Goal: Task Accomplishment & Management: Manage account settings

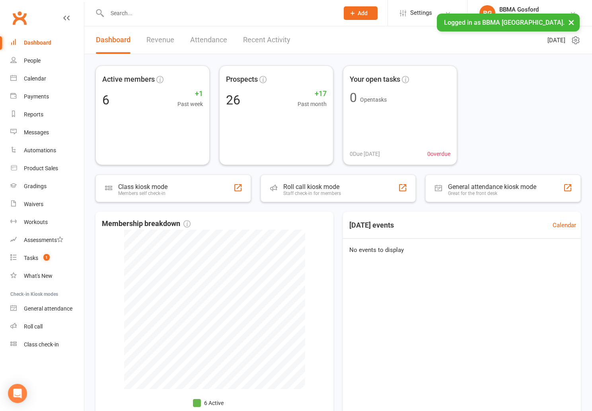
click at [364, 10] on span "Add" at bounding box center [363, 13] width 10 height 6
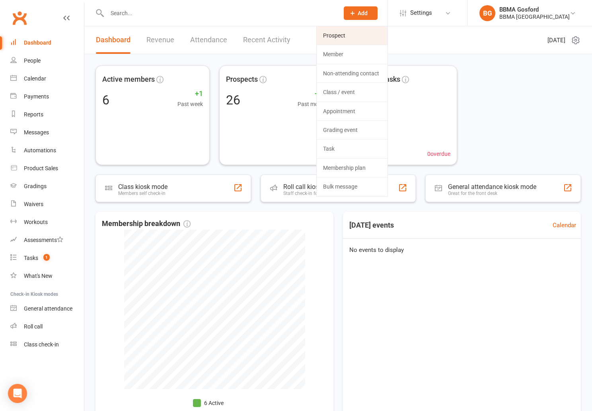
click at [354, 37] on link "Prospect" at bounding box center [352, 35] width 71 height 18
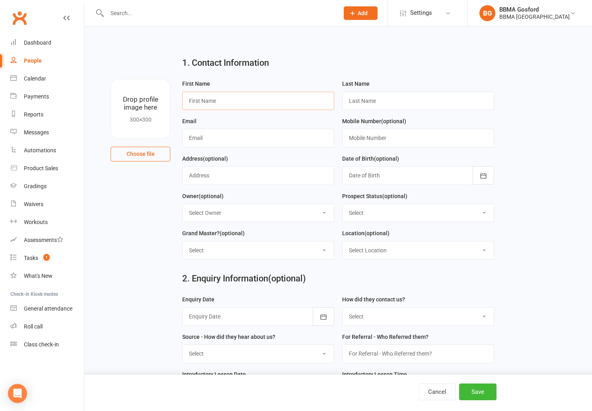
click at [232, 103] on input "text" at bounding box center [258, 101] width 152 height 18
type input "Izabella"
type input "Gosper"
type input "juliegosper@yahoo.com.au"
type input "0450 133 671"
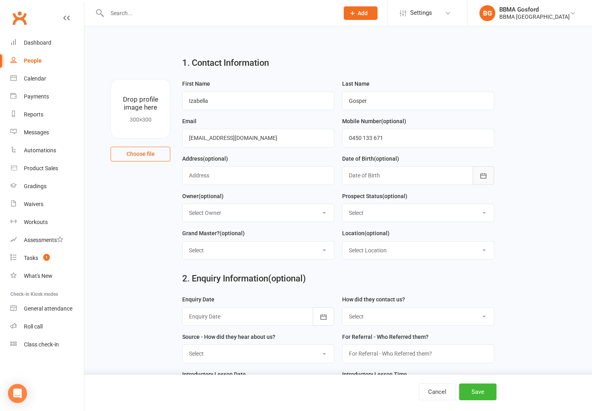
click at [481, 176] on icon "button" at bounding box center [484, 176] width 8 height 8
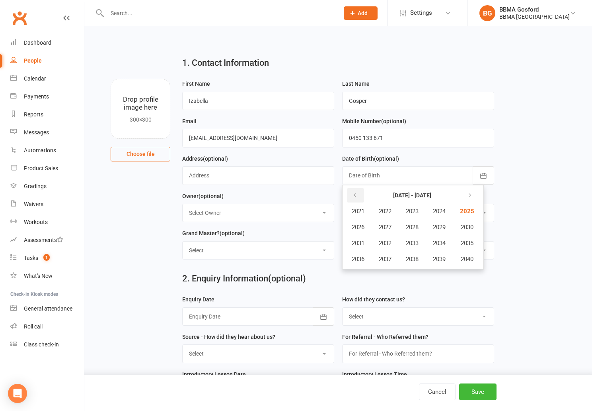
click at [352, 196] on button "button" at bounding box center [355, 195] width 17 height 14
click at [361, 256] on span "2016" at bounding box center [358, 258] width 13 height 7
click at [444, 260] on span "December" at bounding box center [443, 258] width 27 height 7
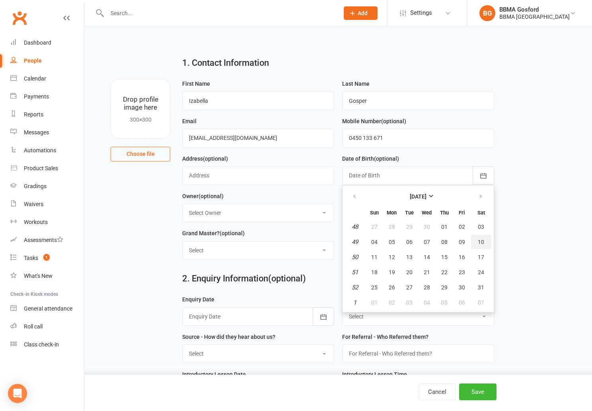
click at [480, 239] on button "10" at bounding box center [481, 242] width 20 height 14
type input "10 Dec 2016"
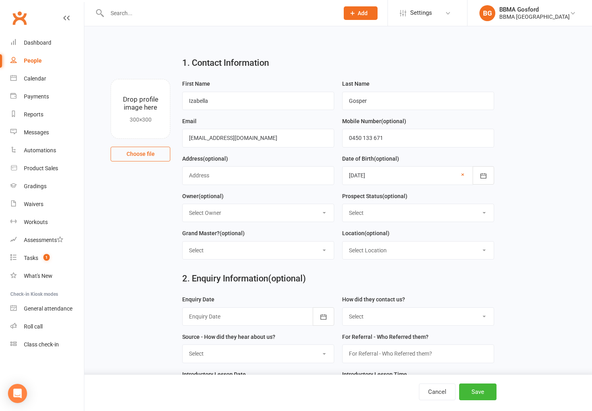
select select "Initial Contact"
click option "Initial Contact" at bounding box center [0, 0] width 0 height 0
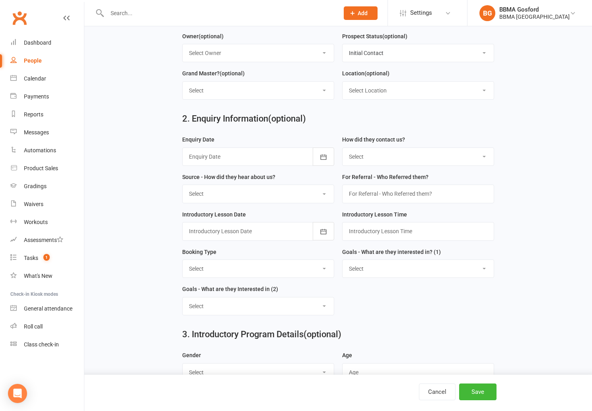
scroll to position [166, 0]
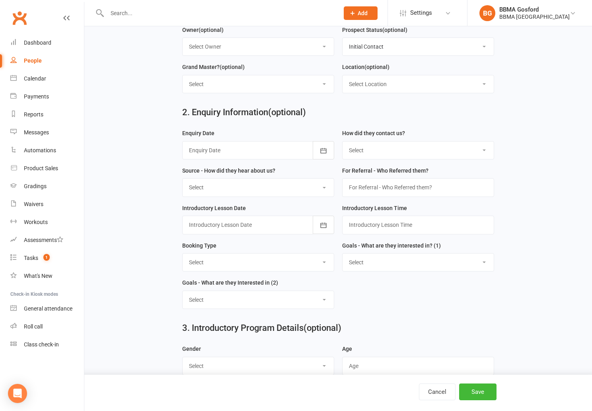
click at [247, 153] on div at bounding box center [258, 150] width 152 height 18
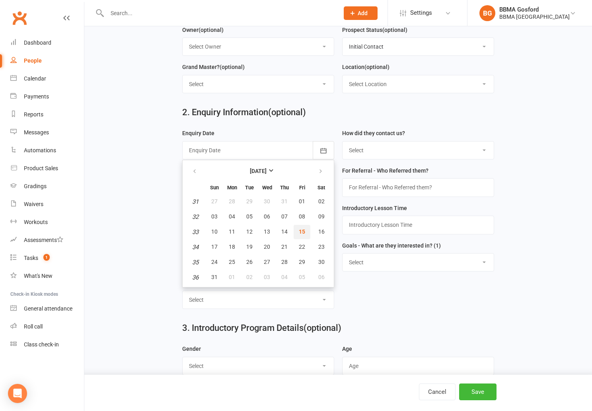
drag, startPoint x: 300, startPoint y: 233, endPoint x: 305, endPoint y: 223, distance: 10.7
click at [300, 233] on span "15" at bounding box center [302, 231] width 6 height 6
type input "[DATE]"
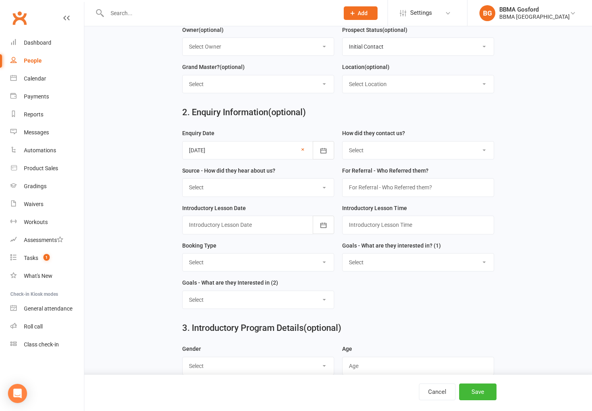
scroll to position [166, 0]
select select "(I) Internet / Online"
click option "(I) Internet / Online" at bounding box center [0, 0] width 0 height 0
click at [183, 179] on select "Select A1 - Direct Mail A2 - Print Media A3 - Flyer A5 - Radio A6 - Sign A7 - T…" at bounding box center [258, 188] width 151 height 18
select select "S1 - Facebook"
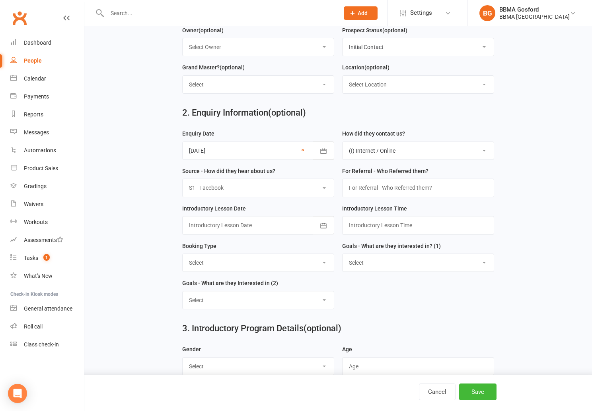
click option "S1 - Facebook" at bounding box center [0, 0] width 0 height 0
click at [267, 224] on div at bounding box center [258, 225] width 152 height 18
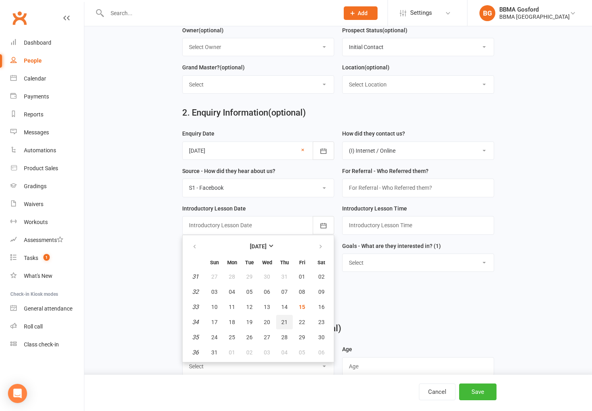
click at [282, 323] on span "21" at bounding box center [285, 322] width 6 height 6
type input "21 Aug 2025"
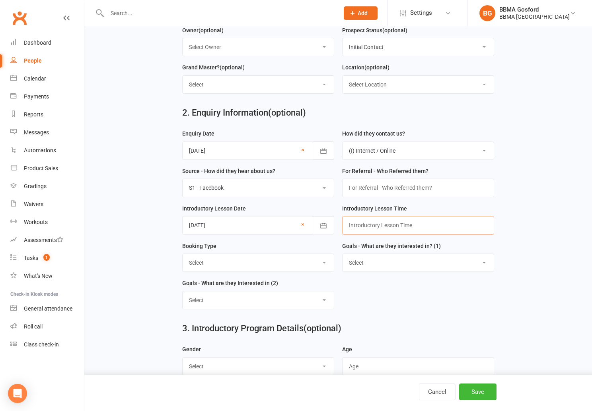
click at [373, 228] on input "text" at bounding box center [418, 225] width 152 height 18
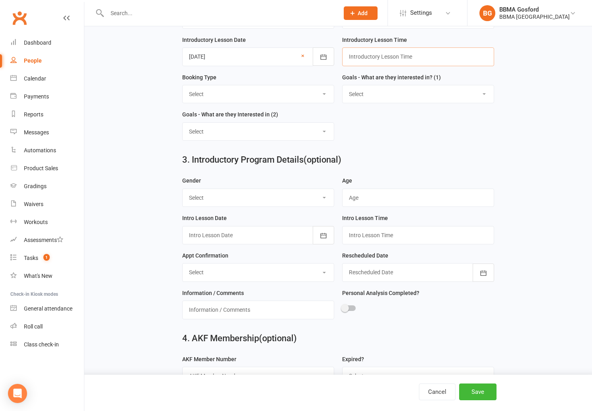
scroll to position [334, 0]
select select "Trial Class - Karate"
click option "Trial Class - Karate" at bounding box center [0, 0] width 0 height 0
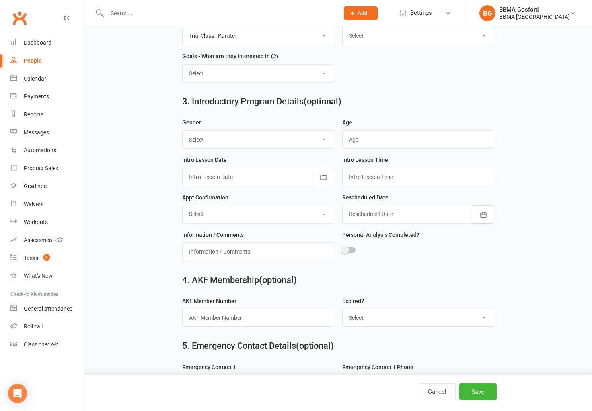
scroll to position [394, 0]
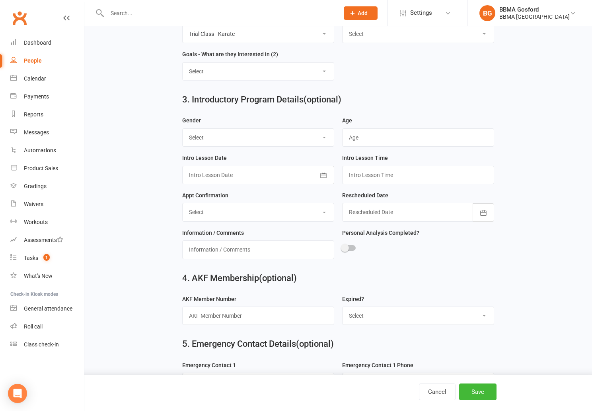
select select "Female"
click option "Female" at bounding box center [0, 0] width 0 height 0
click at [387, 141] on input "text" at bounding box center [418, 137] width 152 height 18
type input "8"
click at [295, 173] on div at bounding box center [258, 175] width 152 height 18
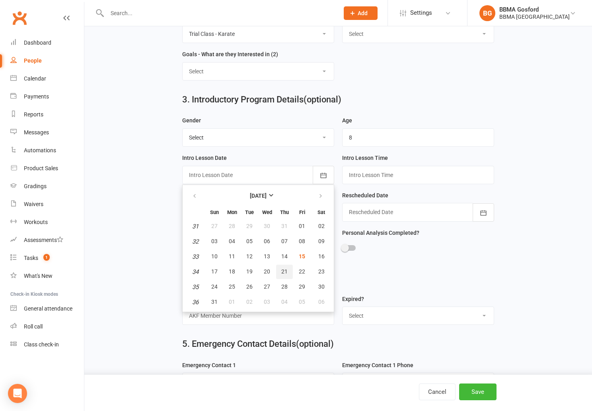
click at [287, 273] on span "21" at bounding box center [285, 271] width 6 height 6
type input "21 Aug 2025"
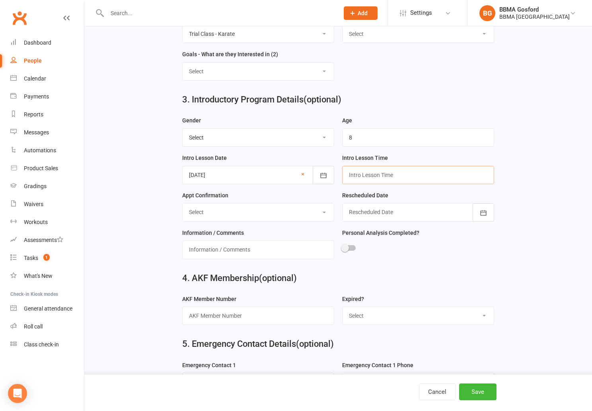
click at [383, 175] on input "text" at bounding box center [418, 175] width 152 height 18
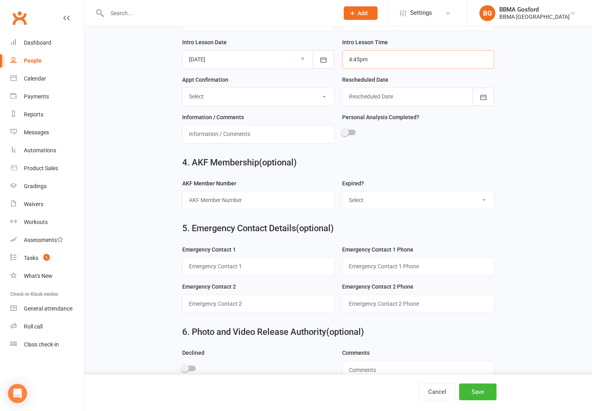
scroll to position [528, 0]
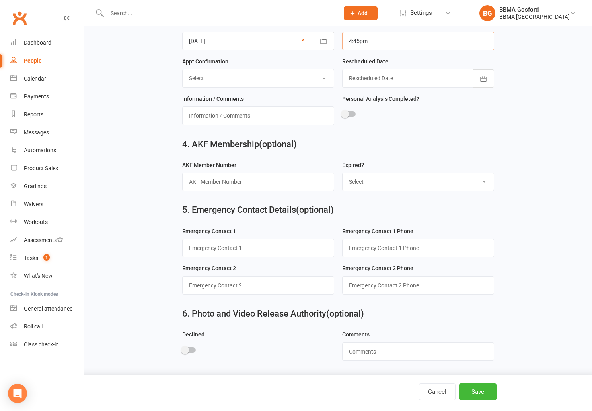
type input "4:45pm"
click at [207, 253] on input "text" at bounding box center [258, 248] width 152 height 18
type input "Julie (mum)"
type input "0450 133 671"
click at [481, 391] on button "Save" at bounding box center [477, 391] width 37 height 17
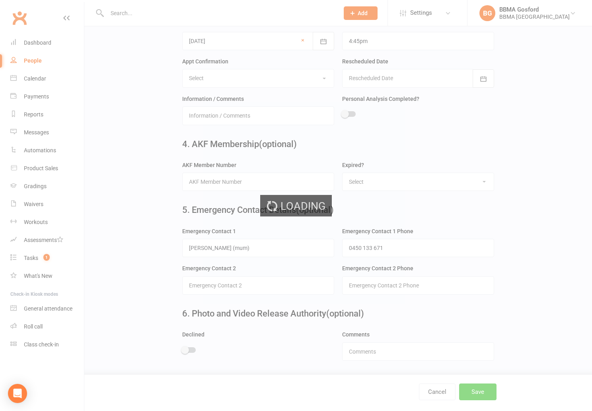
scroll to position [0, 0]
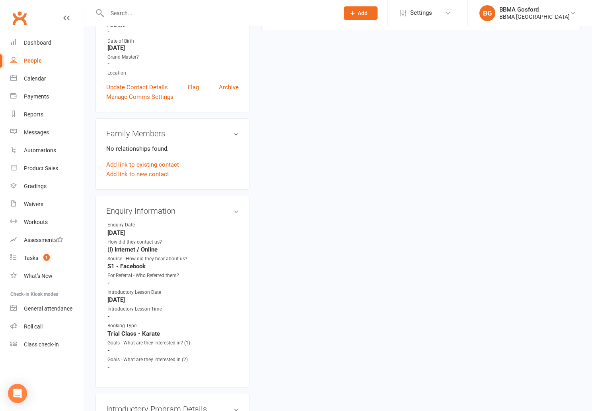
scroll to position [158, 0]
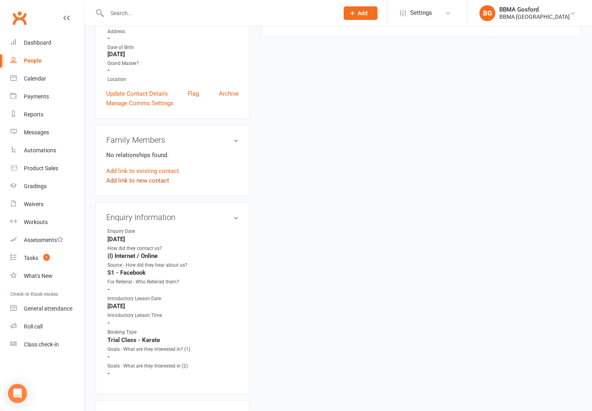
click at [145, 180] on link "Add link to new contact" at bounding box center [137, 181] width 63 height 10
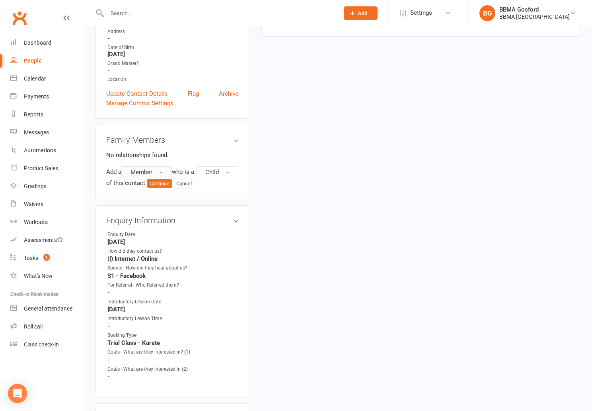
click at [151, 172] on span "Member" at bounding box center [142, 171] width 22 height 7
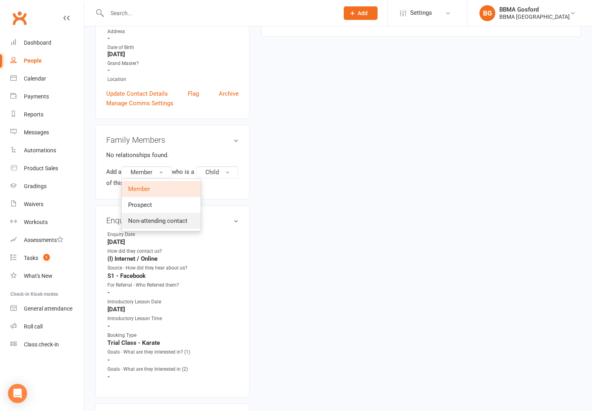
click at [153, 224] on span "Non-attending contact" at bounding box center [157, 220] width 59 height 7
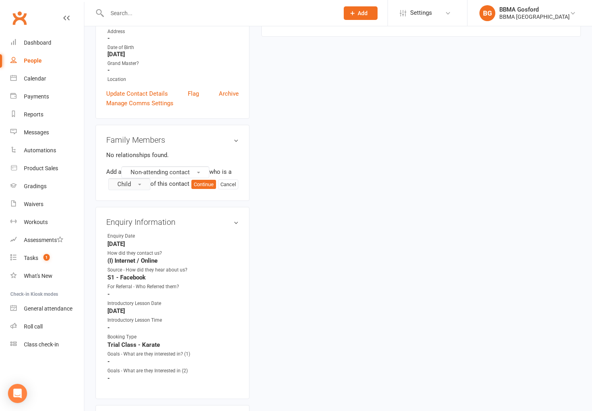
click at [130, 182] on span "Child" at bounding box center [124, 183] width 14 height 7
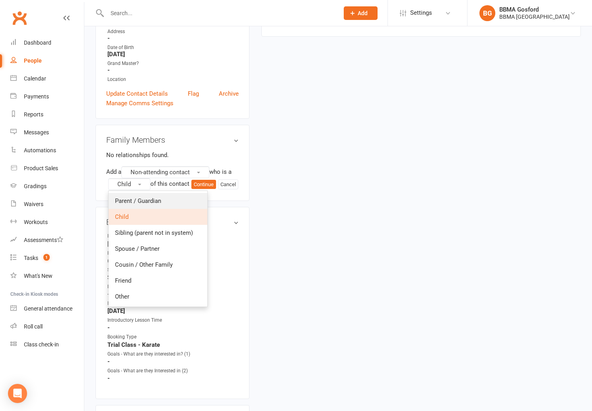
click at [138, 203] on span "Parent / Guardian" at bounding box center [138, 200] width 46 height 7
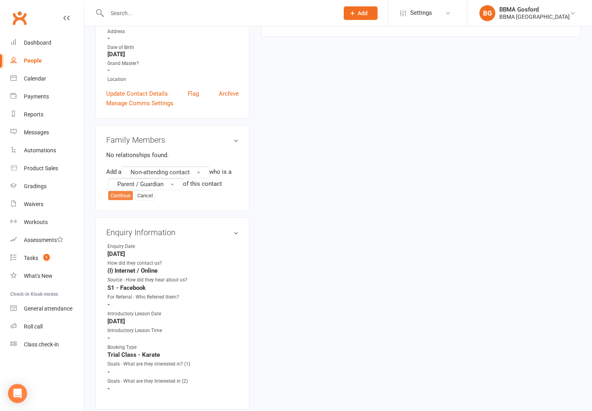
click at [121, 194] on button "Continue" at bounding box center [120, 196] width 25 height 10
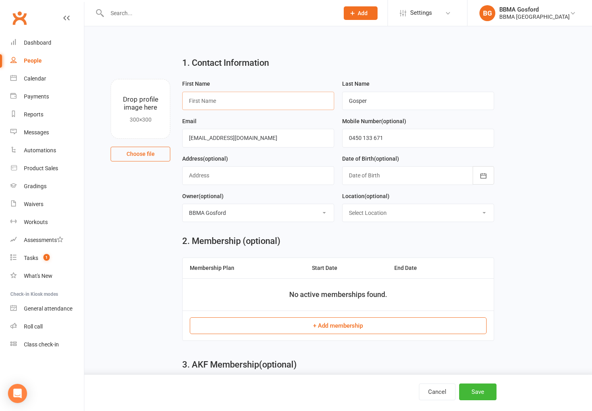
click at [236, 101] on input "text" at bounding box center [258, 101] width 152 height 18
type input "Julie"
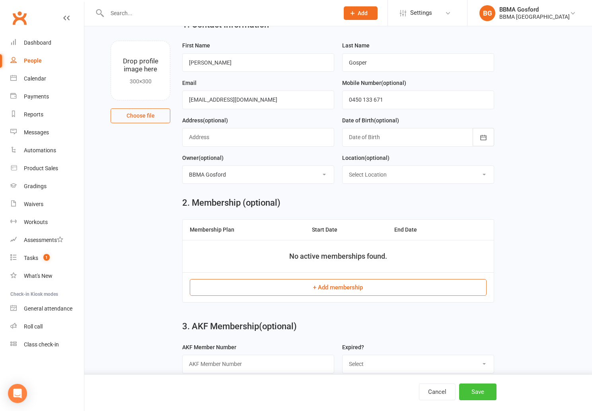
click at [478, 390] on button "Save" at bounding box center [477, 391] width 37 height 17
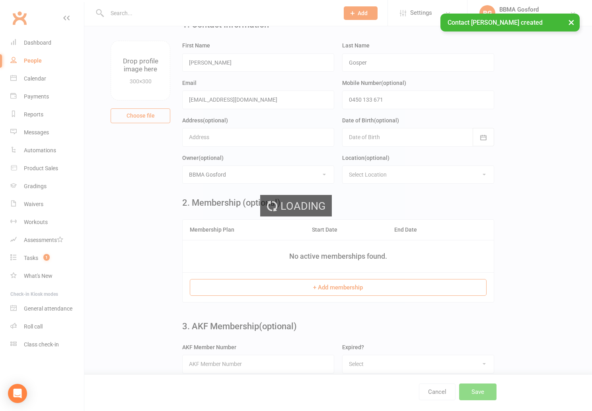
scroll to position [0, 0]
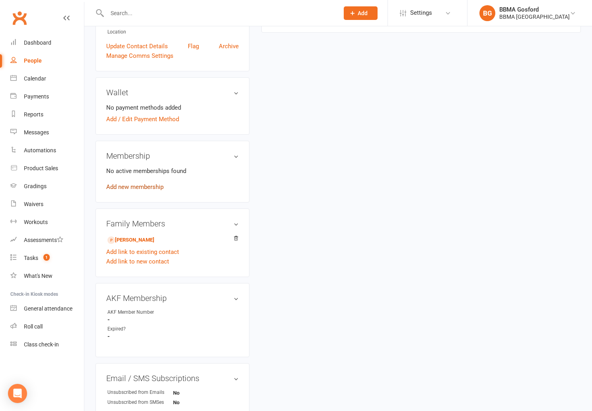
scroll to position [192, 0]
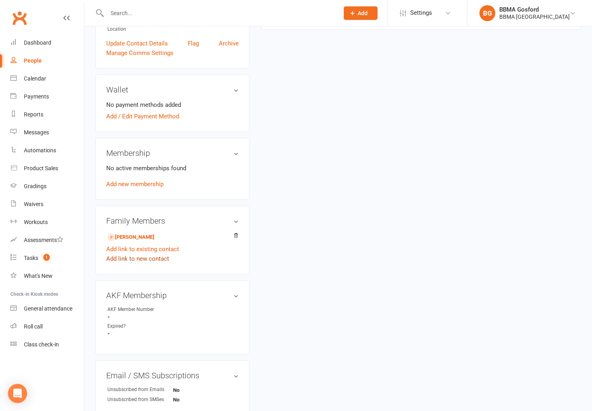
click at [129, 261] on link "Add link to new contact" at bounding box center [137, 259] width 63 height 10
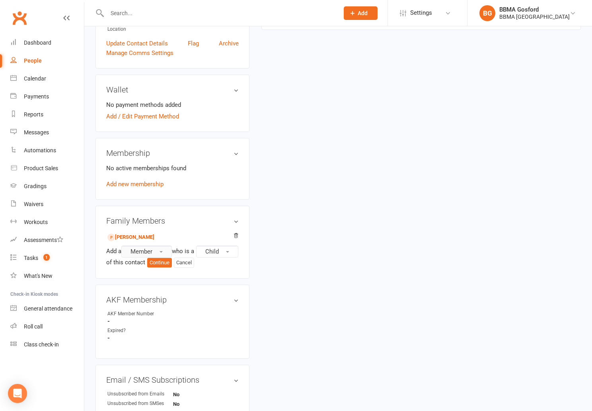
click at [159, 249] on button "Member" at bounding box center [146, 251] width 51 height 12
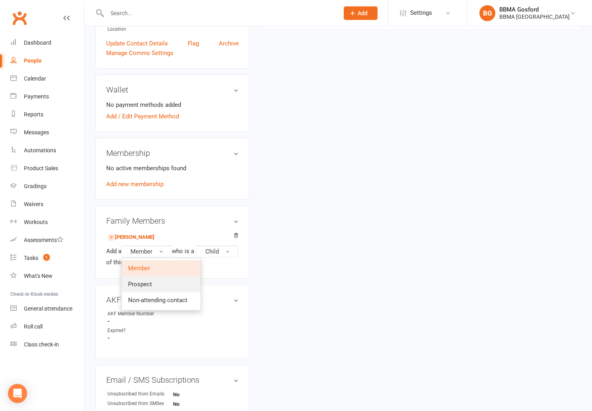
click at [147, 283] on span "Prospect" at bounding box center [140, 283] width 24 height 7
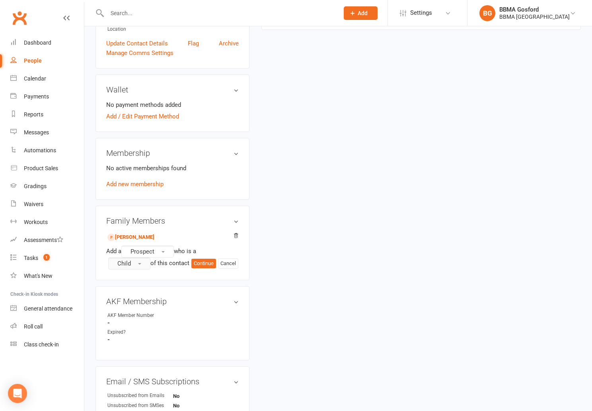
click at [137, 265] on button "Child" at bounding box center [129, 263] width 42 height 12
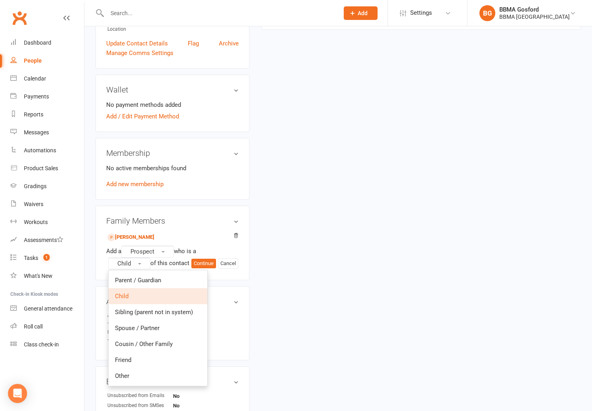
click at [261, 241] on div "upload photo Julie Gosper Added 15 August, 2025 Not Attending Contact informati…" at bounding box center [339, 180] width 498 height 669
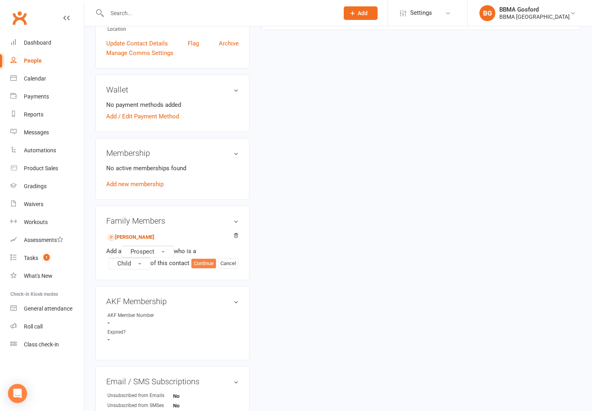
click at [206, 266] on button "Continue" at bounding box center [204, 263] width 25 height 10
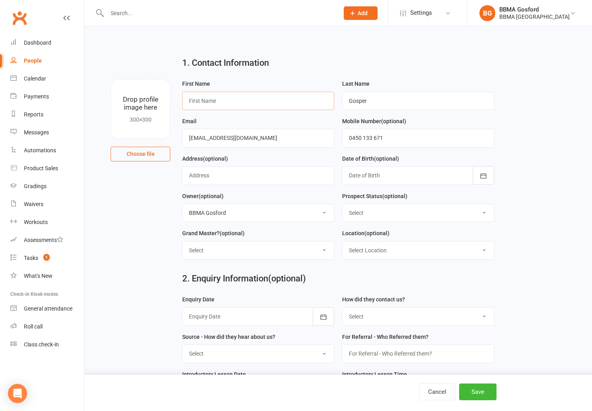
click at [218, 99] on input "text" at bounding box center [258, 101] width 152 height 18
type input "c"
type input "Coltan"
type input "Hogendyk"
click at [434, 176] on div at bounding box center [418, 175] width 152 height 18
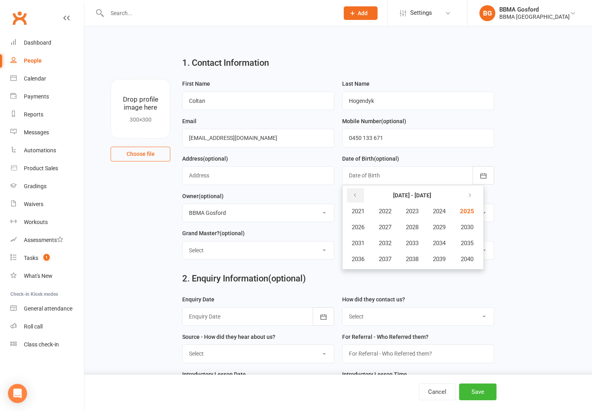
click at [352, 199] on button "button" at bounding box center [355, 195] width 17 height 14
click at [444, 256] on span "2019" at bounding box center [439, 258] width 13 height 7
click at [403, 241] on span "August" at bounding box center [401, 242] width 19 height 7
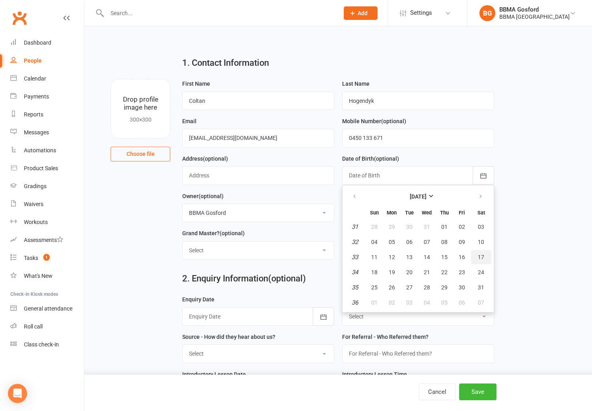
click at [480, 256] on span "17" at bounding box center [481, 257] width 6 height 6
type input "17 Aug 2019"
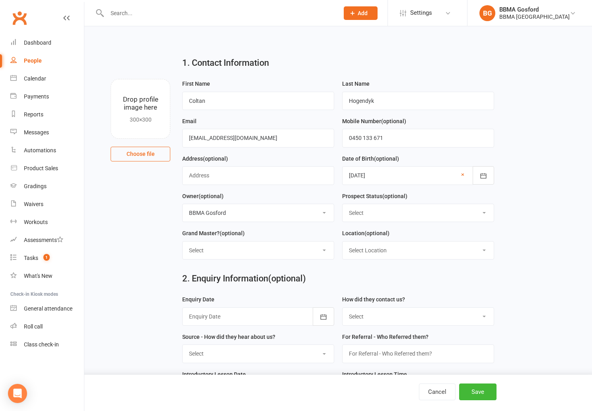
select select "Initial Contact"
click option "Initial Contact" at bounding box center [0, 0] width 0 height 0
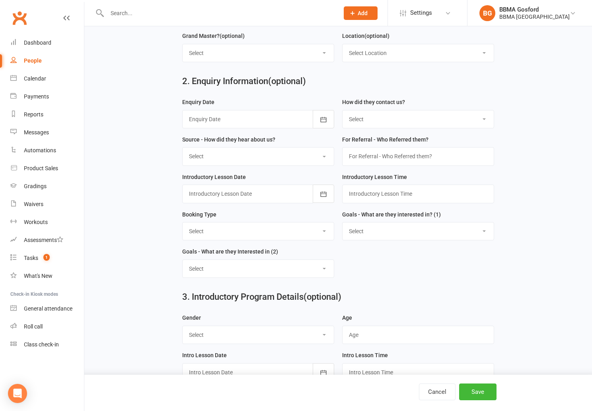
click at [231, 111] on div at bounding box center [258, 119] width 152 height 18
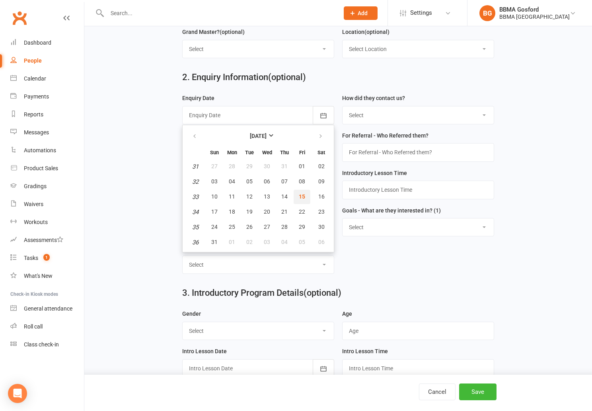
click at [301, 196] on span "15" at bounding box center [302, 196] width 6 height 6
type input "15 Aug 2025"
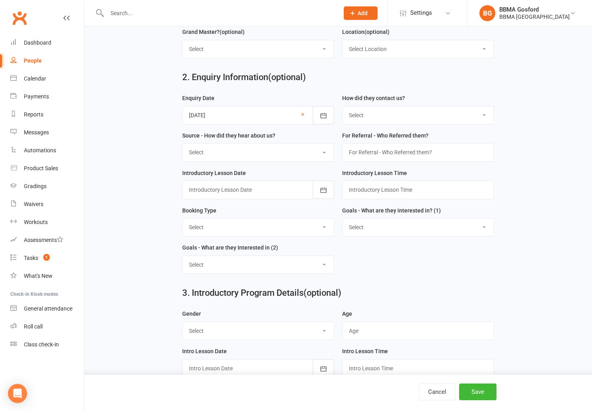
select select "(I) Internet / Online"
click option "(I) Internet / Online" at bounding box center [0, 0] width 0 height 0
click at [183, 143] on select "Select A1 - Direct Mail A2 - Print Media A3 - Flyer A5 - Radio A6 - Sign A7 - T…" at bounding box center [258, 152] width 151 height 18
select select "S1 - Facebook"
click option "S1 - Facebook" at bounding box center [0, 0] width 0 height 0
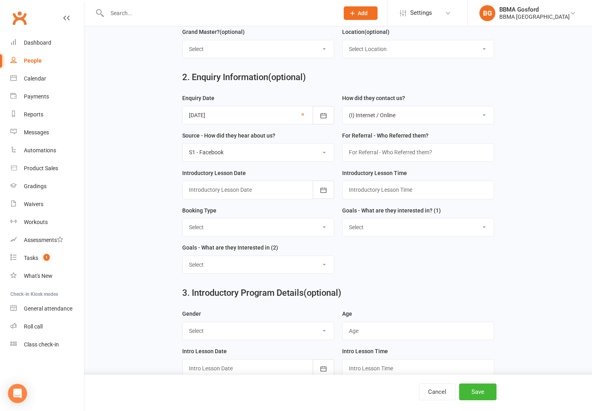
click at [264, 192] on div at bounding box center [258, 189] width 152 height 18
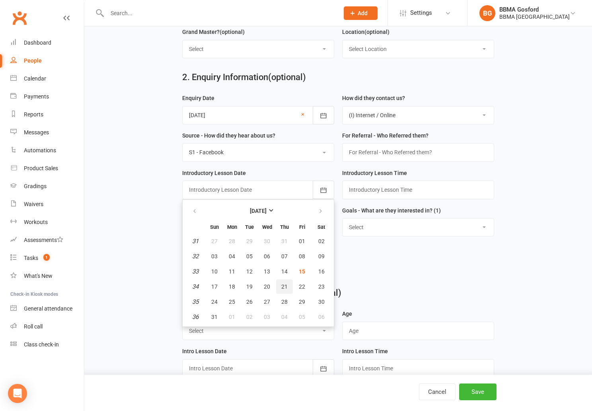
click at [282, 290] on button "21" at bounding box center [284, 286] width 17 height 14
type input "21 Aug 2025"
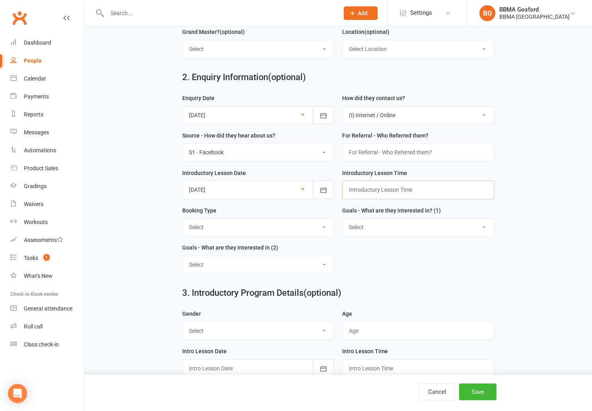
click at [368, 189] on input "text" at bounding box center [418, 189] width 152 height 18
type input "4:00pm"
select select "Trial Class - Lil Dragons"
click option "Trial Class - Lil Dragons" at bounding box center [0, 0] width 0 height 0
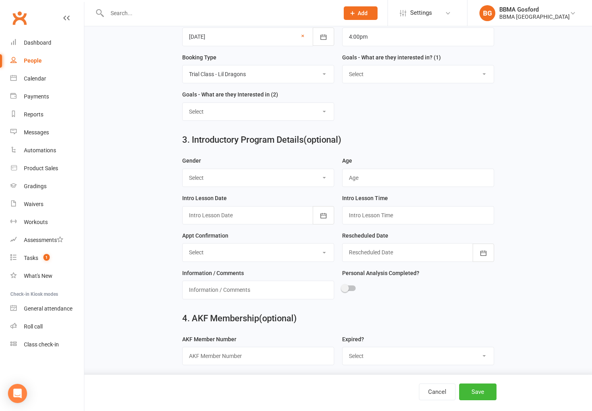
scroll to position [355, 0]
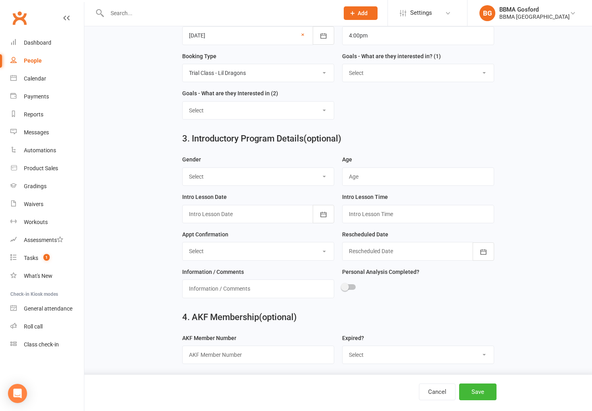
select select "Male"
click option "Male" at bounding box center [0, 0] width 0 height 0
click at [374, 180] on input "text" at bounding box center [418, 176] width 152 height 18
type input "6"
click at [315, 215] on button "button" at bounding box center [324, 214] width 22 height 18
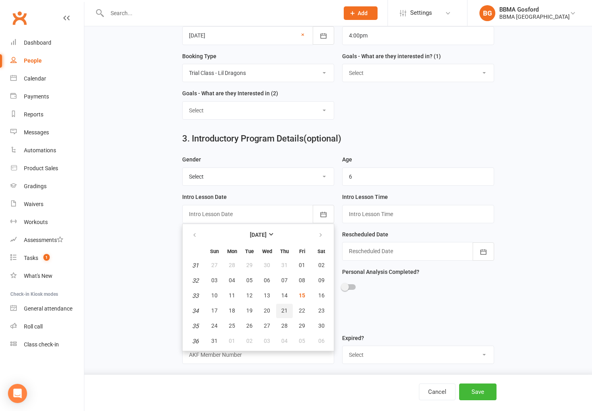
drag, startPoint x: 285, startPoint y: 310, endPoint x: 315, endPoint y: 295, distance: 33.5
click at [285, 310] on span "21" at bounding box center [285, 310] width 6 height 6
type input "21 Aug 2025"
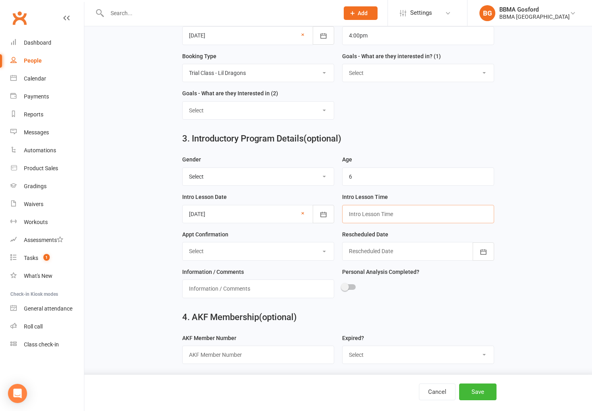
click at [400, 213] on input "text" at bounding box center [418, 214] width 152 height 18
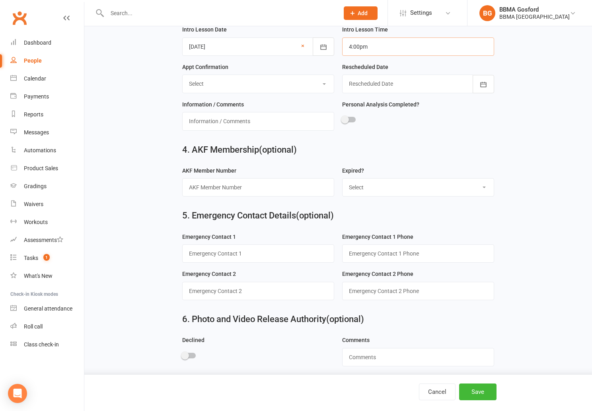
scroll to position [528, 0]
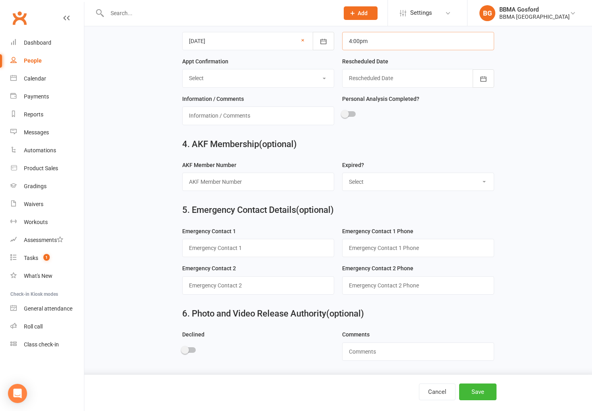
type input "4:00pm"
click at [242, 249] on input "text" at bounding box center [258, 248] width 152 height 18
type input "Julie (mum)"
type input "0450 133 671"
click at [476, 388] on button "Save" at bounding box center [477, 391] width 37 height 17
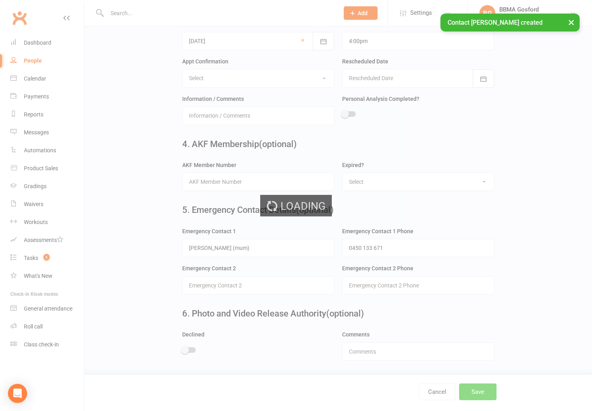
scroll to position [0, 0]
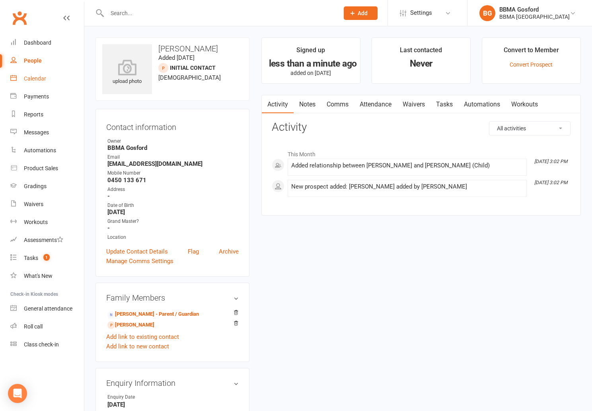
click at [33, 80] on div "Calendar" at bounding box center [35, 78] width 22 height 6
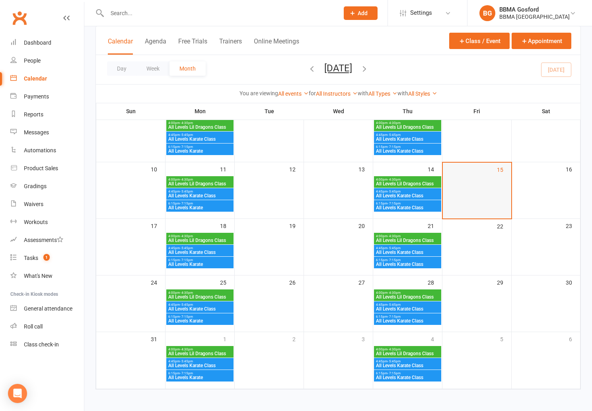
scroll to position [121, 0]
click at [399, 238] on span "All Levels Lil Dragons Class" at bounding box center [408, 239] width 64 height 5
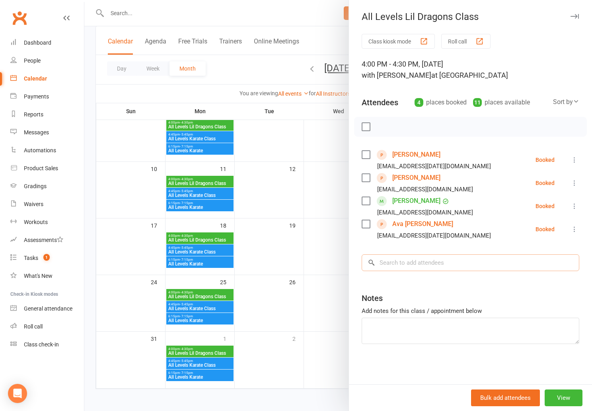
click at [414, 262] on input "search" at bounding box center [471, 262] width 218 height 17
type input "coltan hog"
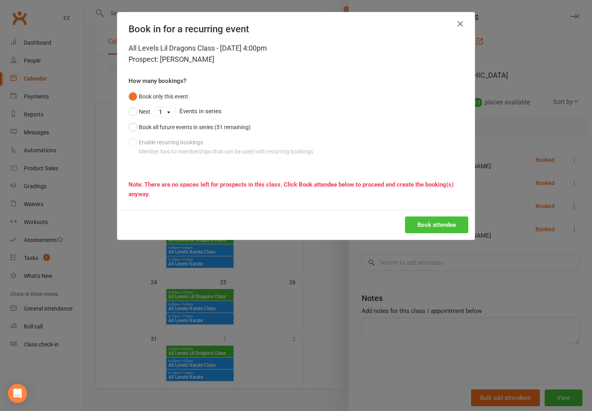
click at [418, 222] on button "Book attendee" at bounding box center [436, 224] width 63 height 17
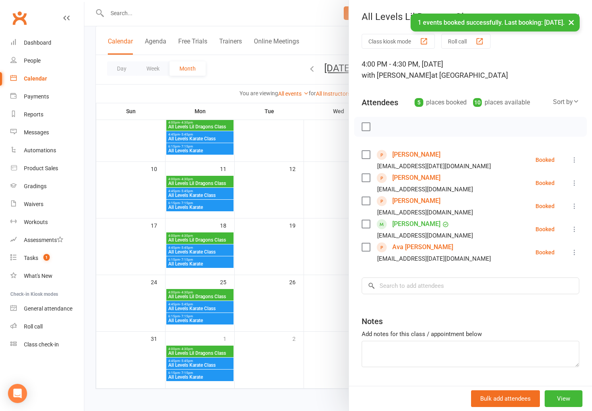
click at [262, 188] on div at bounding box center [338, 205] width 508 height 411
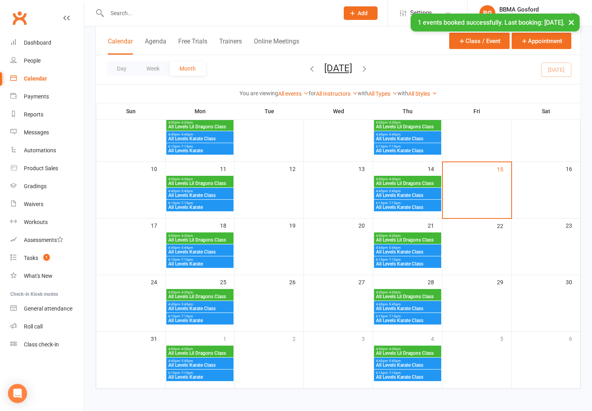
click at [395, 253] on span "All Levels Karate Class" at bounding box center [408, 251] width 64 height 5
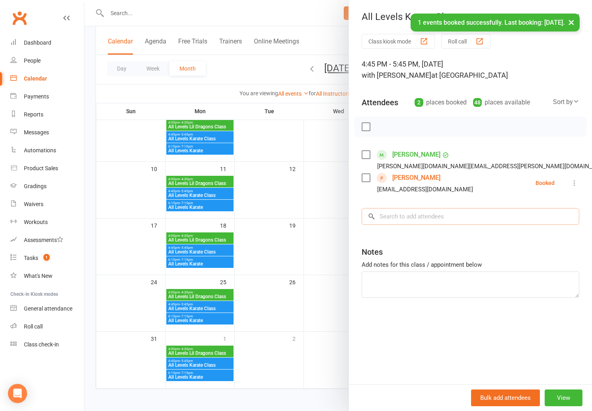
click at [409, 218] on input "search" at bounding box center [471, 216] width 218 height 17
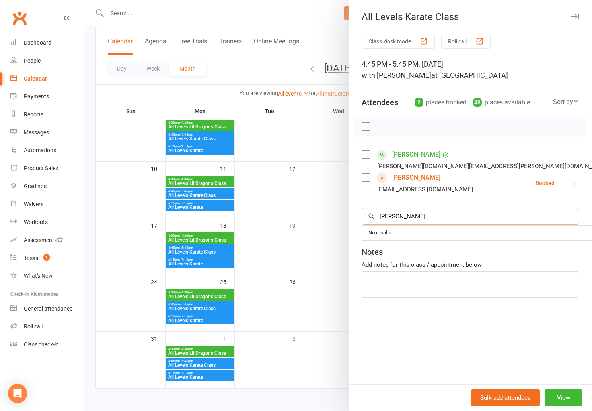
type input "izaBELLA"
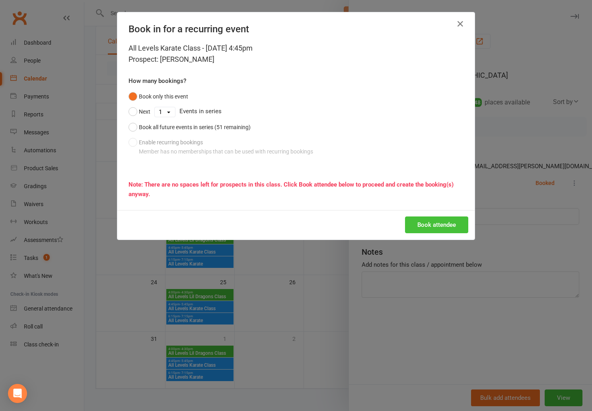
click at [439, 220] on button "Book attendee" at bounding box center [436, 224] width 63 height 17
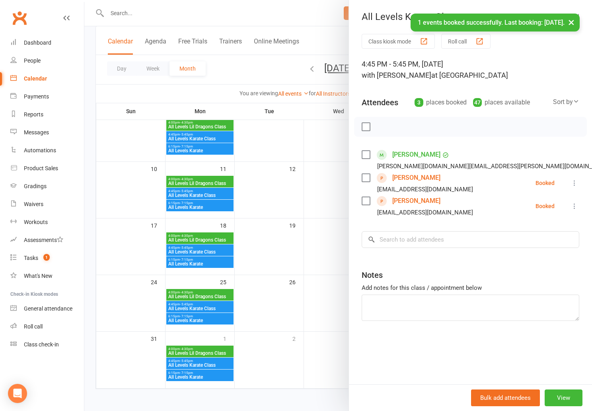
click at [220, 82] on div at bounding box center [338, 205] width 508 height 411
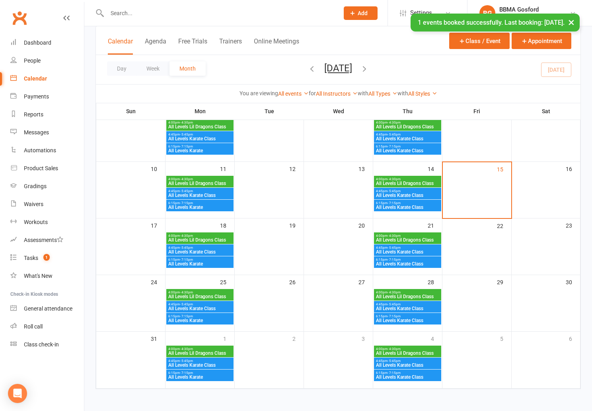
click at [404, 206] on span "All Levels Karate Class" at bounding box center [408, 207] width 64 height 5
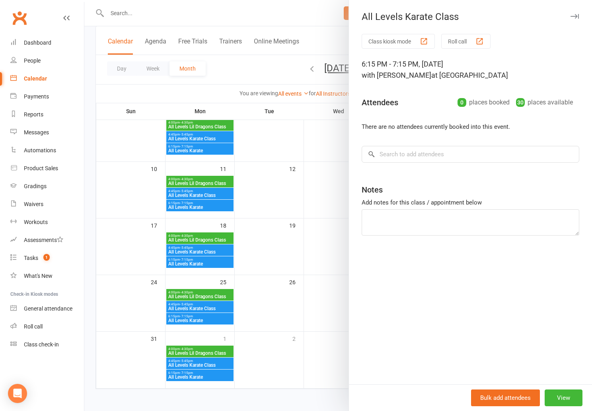
click at [294, 145] on div at bounding box center [338, 205] width 508 height 411
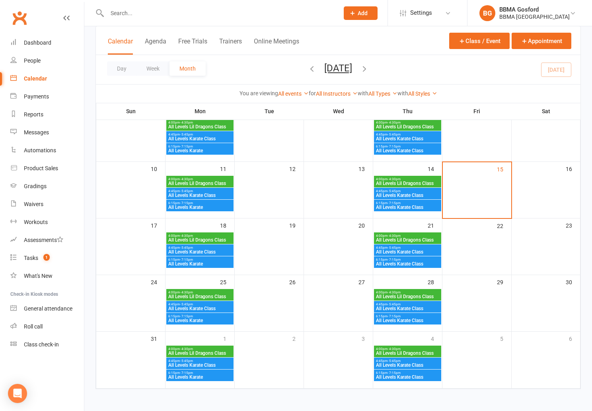
scroll to position [119, 0]
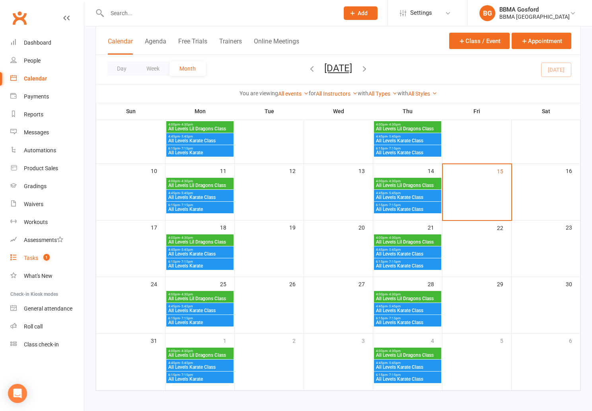
click at [36, 256] on div "Tasks" at bounding box center [31, 257] width 14 height 6
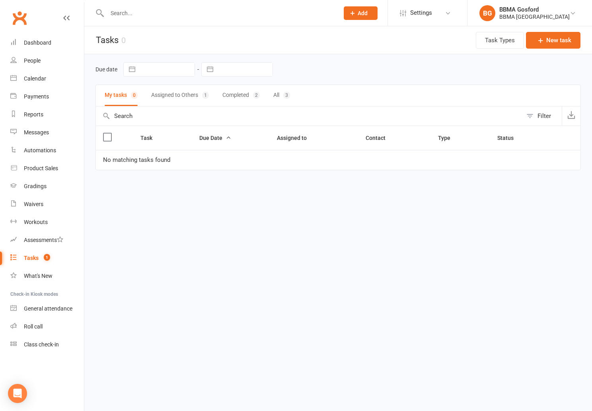
click at [178, 98] on button "Assigned to Others 1" at bounding box center [180, 95] width 58 height 21
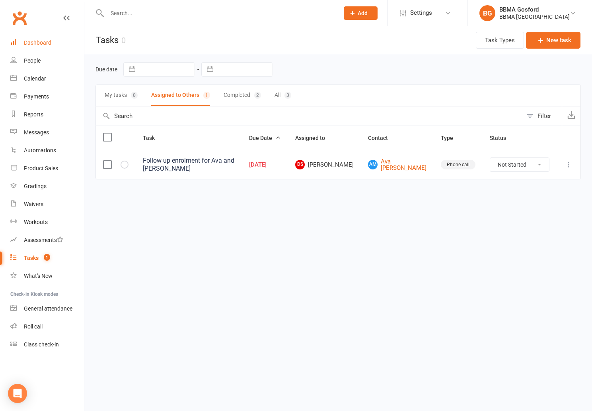
click at [42, 45] on div "Dashboard" at bounding box center [37, 42] width 27 height 6
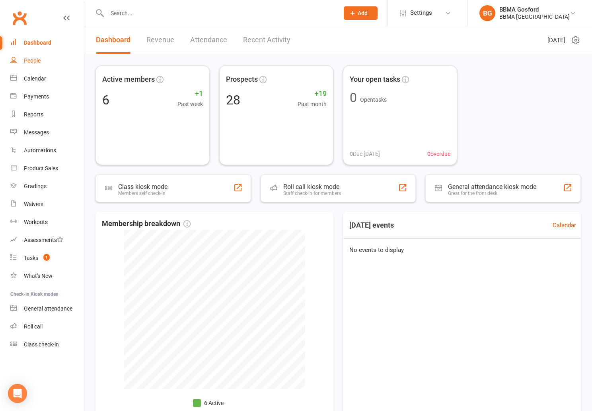
click at [40, 61] on div "People" at bounding box center [32, 60] width 17 height 6
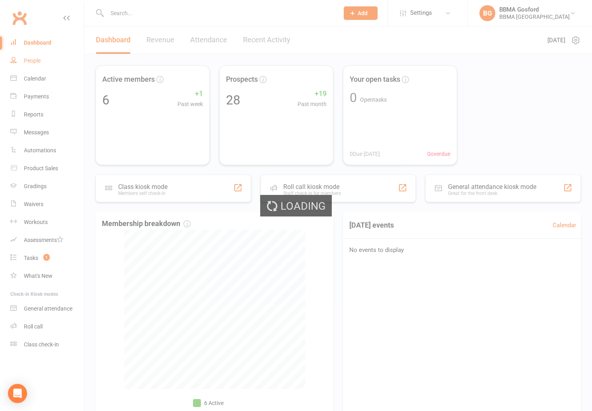
select select "100"
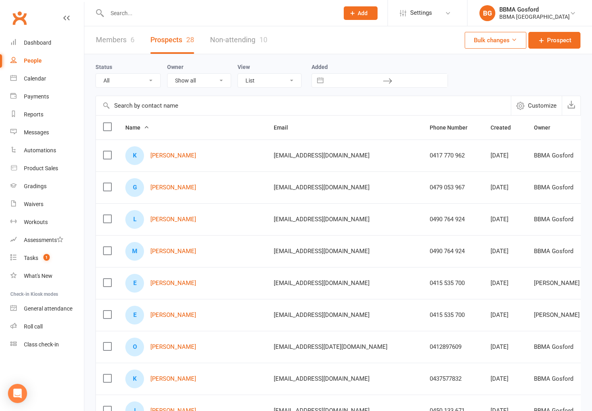
click at [242, 39] on link "Non-attending 10" at bounding box center [238, 39] width 57 height 27
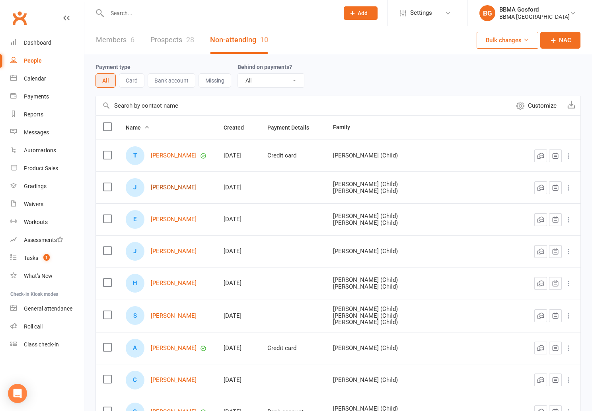
click at [172, 185] on link "Julie Gosper" at bounding box center [174, 187] width 46 height 7
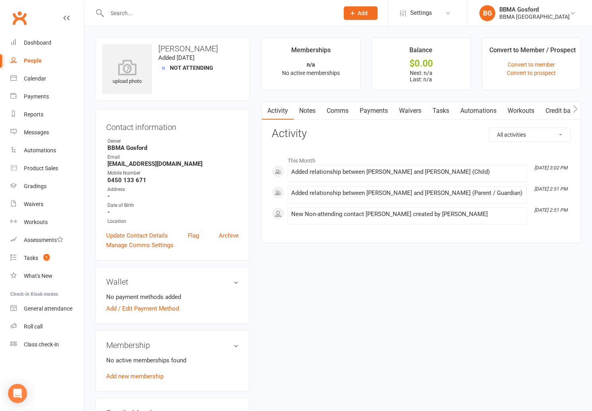
click at [338, 109] on link "Comms" at bounding box center [337, 111] width 33 height 18
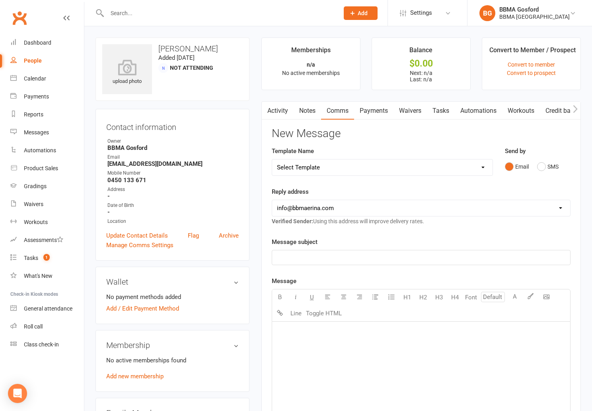
click at [272, 159] on select "Select Template [Email] Active Kids Voucher [Email] Blue Belt Make Appointment …" at bounding box center [382, 167] width 221 height 16
select select "22"
click option "[Email] Appointment Confirmation - Child" at bounding box center [0, 0] width 0 height 0
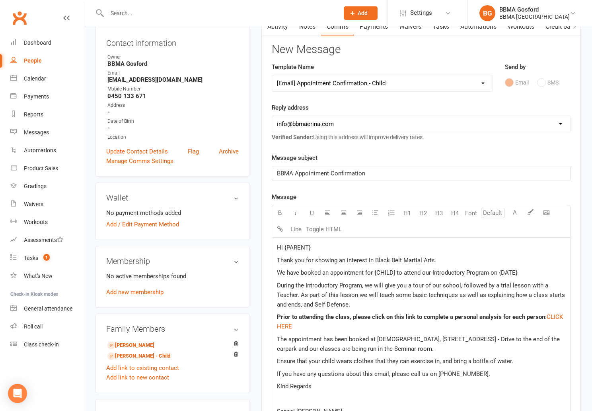
scroll to position [84, 0]
click at [327, 248] on p "Hi {PARENT}" at bounding box center [421, 247] width 289 height 10
click at [320, 248] on p "Hi {PARENT}" at bounding box center [421, 247] width 289 height 10
click at [394, 272] on span "We have booked an appointment for {CHILD] to attend our Introductory Program on…" at bounding box center [397, 271] width 241 height 7
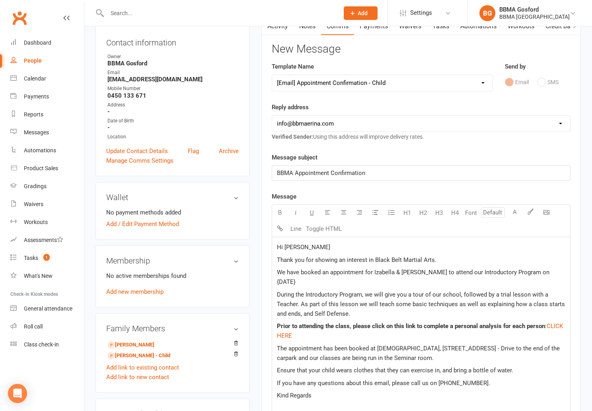
click at [547, 271] on p "We have booked an appointment for Izabella & Coltan to attend our Introductory …" at bounding box center [421, 276] width 289 height 19
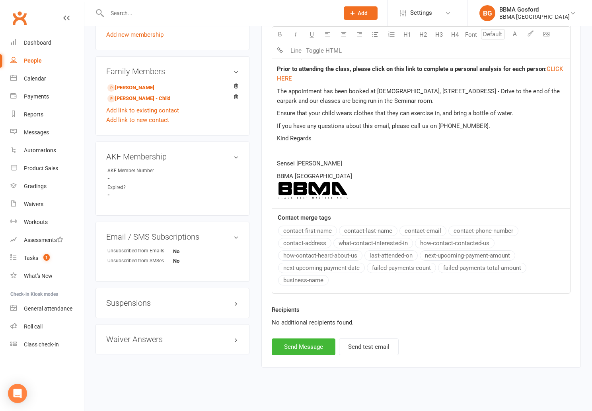
scroll to position [348, 0]
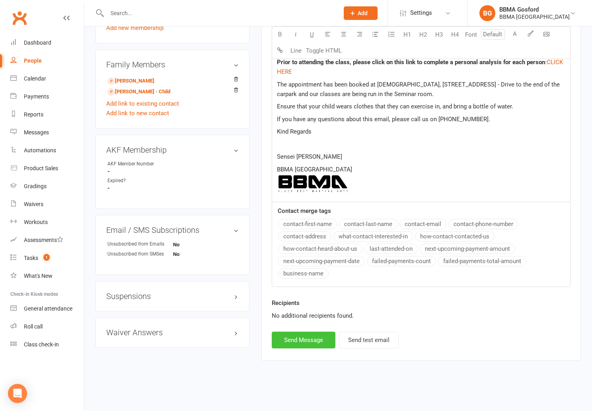
click at [295, 339] on button "Send Message" at bounding box center [304, 339] width 64 height 17
select select
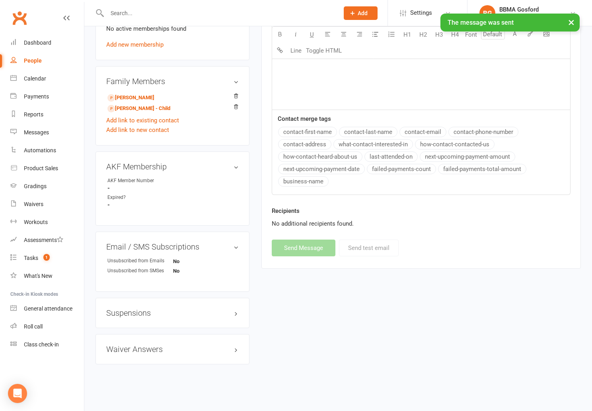
scroll to position [0, 0]
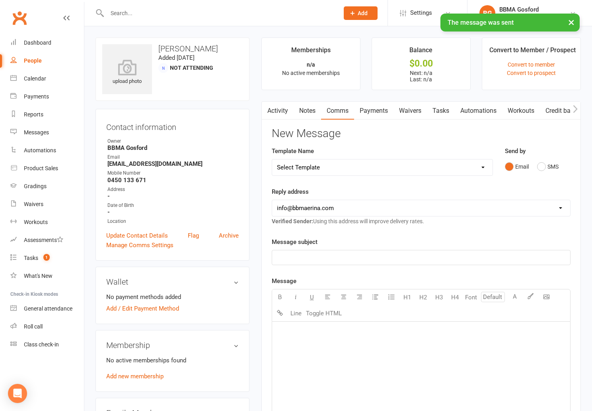
click at [281, 115] on link "Activity" at bounding box center [278, 111] width 32 height 18
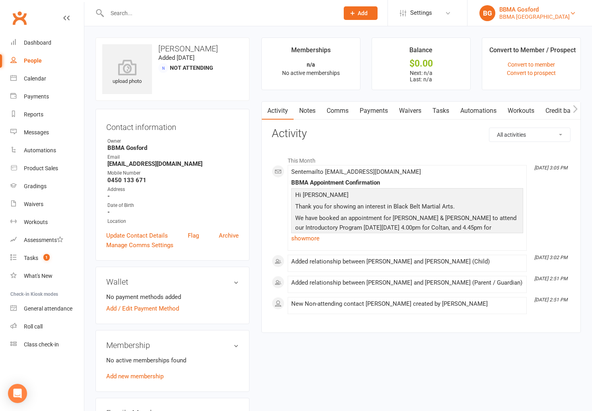
click at [549, 12] on div "BBMA Gosford" at bounding box center [535, 9] width 70 height 7
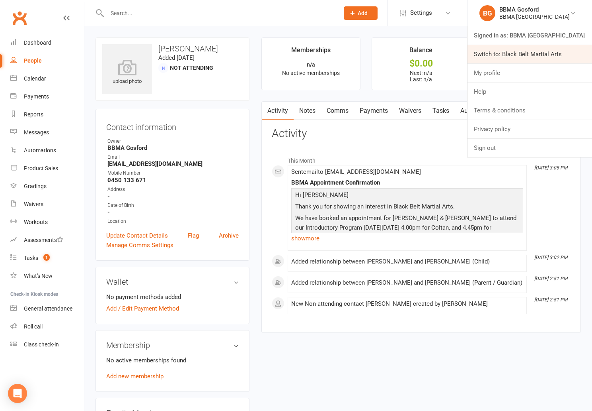
click at [532, 54] on link "Switch to: Black Belt Martial Arts" at bounding box center [530, 54] width 125 height 18
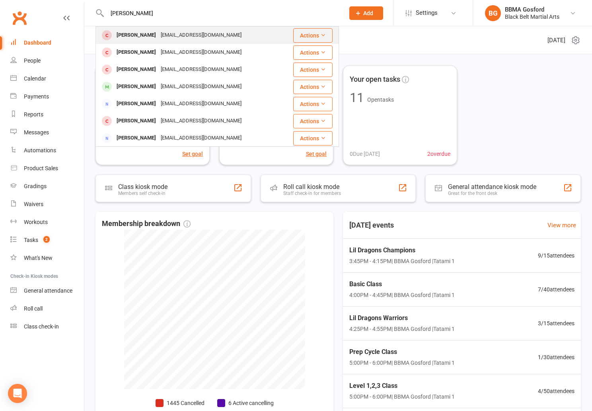
type input "[PERSON_NAME]"
click at [143, 36] on div "[PERSON_NAME]" at bounding box center [136, 35] width 44 height 12
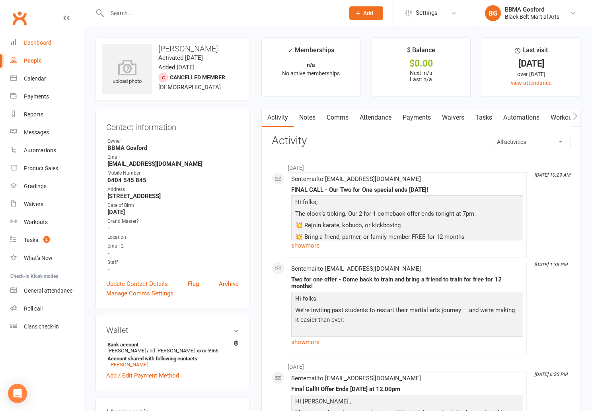
click at [39, 45] on div "Dashboard" at bounding box center [37, 42] width 27 height 6
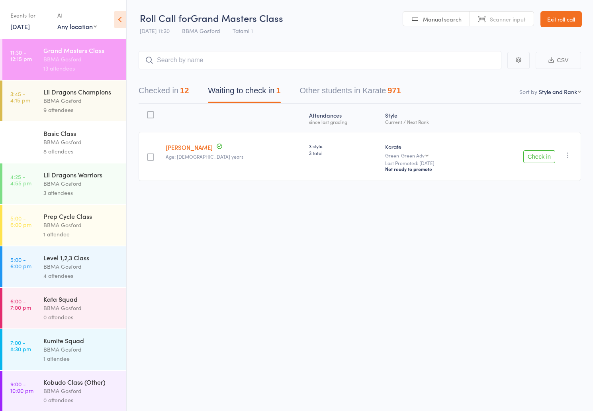
click at [70, 107] on div "9 attendees" at bounding box center [81, 109] width 76 height 9
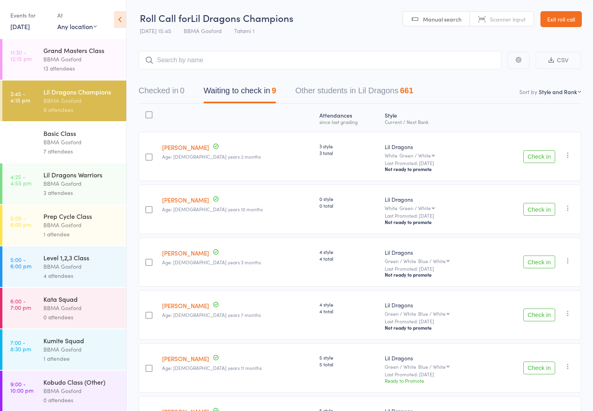
click at [229, 134] on div "Luna Bukovszky Age: 6 years 2 months" at bounding box center [237, 156] width 157 height 49
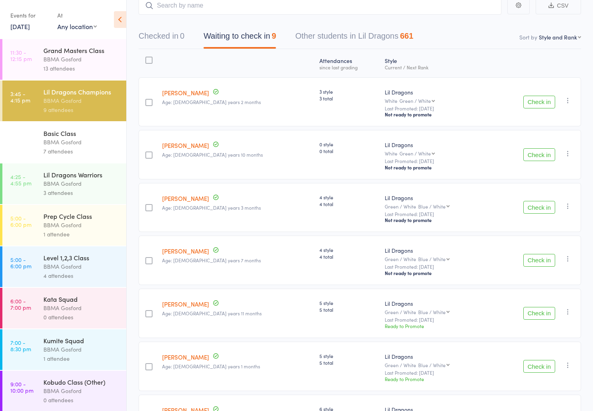
click at [542, 209] on button "Check in" at bounding box center [539, 207] width 32 height 13
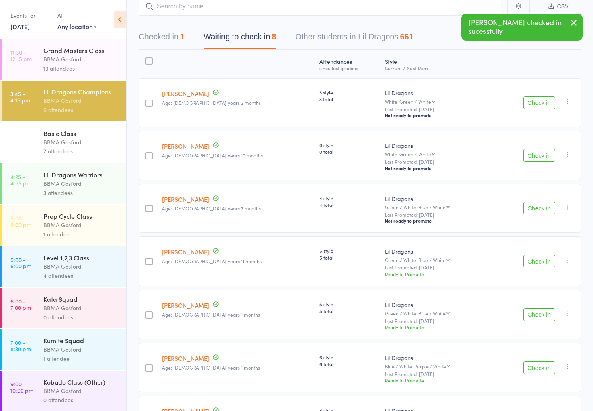
click at [537, 214] on button "Check in" at bounding box center [539, 207] width 32 height 13
click at [536, 260] on button "Check in" at bounding box center [539, 261] width 32 height 13
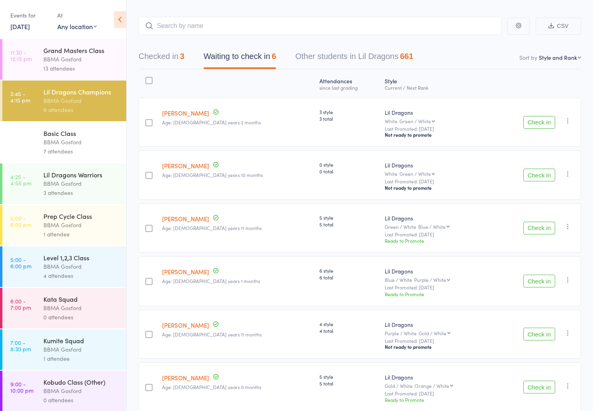
scroll to position [44, 0]
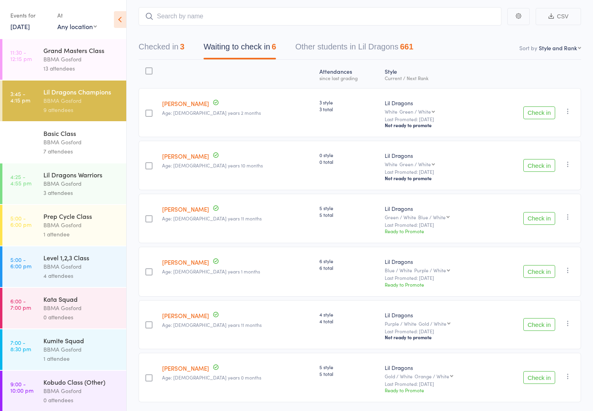
click at [540, 220] on button "Check in" at bounding box center [539, 218] width 32 height 13
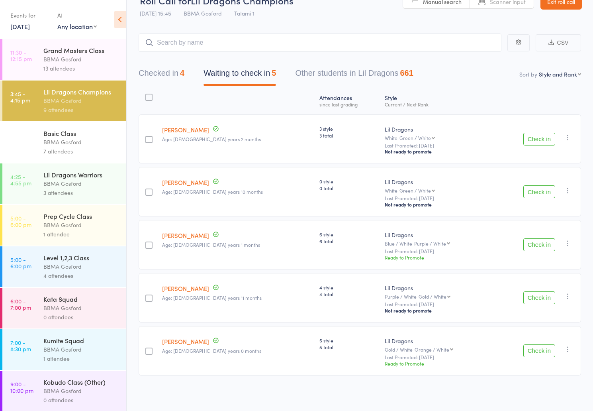
click at [68, 144] on div "BBMA Gosford" at bounding box center [81, 141] width 76 height 9
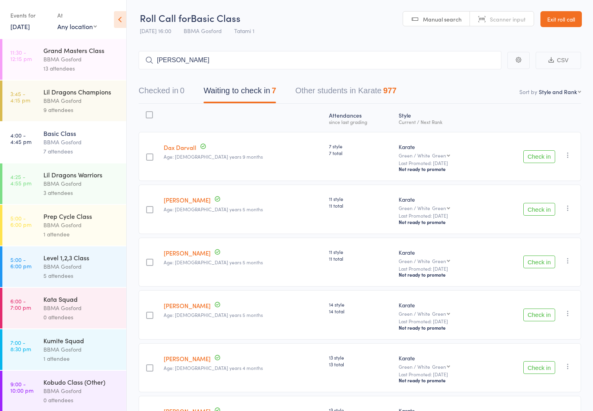
type input "adam dwyer"
type input "micky mcin"
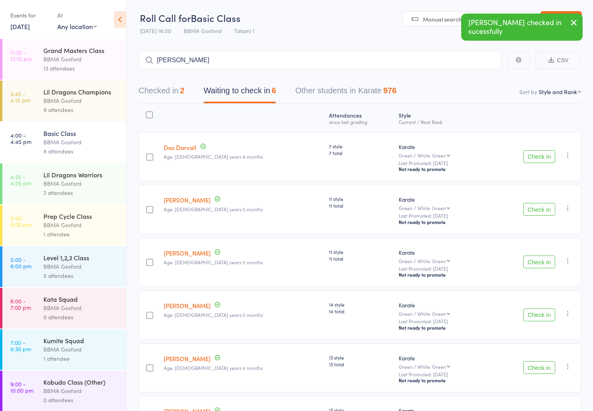
type input "daniel richway"
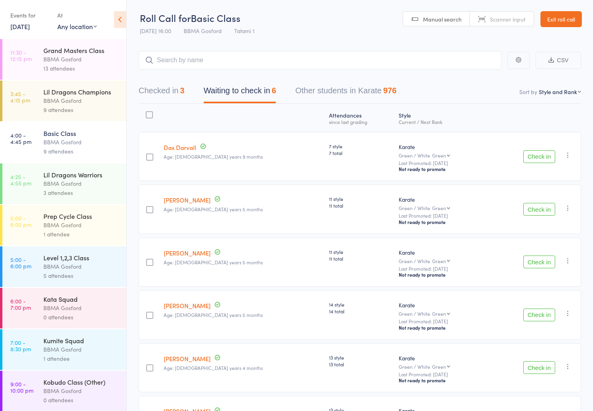
click at [66, 109] on div "9 attendees" at bounding box center [81, 109] width 76 height 9
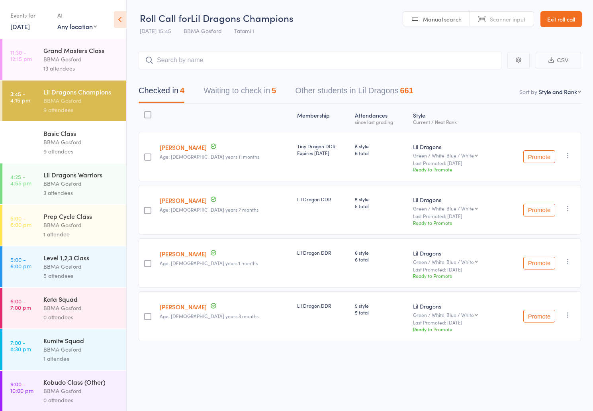
click at [249, 96] on button "Waiting to check in 5" at bounding box center [239, 92] width 72 height 21
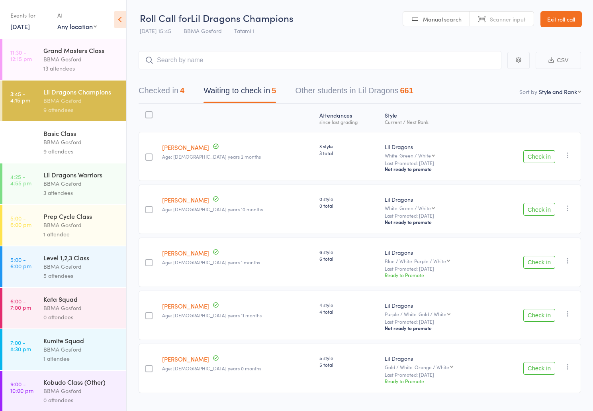
scroll to position [20, 0]
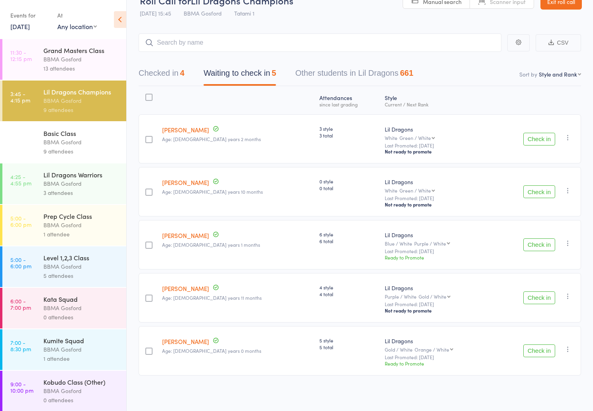
click at [567, 294] on icon "button" at bounding box center [568, 296] width 8 height 8
click at [543, 385] on li "Mark absent" at bounding box center [539, 386] width 66 height 11
click at [542, 242] on button "Check in" at bounding box center [539, 244] width 32 height 13
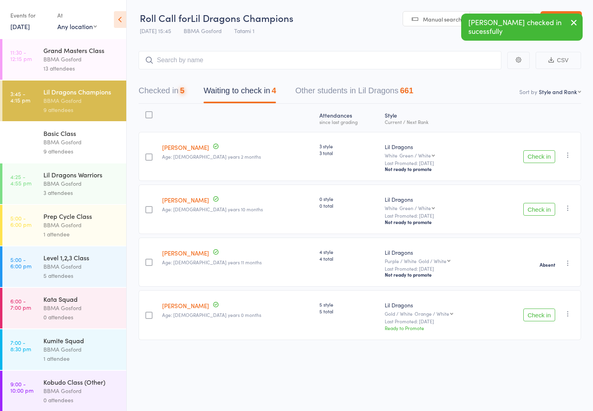
scroll to position [0, 0]
click at [74, 139] on div "BBMA Gosford" at bounding box center [81, 141] width 76 height 9
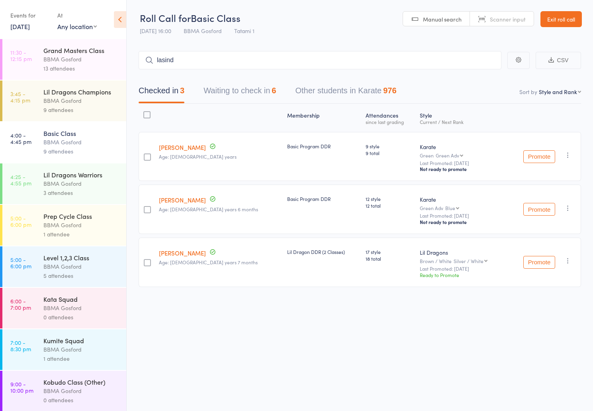
type input "lasindu"
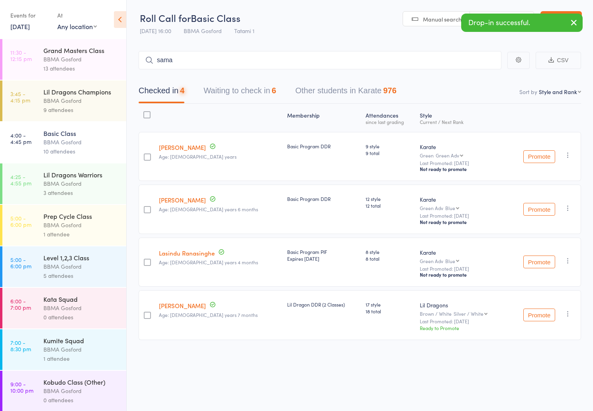
type input "sama"
type input "r"
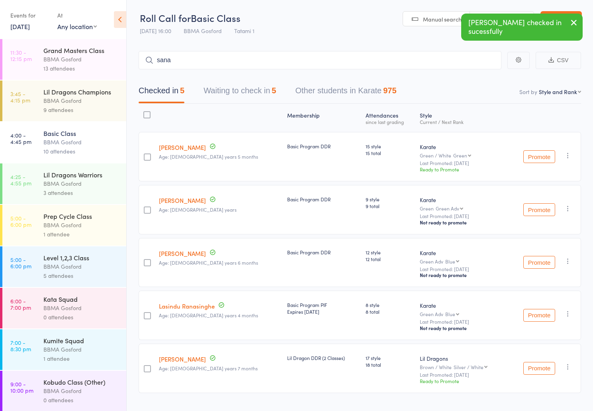
type input "sana"
type input "saood"
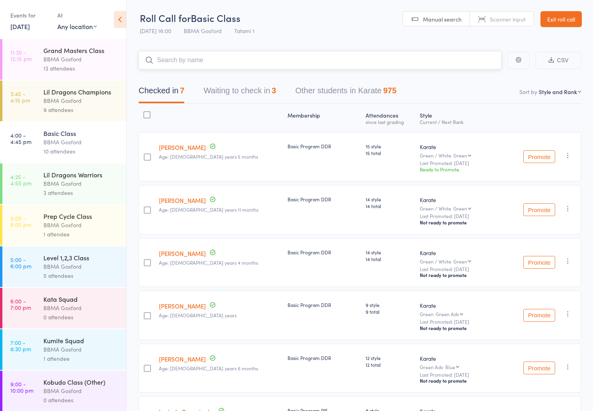
click at [235, 90] on button "Waiting to check in 3" at bounding box center [239, 92] width 72 height 21
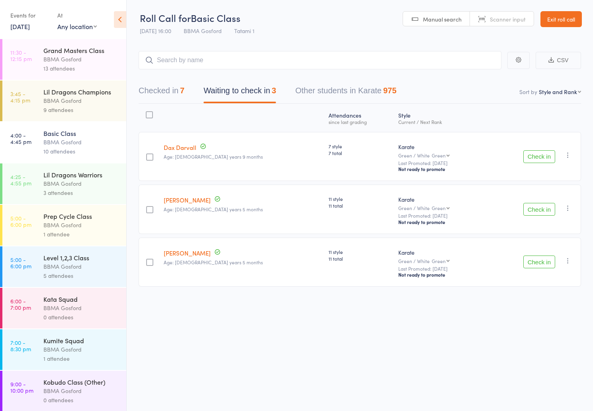
click at [546, 215] on button "Check in" at bounding box center [539, 209] width 32 height 13
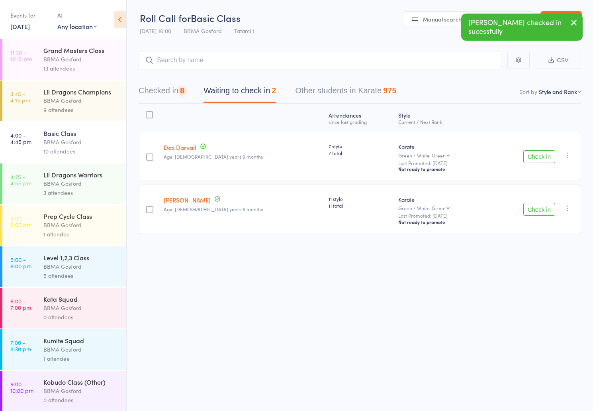
click at [539, 213] on button "Check in" at bounding box center [539, 209] width 32 height 13
click at [152, 93] on button "Checked in 9" at bounding box center [162, 92] width 46 height 21
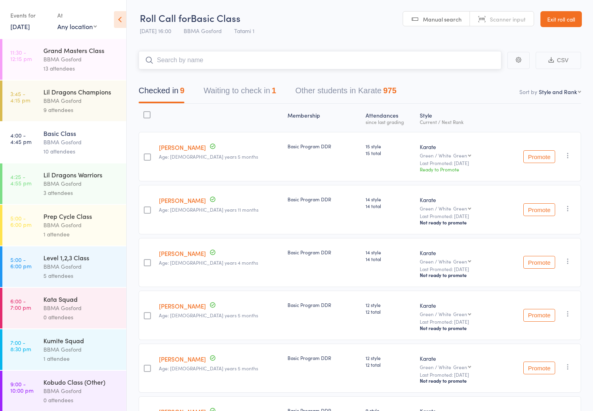
click at [182, 65] on input "search" at bounding box center [320, 60] width 363 height 18
type input "kye lawther"
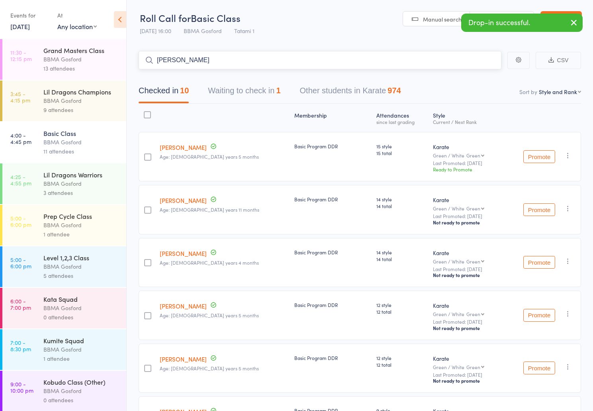
type input "mel lawther"
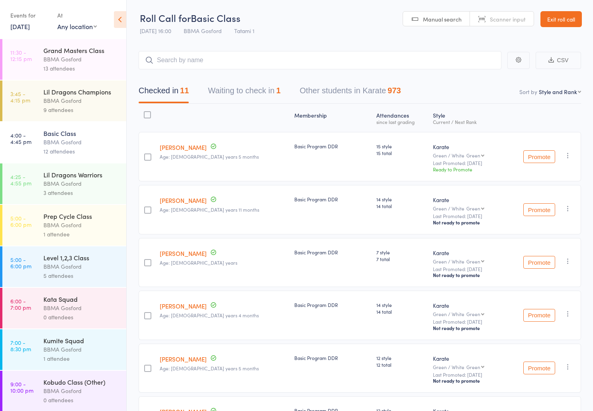
click at [65, 106] on div "9 attendees" at bounding box center [81, 109] width 76 height 9
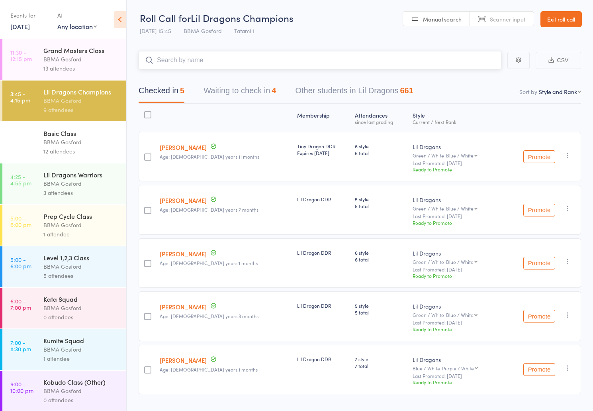
click at [249, 93] on button "Waiting to check in 4" at bounding box center [239, 92] width 72 height 21
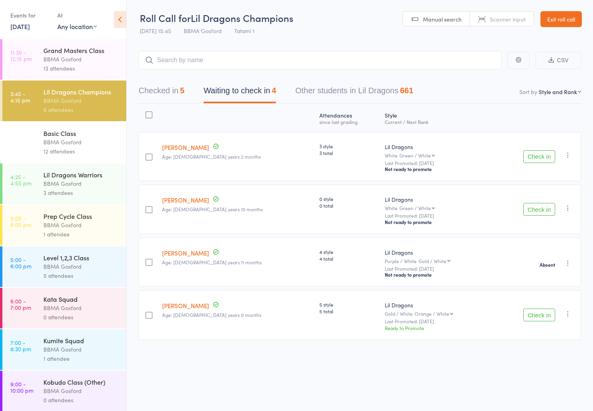
click at [530, 209] on button "Check in" at bounding box center [539, 209] width 32 height 13
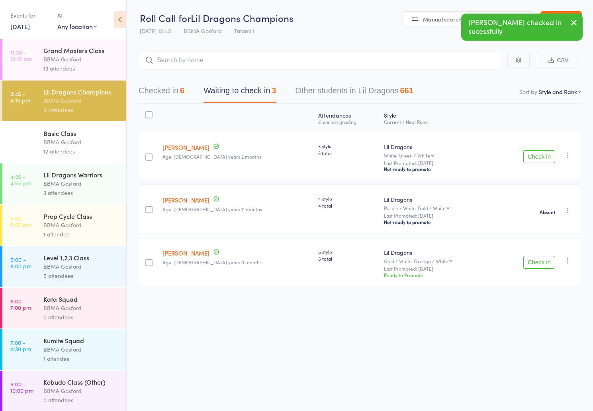
click at [157, 96] on button "Checked in 6" at bounding box center [162, 92] width 46 height 21
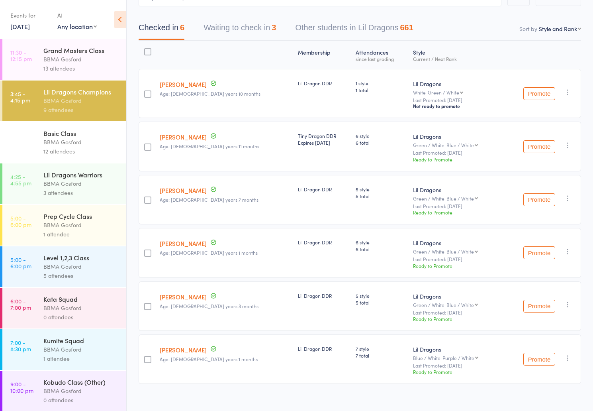
scroll to position [74, 0]
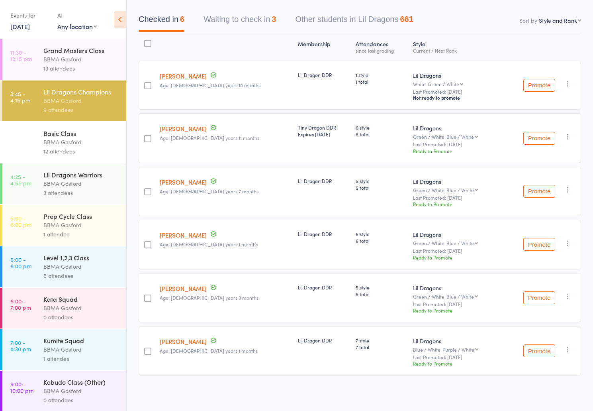
click at [242, 20] on button "Waiting to check in 3" at bounding box center [239, 21] width 72 height 21
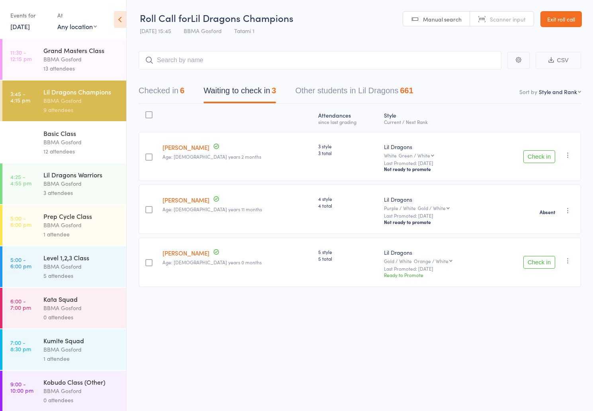
click at [549, 160] on button "Check in" at bounding box center [539, 156] width 32 height 13
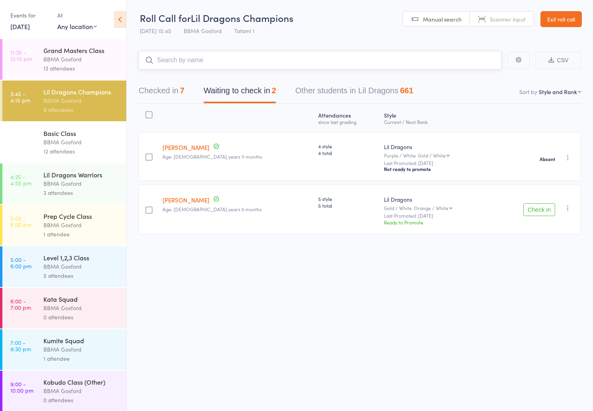
click at [211, 60] on input "search" at bounding box center [320, 60] width 363 height 18
click at [71, 132] on div "Basic Class" at bounding box center [81, 133] width 76 height 9
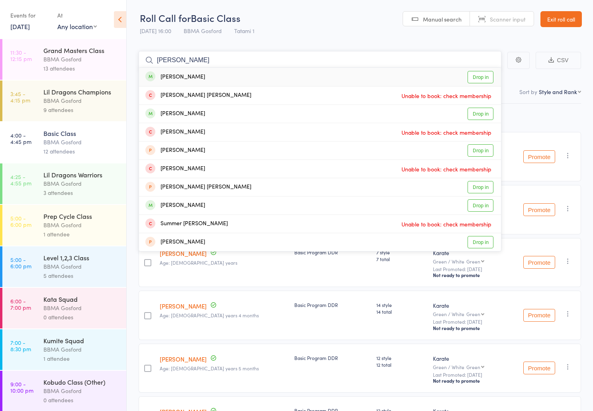
type input "connor greg"
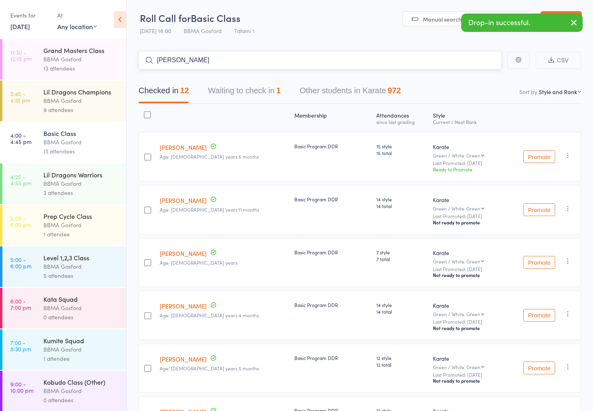
type input "ethan gregory"
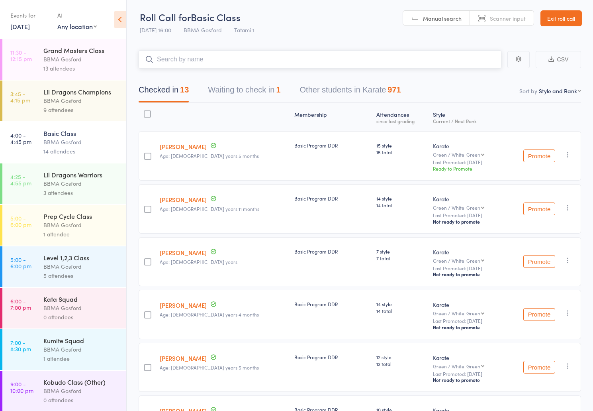
click at [246, 90] on button "Waiting to check in 1" at bounding box center [244, 91] width 72 height 21
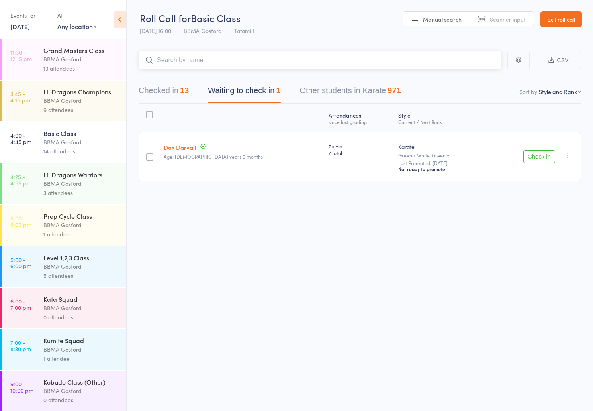
scroll to position [0, 0]
click at [531, 162] on button "Check in" at bounding box center [539, 156] width 32 height 13
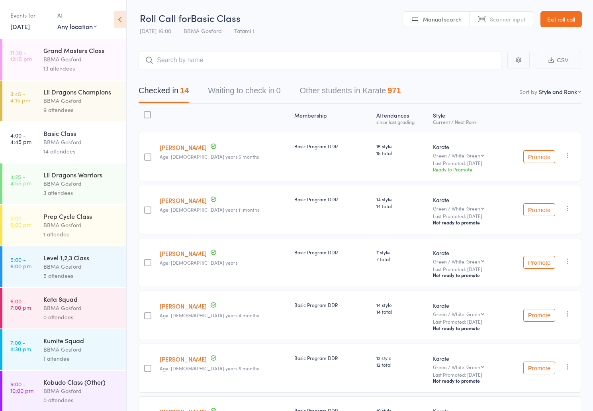
click at [90, 95] on div "Lil Dragons Champions" at bounding box center [81, 91] width 76 height 9
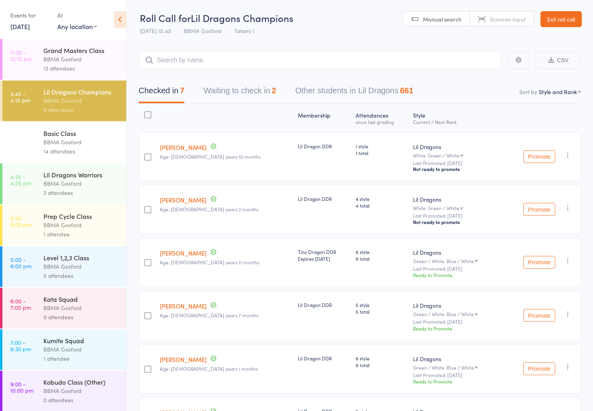
click at [72, 136] on div "Basic Class" at bounding box center [81, 133] width 76 height 9
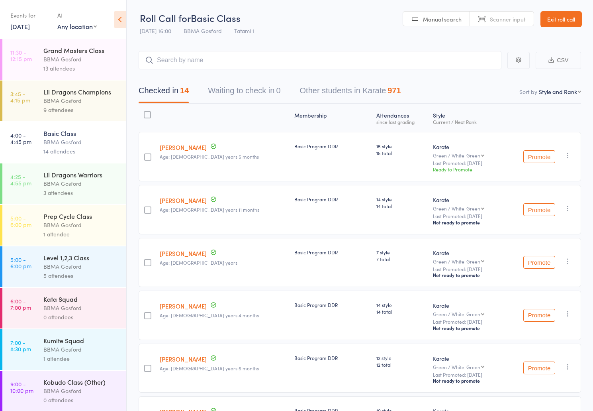
click at [69, 182] on div "BBMA Gosford" at bounding box center [81, 183] width 76 height 9
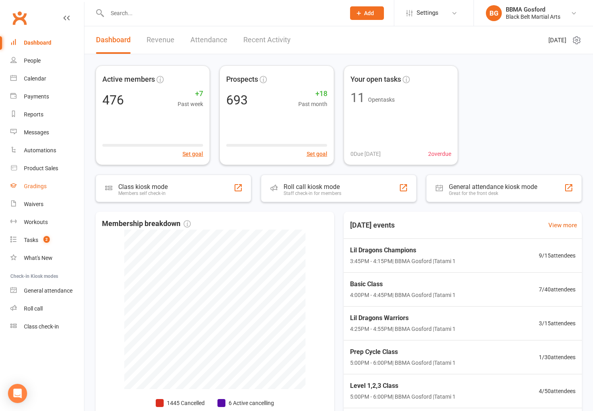
click at [39, 187] on div "Gradings" at bounding box center [35, 186] width 23 height 6
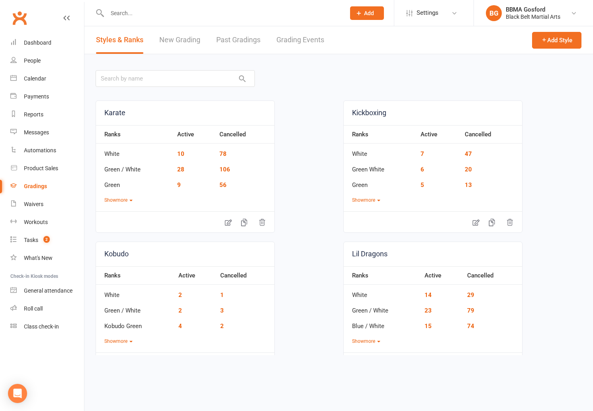
click at [184, 40] on link "New Grading" at bounding box center [179, 39] width 41 height 27
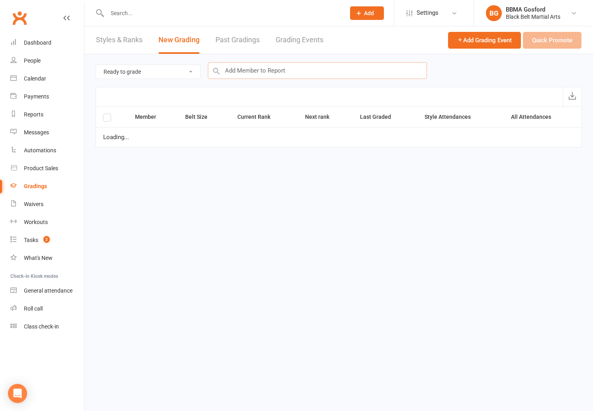
click at [270, 72] on input "text" at bounding box center [317, 70] width 219 height 17
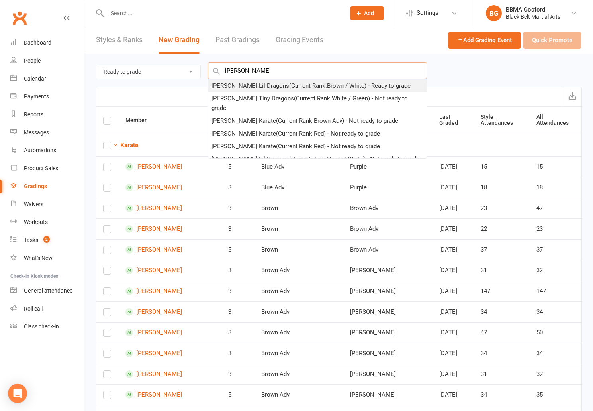
type input "daniel richway"
click at [290, 87] on div "Daniel Richway : Lil Dragons (Current Rank: Brown / White ) - Ready to grade" at bounding box center [310, 86] width 199 height 10
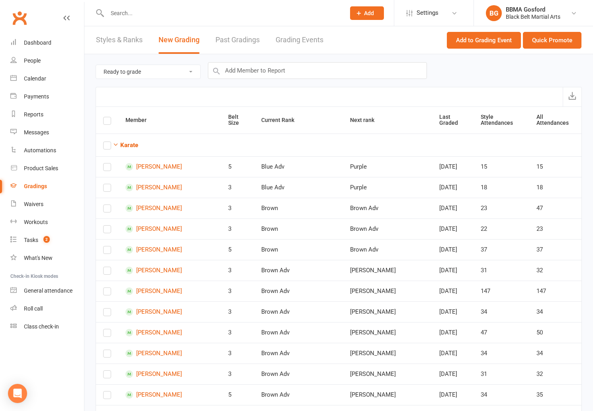
checkbox input "true"
click at [544, 39] on button "Quick Promote" at bounding box center [552, 40] width 59 height 17
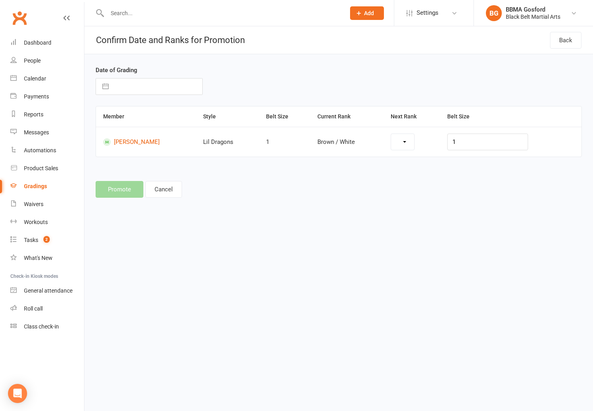
select select "7125"
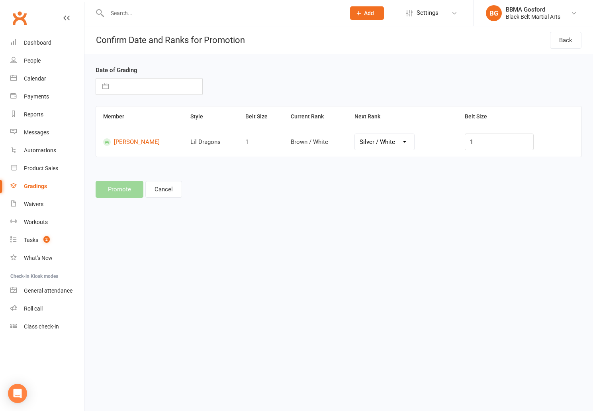
click at [106, 85] on button "button" at bounding box center [105, 86] width 14 height 16
select select "6"
select select "2025"
select select "7"
select select "2025"
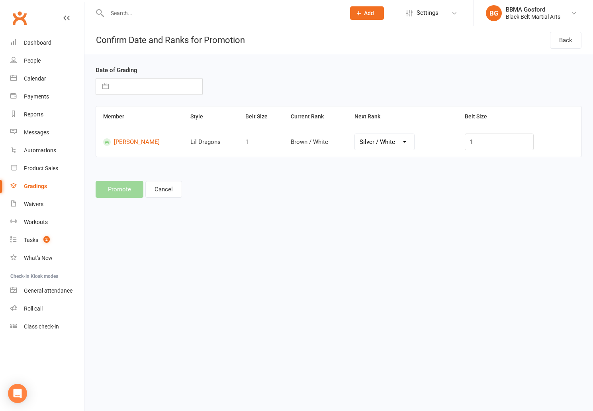
select select "8"
select select "2025"
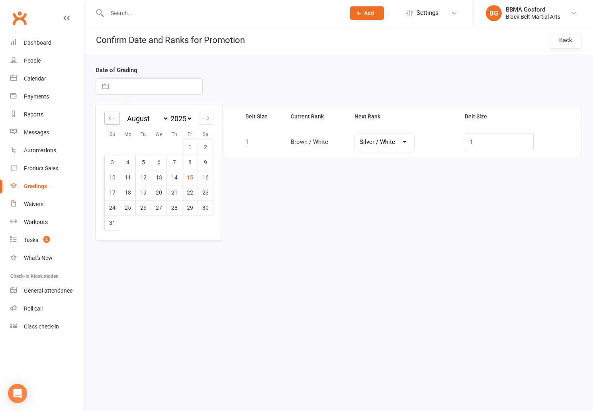
click at [112, 120] on icon "Move backward to switch to the previous month." at bounding box center [112, 118] width 8 height 8
select select "5"
select select "2025"
click at [109, 197] on td "20" at bounding box center [113, 192] width 16 height 15
type input "20 Jul 2025"
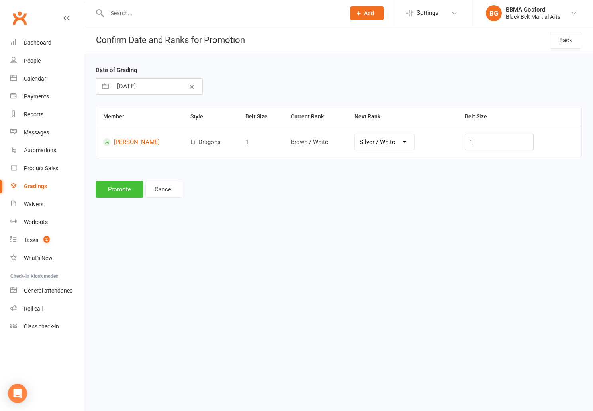
click at [128, 190] on button "Promote" at bounding box center [120, 189] width 48 height 17
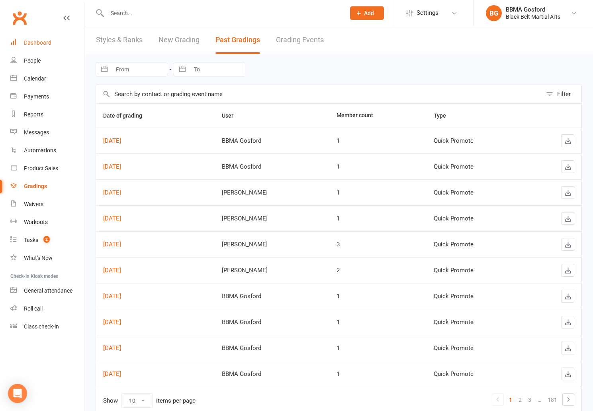
click at [41, 47] on link "Dashboard" at bounding box center [47, 43] width 74 height 18
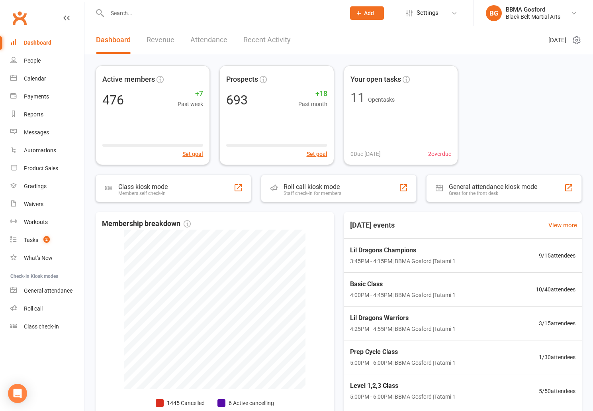
click at [370, 10] on button "Add" at bounding box center [367, 13] width 34 height 14
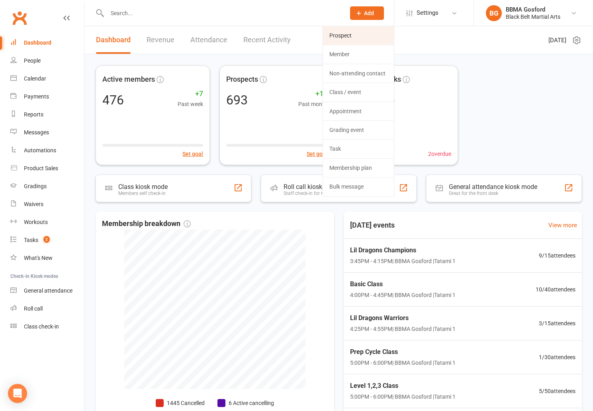
click at [349, 35] on link "Prospect" at bounding box center [358, 35] width 71 height 18
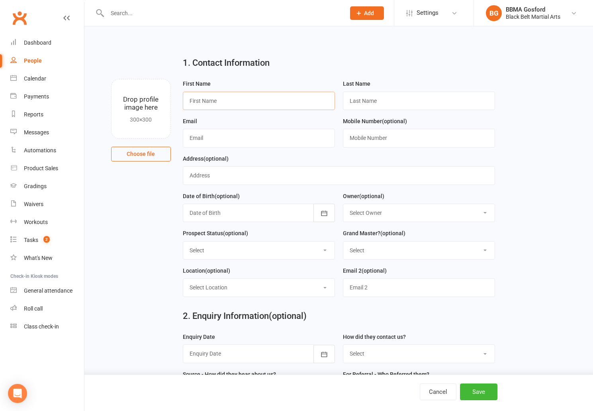
click at [221, 100] on input "text" at bounding box center [259, 101] width 152 height 18
type input "Jude"
type input "Harriott"
type input "mlgj.harriott@gmail.com"
type input "0431 736 424"
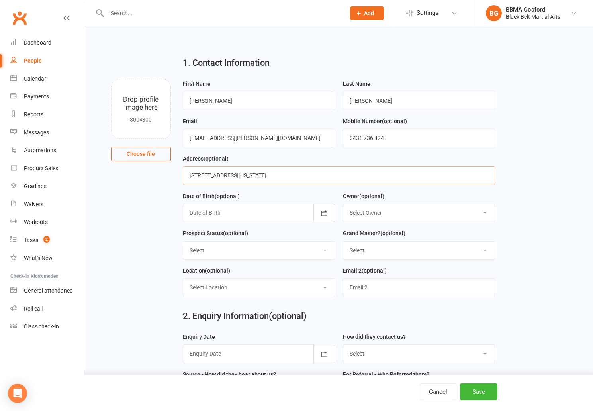
type input "96 Berrys Head Road, WYOMING NSW 2250"
click at [321, 215] on icon "button" at bounding box center [324, 212] width 6 height 5
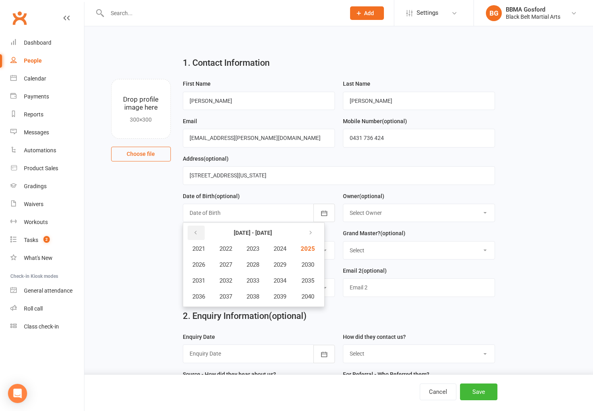
click at [197, 233] on icon "button" at bounding box center [196, 232] width 6 height 6
drag, startPoint x: 314, startPoint y: 295, endPoint x: 308, endPoint y: 294, distance: 5.7
click at [313, 295] on span "2020" at bounding box center [307, 296] width 13 height 7
click at [282, 250] on span "March" at bounding box center [284, 248] width 17 height 7
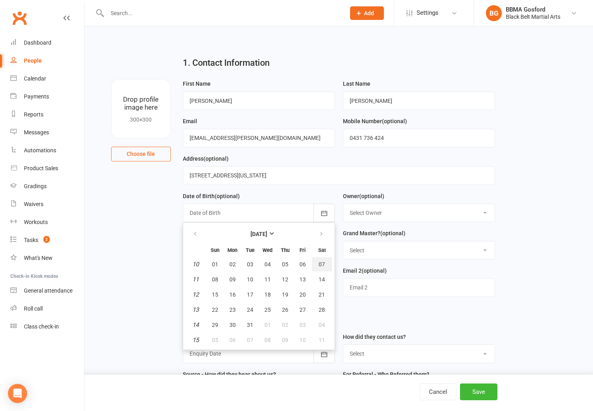
click at [323, 264] on span "07" at bounding box center [322, 264] width 6 height 6
type input "07 Mar 2020"
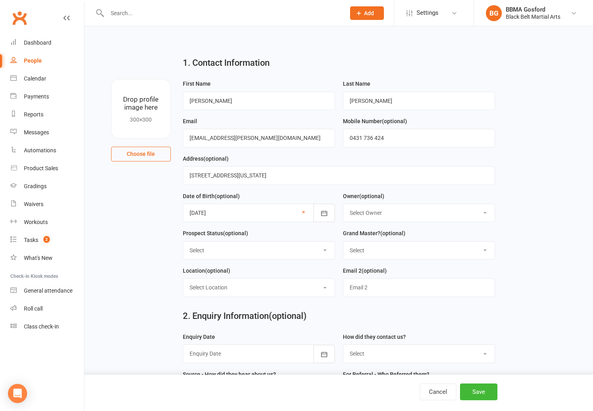
select select "Thinking"
click option "Thinking" at bounding box center [0, 0] width 0 height 0
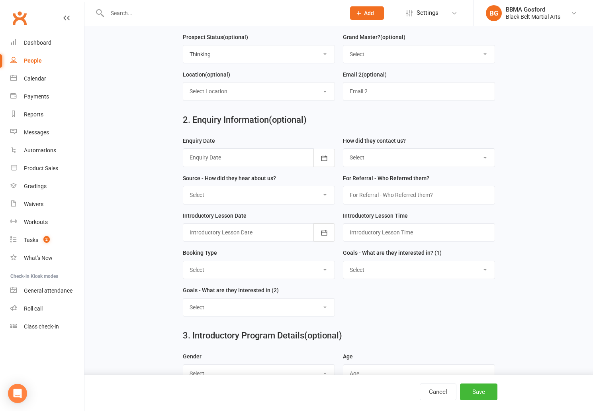
scroll to position [197, 0]
click at [225, 160] on div at bounding box center [259, 156] width 152 height 18
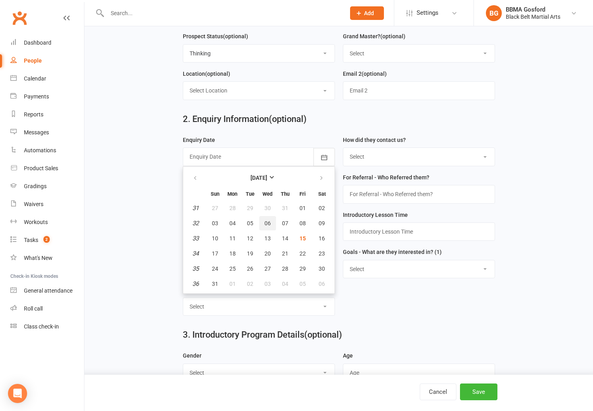
click at [265, 227] on button "06" at bounding box center [267, 223] width 17 height 14
type input "06 Aug 2025"
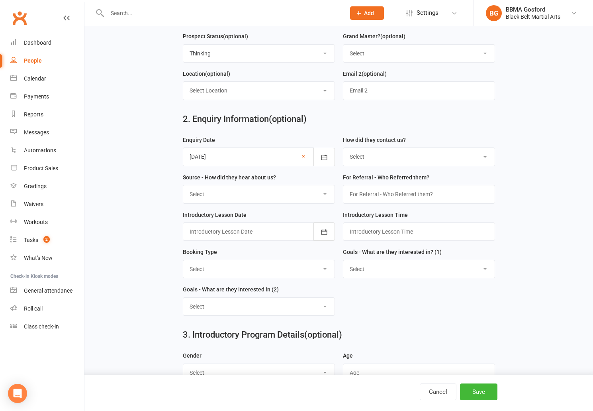
select select "(S) School Initiated"
click option "(S) School Initiated" at bounding box center [0, 0] width 0 height 0
click at [183, 185] on select "Select A1 - Direct Mail A2 - Print Media A3 - Flyer A5 - Radio A6 - Sign A7 - T…" at bounding box center [258, 194] width 151 height 18
click at [272, 196] on select "Select A1 - Direct Mail A2 - Print Media A3 - Flyer A5 - Radio A6 - Sign A7 - T…" at bounding box center [258, 194] width 151 height 18
select select "I7 - Pizza Party"
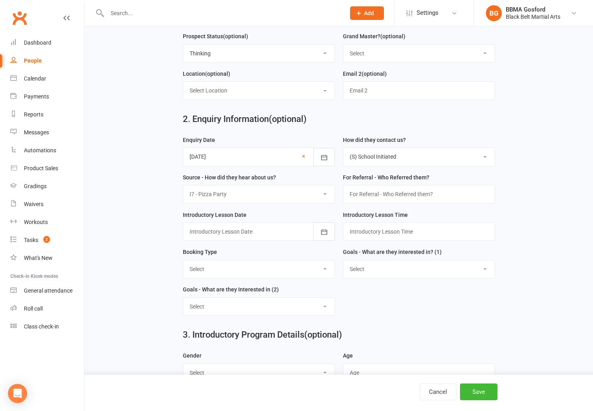
click option "I7 - Pizza Party" at bounding box center [0, 0] width 0 height 0
click at [269, 235] on div at bounding box center [259, 231] width 152 height 18
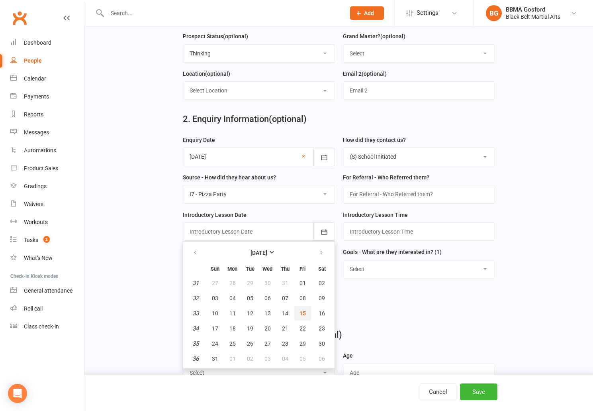
click at [305, 315] on span "15" at bounding box center [302, 313] width 6 height 6
type input "15 Aug 2025"
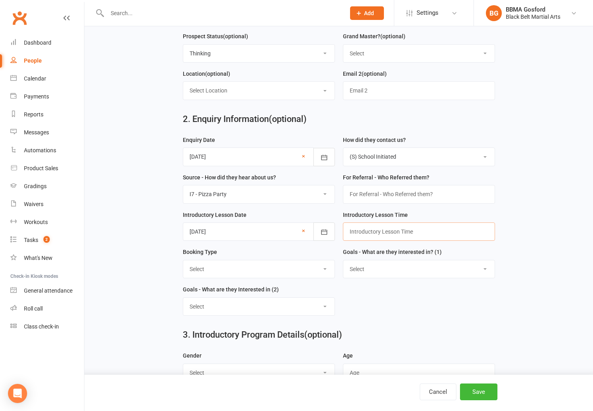
click at [365, 232] on input "text" at bounding box center [419, 231] width 152 height 18
type input "3:15pm"
select select "One on One - Lil Dragons"
click option "One on One - Lil Dragons" at bounding box center [0, 0] width 0 height 0
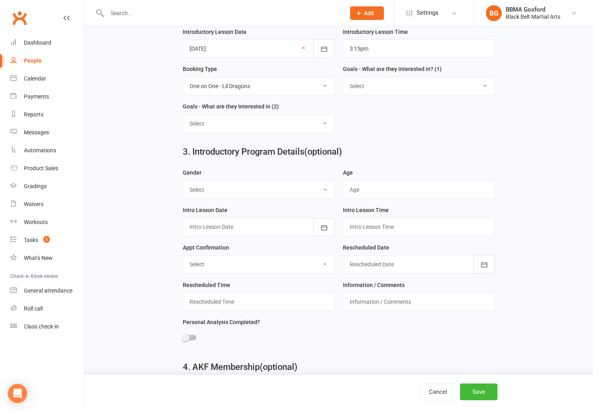
scroll to position [357, 0]
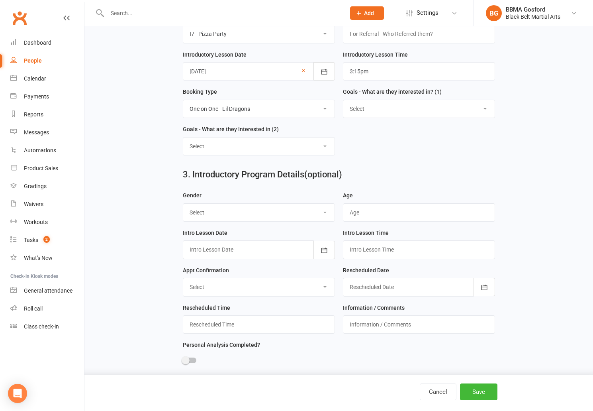
select select "Increased Confidence"
click option "Increased Confidence" at bounding box center [0, 0] width 0 height 0
select select "Improved Self Esteem"
click option "Improved Self Esteem" at bounding box center [0, 0] width 0 height 0
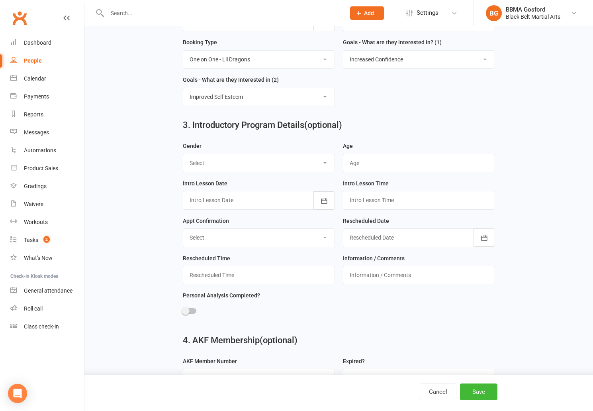
scroll to position [409, 0]
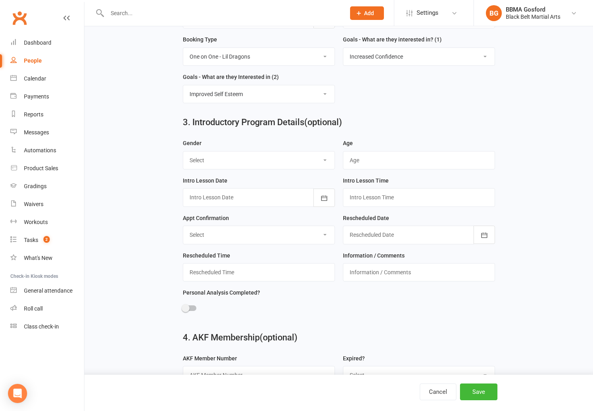
click option "Female" at bounding box center [0, 0] width 0 height 0
select select "Male"
click option "Male" at bounding box center [0, 0] width 0 height 0
click at [391, 160] on input "text" at bounding box center [419, 160] width 152 height 18
type input "5"
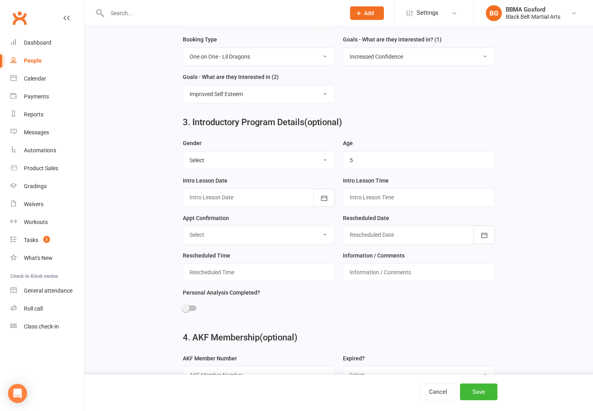
click at [310, 198] on div at bounding box center [259, 197] width 152 height 18
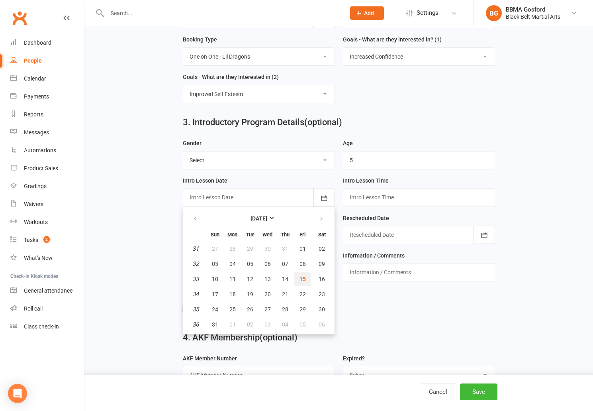
click at [303, 281] on span "15" at bounding box center [302, 279] width 6 height 6
type input "15 Aug 2025"
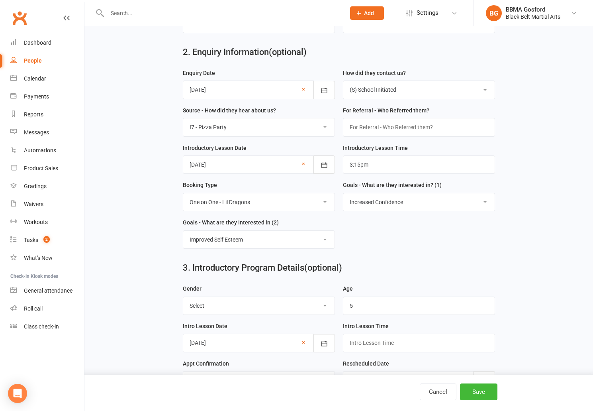
scroll to position [262, 0]
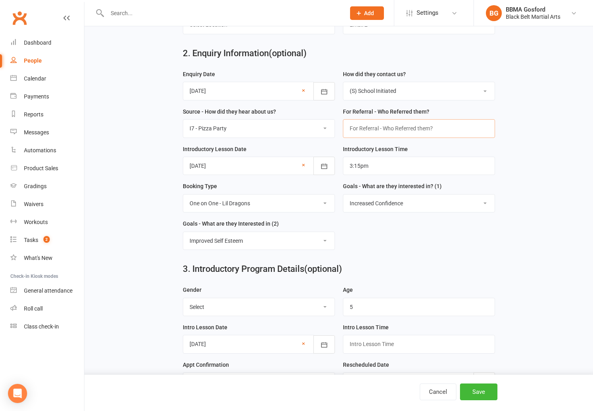
click at [374, 131] on input "text" at bounding box center [419, 128] width 152 height 18
type input "Paisley Edwards"
click at [371, 241] on form "Enquiry Date 06 Aug 2025 August 2025 Sun Mon Tue Wed Thu Fri Sat 31 27 28 29 30…" at bounding box center [339, 162] width 320 height 187
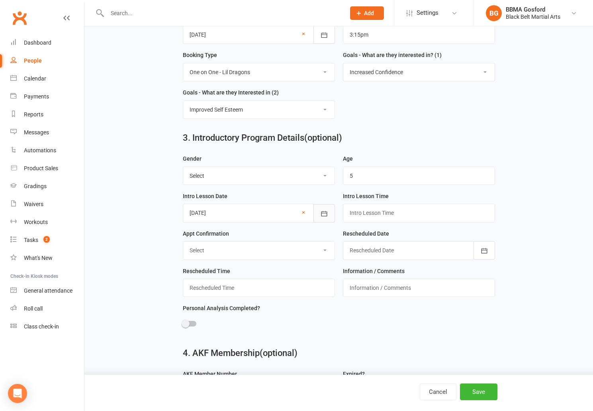
scroll to position [395, 0]
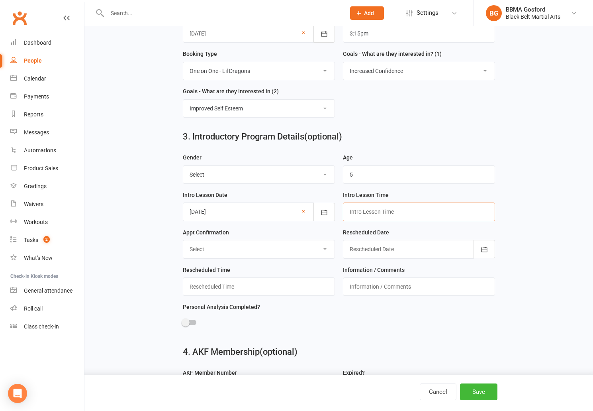
click at [378, 211] on input "text" at bounding box center [419, 211] width 152 height 18
type input "3:15pm"
select select "Confirmed"
click option "Confirmed" at bounding box center [0, 0] width 0 height 0
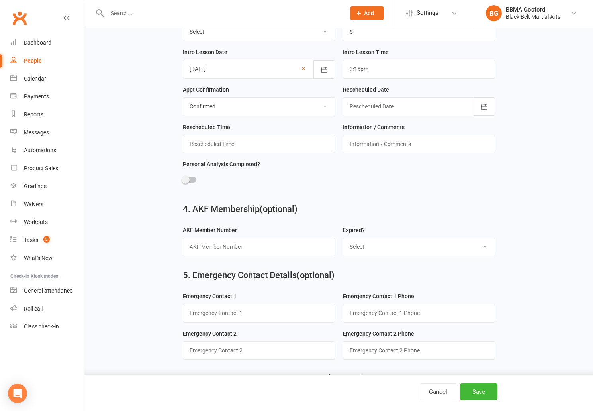
scroll to position [538, 0]
click at [188, 178] on span at bounding box center [186, 178] width 8 height 8
click at [183, 177] on input "checkbox" at bounding box center [183, 177] width 0 height 0
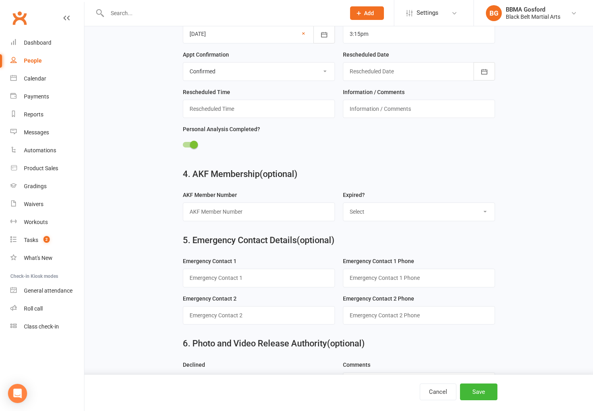
scroll to position [603, 0]
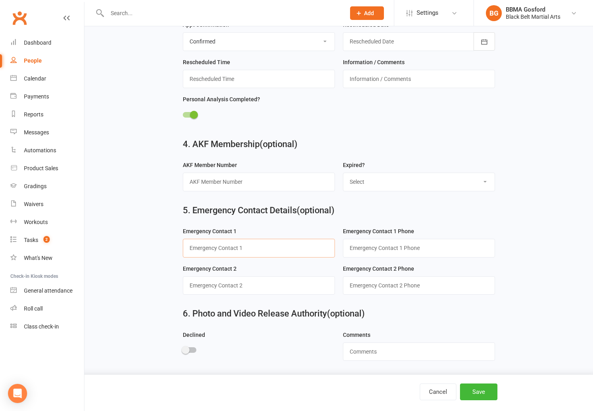
click at [222, 246] on input "text" at bounding box center [259, 248] width 152 height 18
type input "Lisa (mum)"
type input "0431 736 424"
type input "Michael (dad)"
click at [476, 387] on button "Save" at bounding box center [478, 391] width 37 height 17
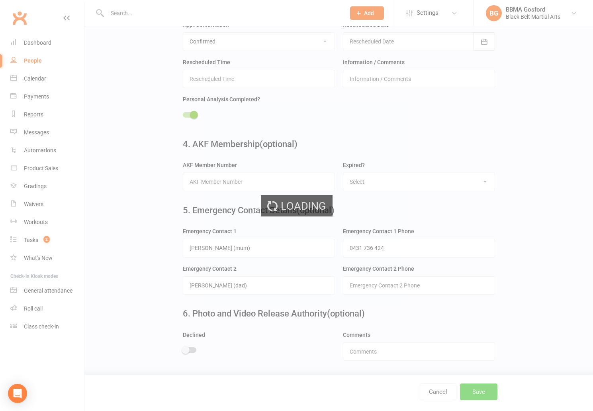
scroll to position [0, 0]
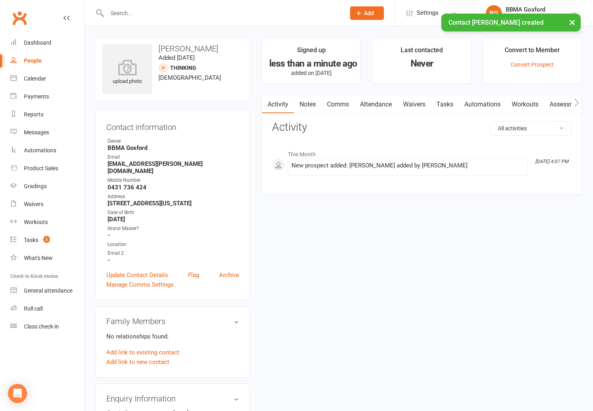
click at [122, 12] on input "text" at bounding box center [222, 13] width 235 height 11
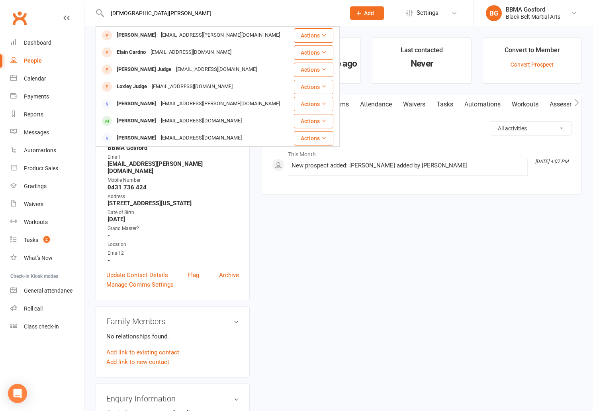
type input "jude h"
click at [135, 20] on div "jude h Jude Harriott mlgj.harriott@gmail.com Actions Etain Cardno jude@interact…" at bounding box center [218, 13] width 244 height 26
click at [133, 14] on input "jude h" at bounding box center [222, 13] width 235 height 11
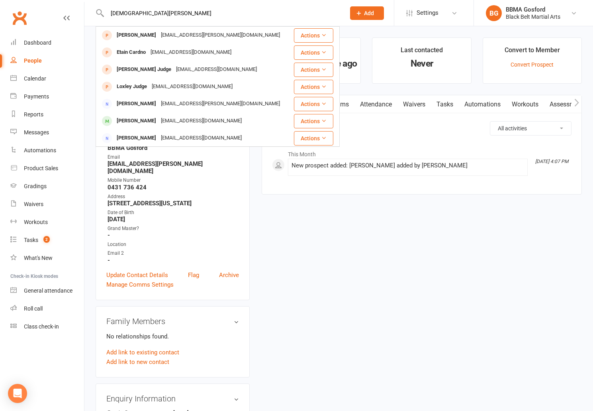
click at [133, 14] on input "jude h" at bounding box center [222, 13] width 235 height 11
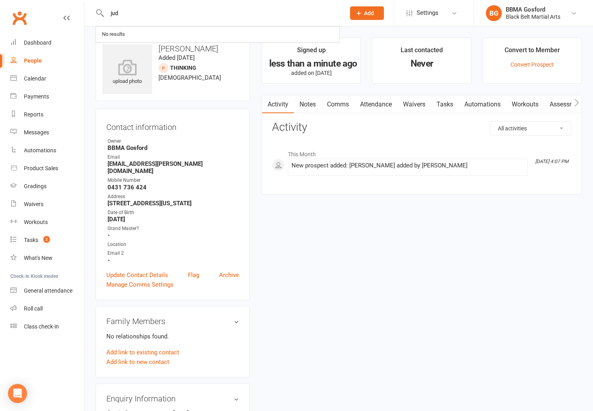
type input "jude"
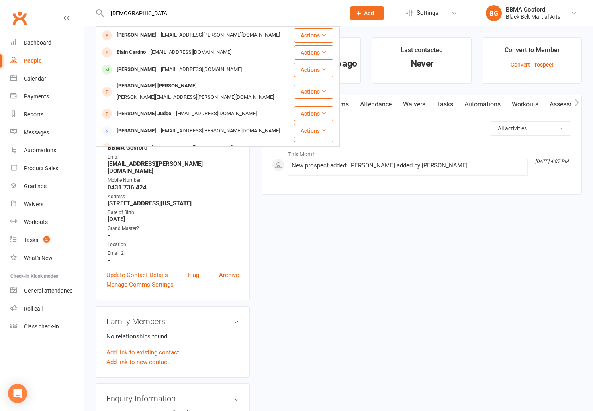
click at [142, 15] on input "jude" at bounding box center [222, 13] width 235 height 11
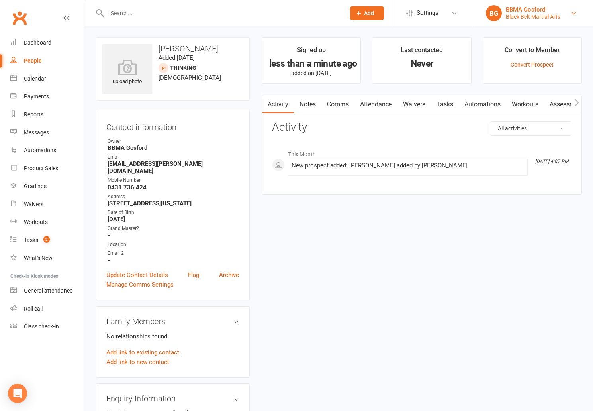
click at [538, 16] on div "Black Belt Martial Arts" at bounding box center [533, 16] width 55 height 7
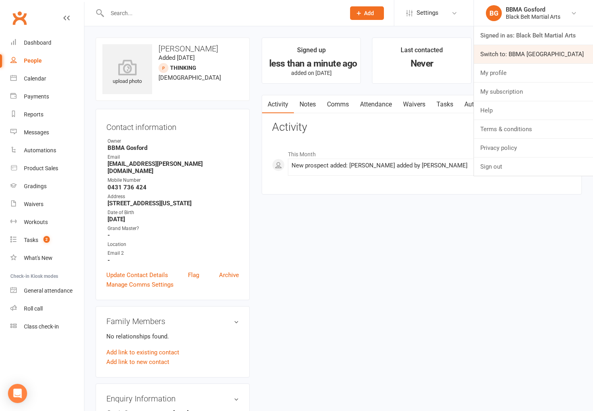
click at [528, 55] on link "Switch to: BBMA [GEOGRAPHIC_DATA]" at bounding box center [533, 54] width 119 height 18
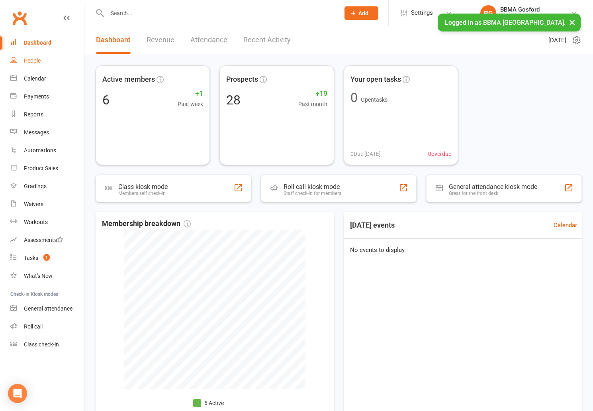
click at [28, 59] on div "People" at bounding box center [32, 60] width 17 height 6
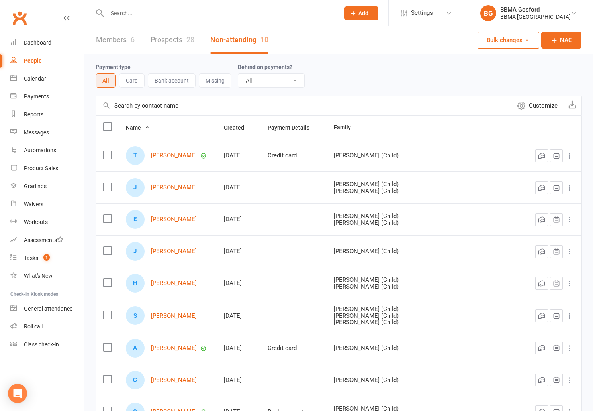
click at [123, 41] on link "Members 6" at bounding box center [115, 39] width 39 height 27
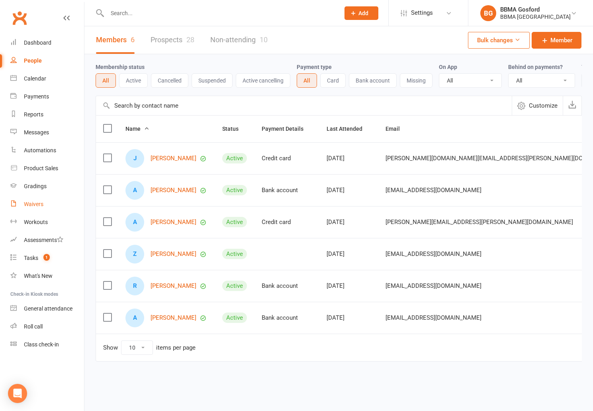
click at [34, 203] on div "Waivers" at bounding box center [34, 204] width 20 height 6
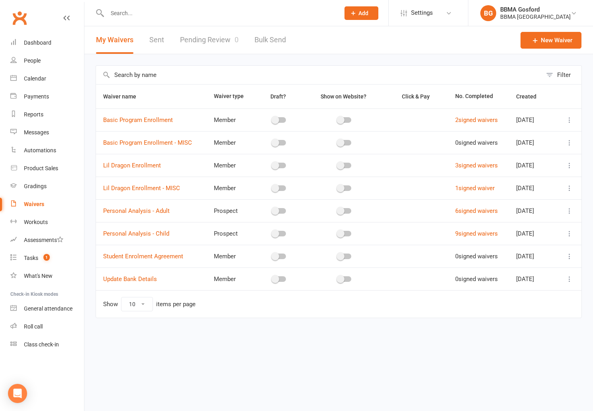
click at [209, 43] on link "Pending Review 0" at bounding box center [209, 39] width 59 height 27
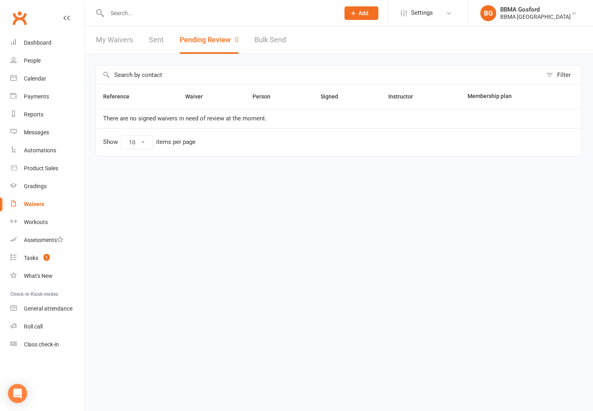
click at [133, 14] on input "text" at bounding box center [219, 13] width 229 height 11
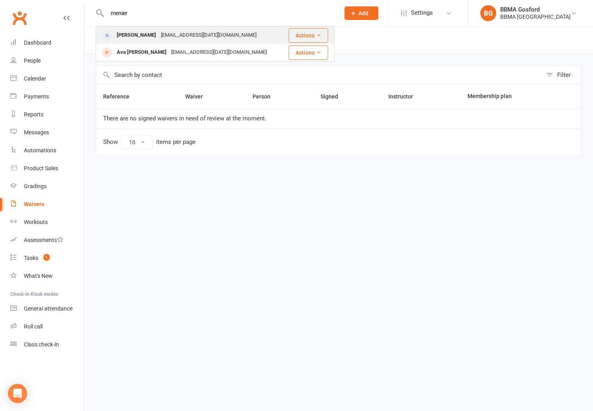
type input "menier"
click at [138, 35] on div "[PERSON_NAME]" at bounding box center [136, 35] width 44 height 12
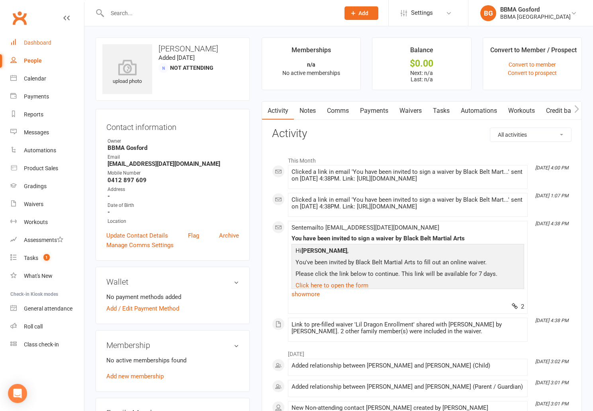
click at [42, 42] on div "Dashboard" at bounding box center [37, 42] width 27 height 6
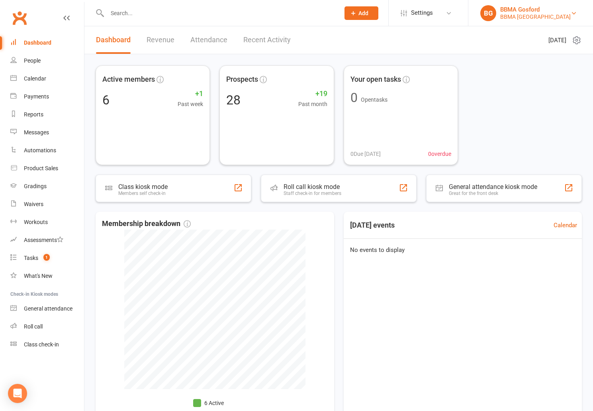
click at [533, 16] on div "BBMA [GEOGRAPHIC_DATA]" at bounding box center [535, 16] width 70 height 7
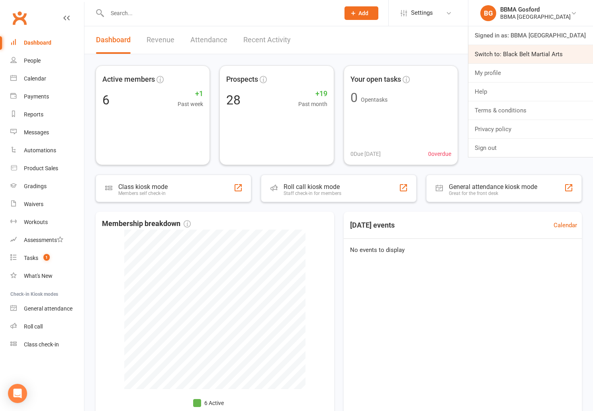
click at [524, 55] on link "Switch to: Black Belt Martial Arts" at bounding box center [530, 54] width 125 height 18
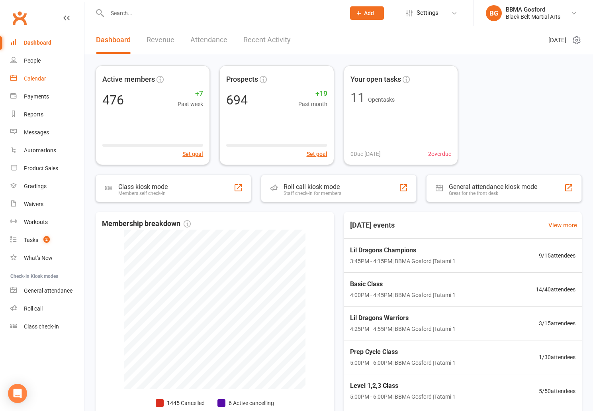
click at [25, 83] on link "Calendar" at bounding box center [47, 79] width 74 height 18
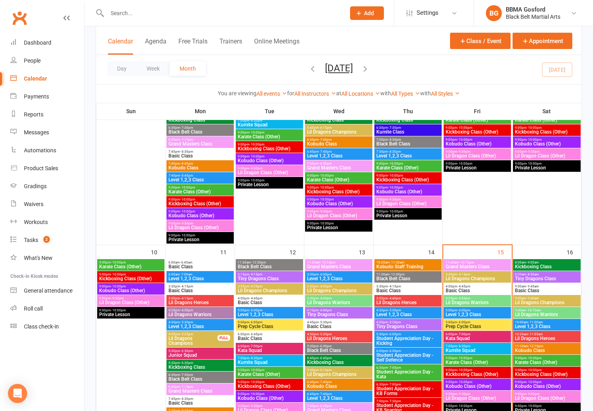
scroll to position [415, 0]
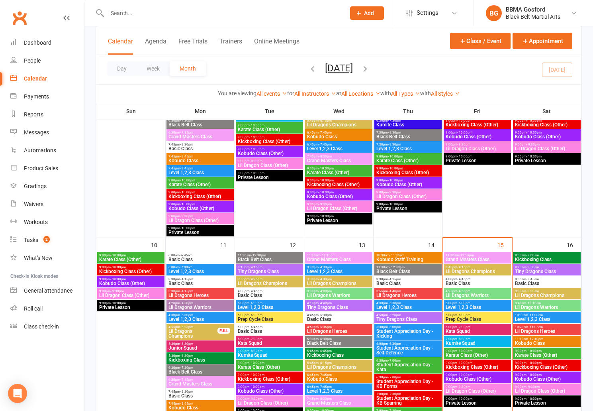
click at [480, 293] on span "Lil Dragons Warriors" at bounding box center [477, 295] width 64 height 5
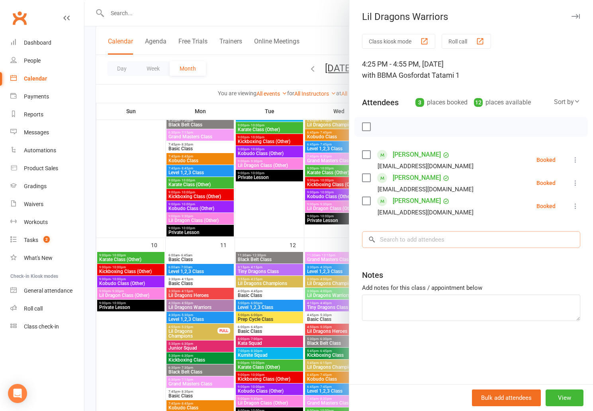
click at [440, 233] on input "search" at bounding box center [471, 239] width 218 height 17
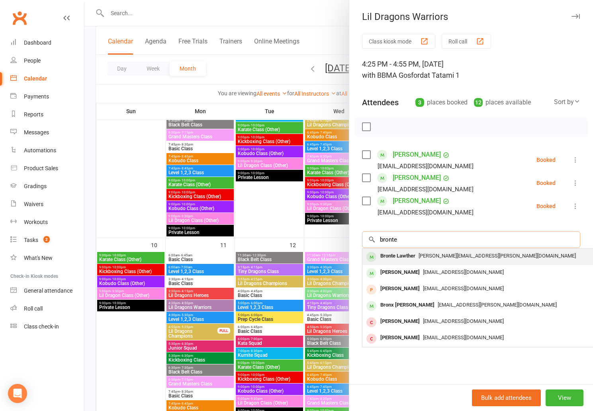
type input "bronte"
click at [420, 254] on span "[PERSON_NAME][EMAIL_ADDRESS][PERSON_NAME][DOMAIN_NAME]" at bounding box center [496, 255] width 157 height 6
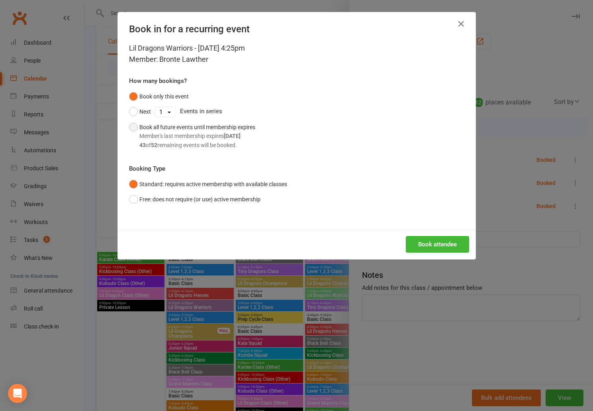
click at [153, 129] on div "Book all future events until membership expires Member's last membership expire…" at bounding box center [197, 136] width 116 height 27
click at [434, 244] on button "Book attendee" at bounding box center [437, 244] width 63 height 17
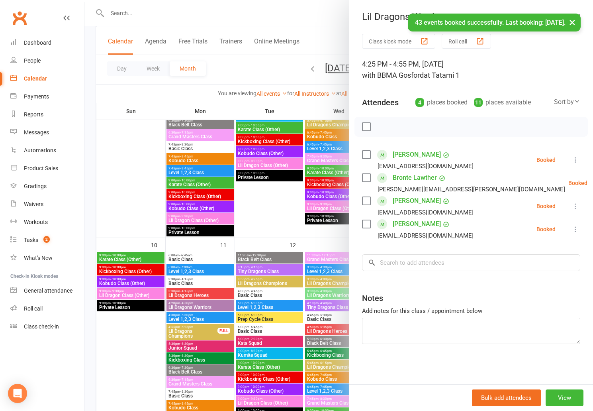
click at [133, 186] on div at bounding box center [338, 205] width 508 height 411
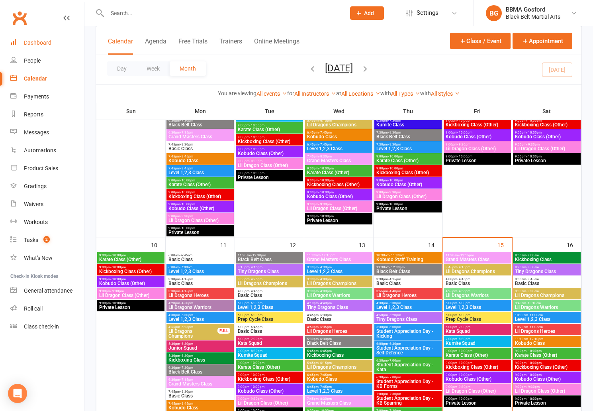
click at [51, 44] on div "Dashboard" at bounding box center [37, 42] width 27 height 6
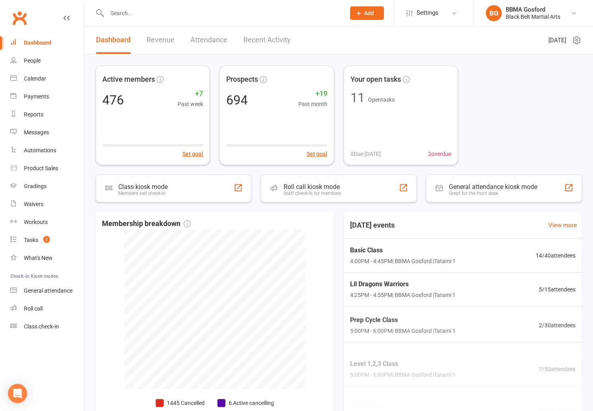
click at [181, 13] on input "text" at bounding box center [222, 13] width 235 height 11
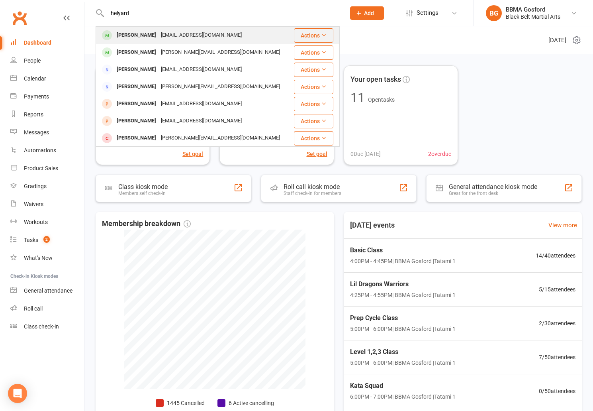
type input "helyard"
click at [141, 35] on div "[PERSON_NAME]" at bounding box center [136, 35] width 44 height 12
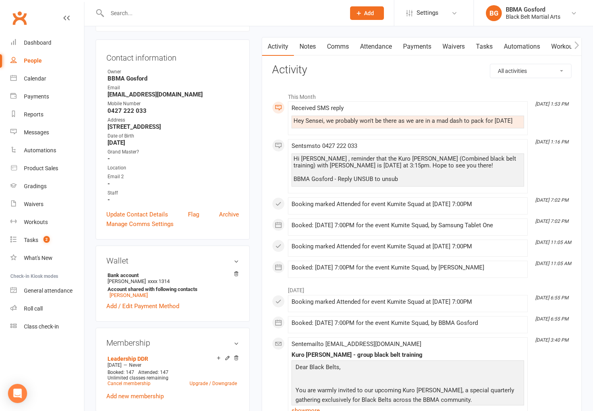
scroll to position [71, 0]
click at [137, 297] on link "[PERSON_NAME]" at bounding box center [128, 294] width 38 height 6
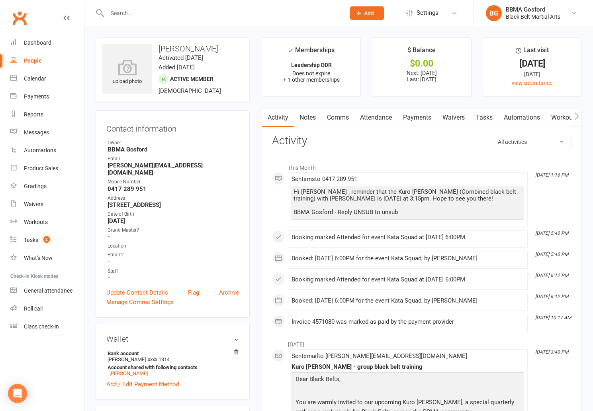
scroll to position [0, 1]
click at [454, 115] on link "Waivers" at bounding box center [452, 117] width 33 height 18
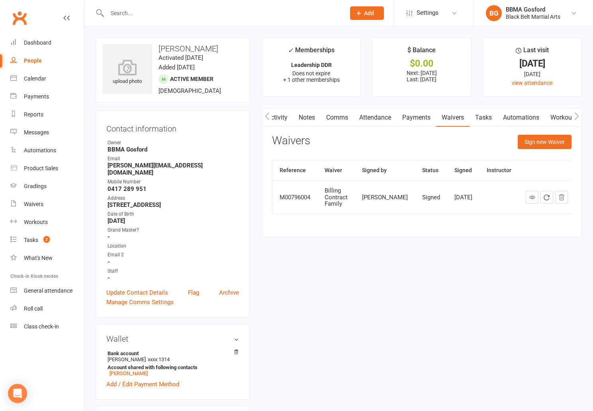
click at [407, 119] on link "Payments" at bounding box center [416, 117] width 39 height 18
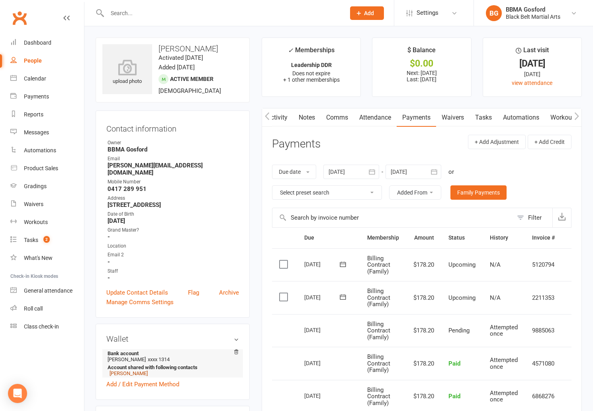
click at [129, 370] on link "Jacey Helyard" at bounding box center [128, 373] width 38 height 6
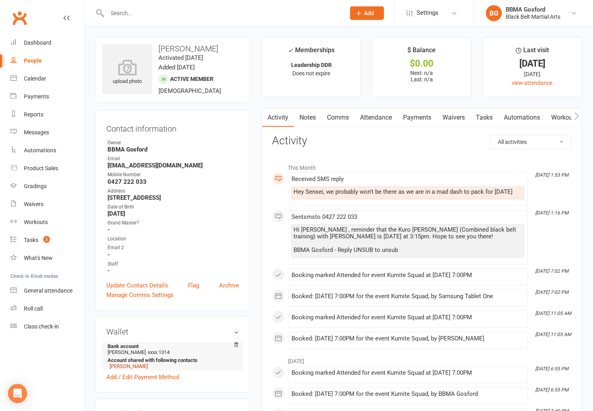
click at [125, 368] on link "Isabel Helyard" at bounding box center [128, 366] width 38 height 6
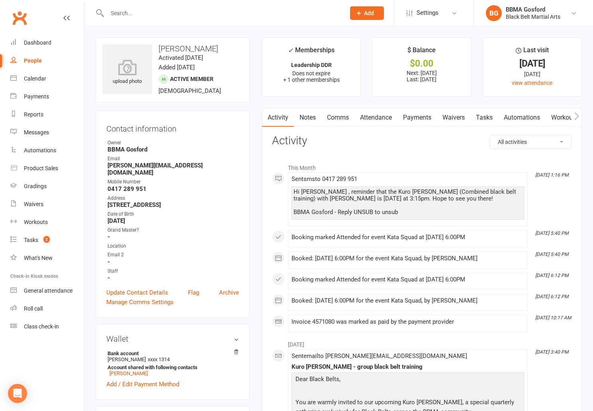
click at [414, 117] on link "Payments" at bounding box center [416, 117] width 39 height 18
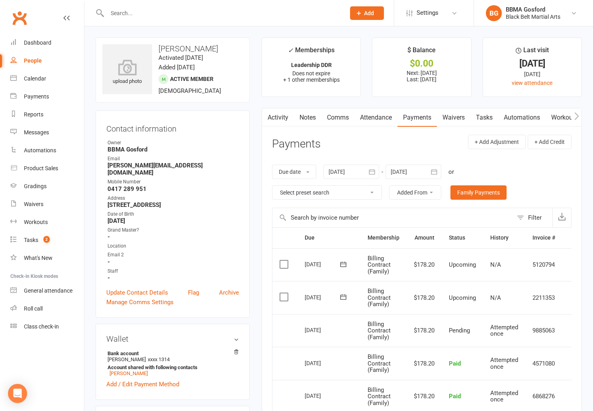
click at [369, 14] on span "Add" at bounding box center [369, 13] width 10 height 6
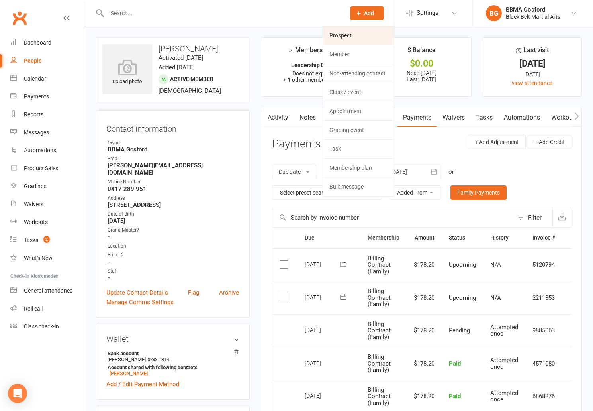
click at [356, 38] on link "Prospect" at bounding box center [358, 35] width 71 height 18
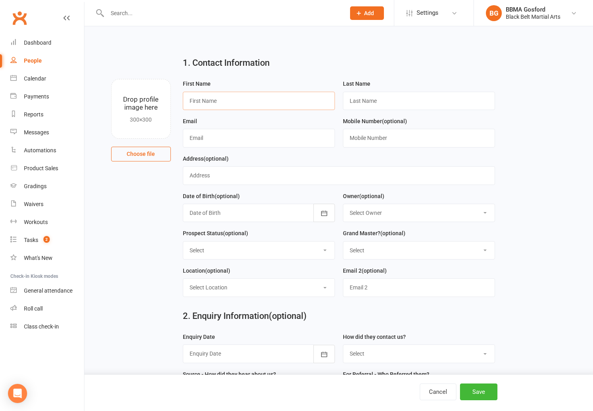
click at [233, 96] on input "text" at bounding box center [259, 101] width 152 height 18
type input "Chanel"
type input "Whitty"
type input "chanelwhitty@gmail.com"
type input "0435 226 435"
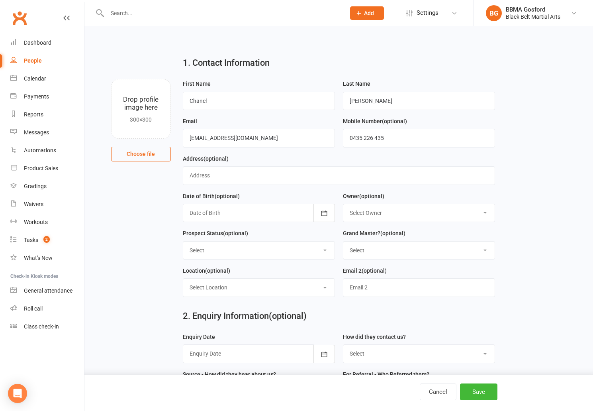
select select "Initial Contact"
click option "Initial Contact" at bounding box center [0, 0] width 0 height 0
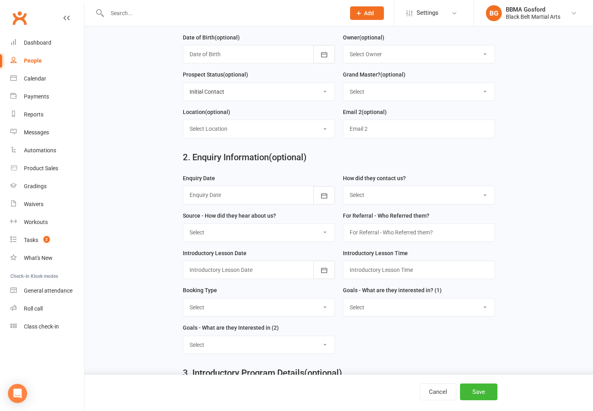
scroll to position [160, 0]
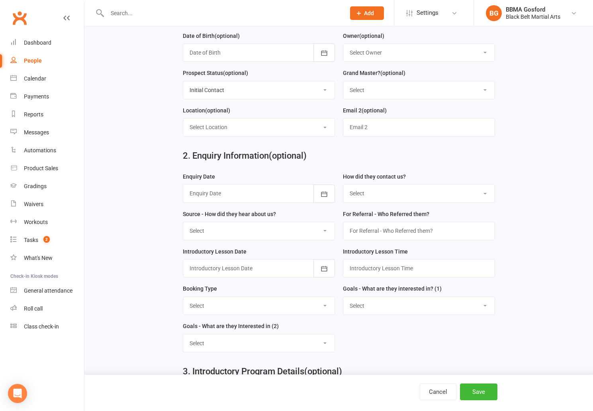
click at [264, 194] on div at bounding box center [259, 193] width 152 height 18
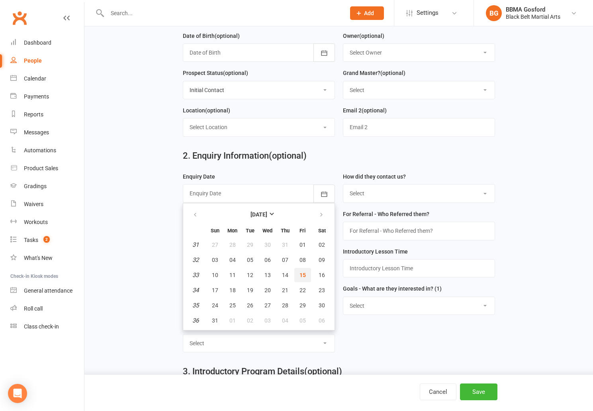
drag, startPoint x: 301, startPoint y: 276, endPoint x: 302, endPoint y: 270, distance: 6.1
click at [301, 276] on span "15" at bounding box center [302, 275] width 6 height 6
type input "15 Aug 2025"
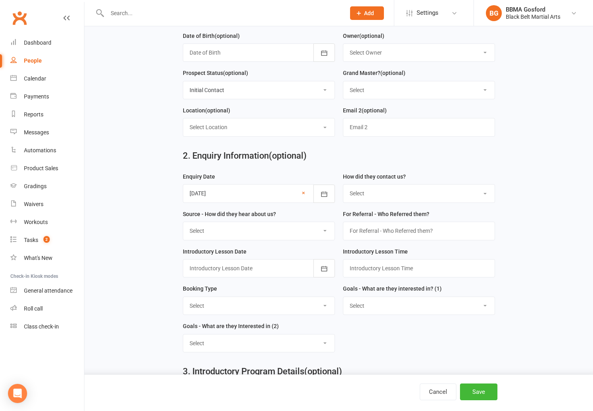
select select "(I) Internet / Online"
click option "(I) Internet / Online" at bounding box center [0, 0] width 0 height 0
click at [183, 222] on select "Select A1 - Direct Mail A2 - Print Media A3 - Flyer A5 - Radio A6 - Sign A7 - T…" at bounding box center [258, 231] width 151 height 18
select select "S4 - Search Engine"
click option "S4 - Search Engine" at bounding box center [0, 0] width 0 height 0
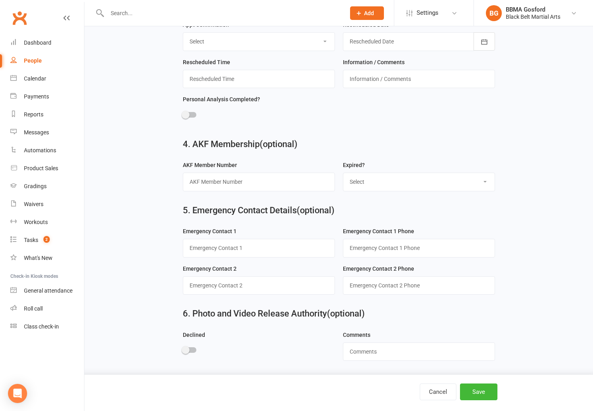
scroll to position [0, 0]
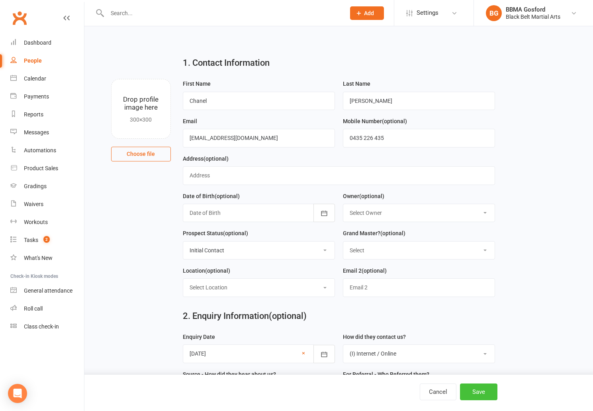
click at [477, 388] on button "Save" at bounding box center [478, 391] width 37 height 17
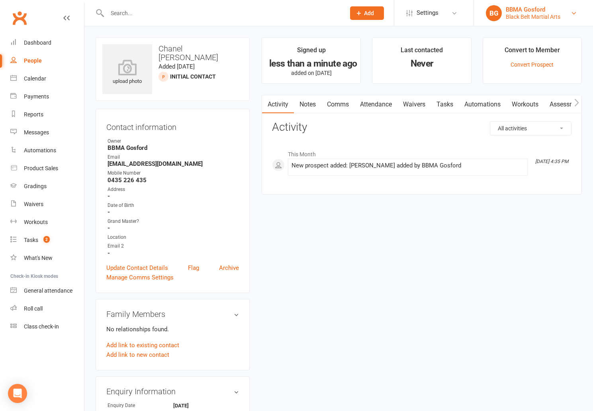
click at [545, 14] on div "Black Belt Martial Arts" at bounding box center [533, 16] width 55 height 7
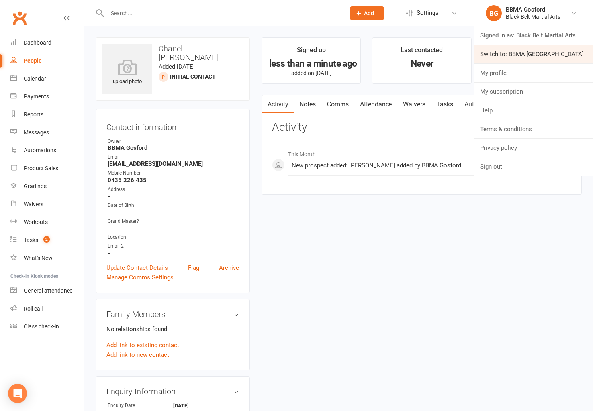
click at [530, 53] on link "Switch to: BBMA [GEOGRAPHIC_DATA]" at bounding box center [533, 54] width 119 height 18
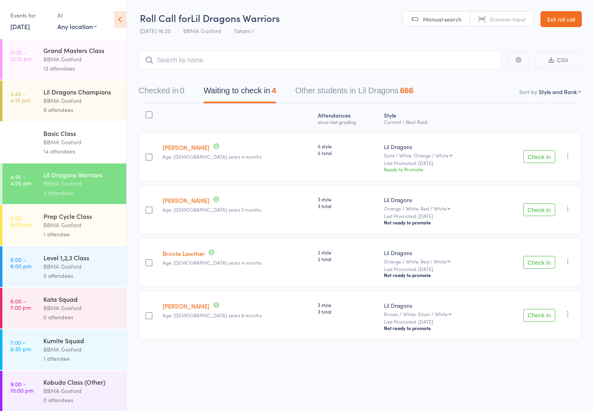
click at [549, 266] on button "Check in" at bounding box center [539, 262] width 32 height 13
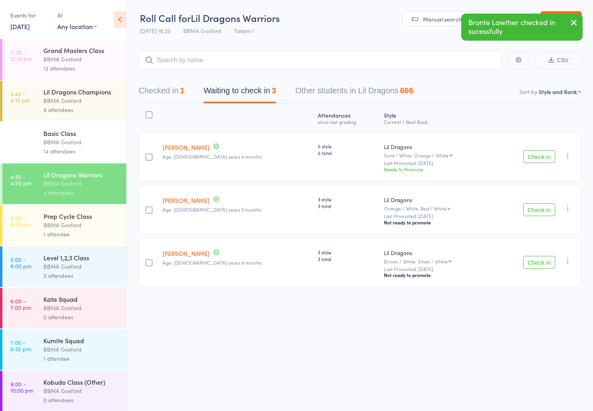
click at [87, 262] on div "Level 1,2,3 Class" at bounding box center [81, 257] width 76 height 9
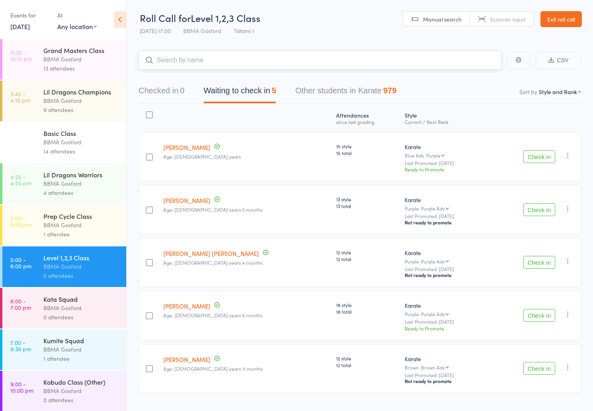
click at [213, 64] on input "search" at bounding box center [320, 60] width 363 height 18
type input "[PERSON_NAME]"
click at [542, 160] on button "Check in" at bounding box center [539, 156] width 32 height 13
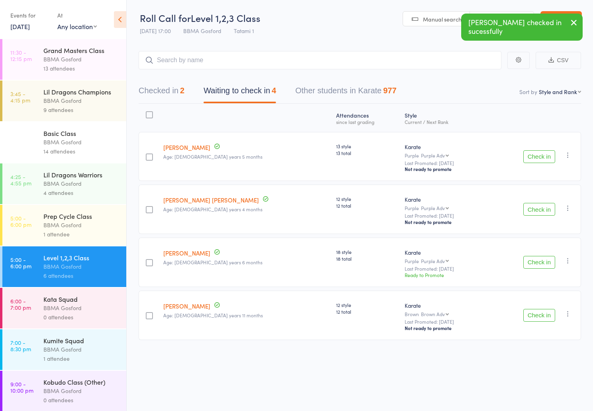
click at [539, 210] on button "Check in" at bounding box center [539, 209] width 32 height 13
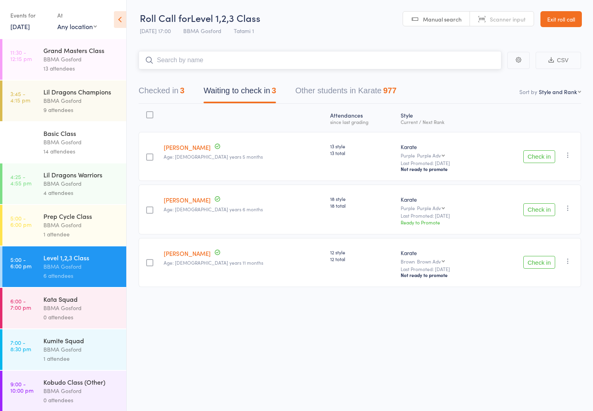
click at [190, 63] on input "search" at bounding box center [320, 60] width 363 height 18
type input "[PERSON_NAME]"
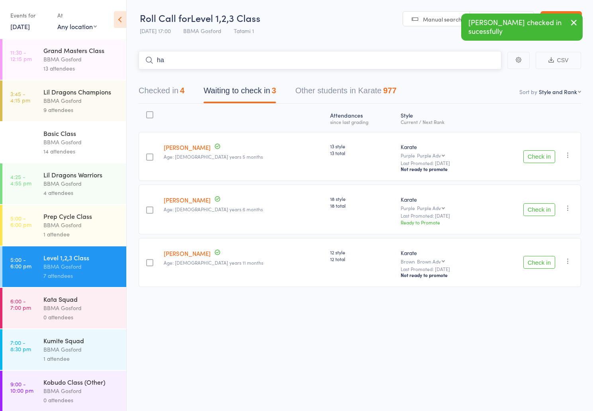
type input "h"
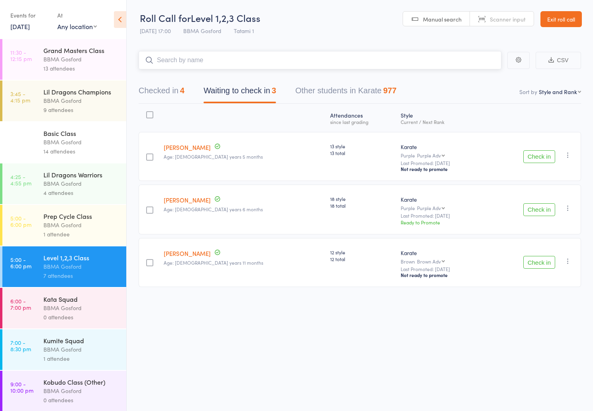
click at [185, 60] on input "search" at bounding box center [320, 60] width 363 height 18
type input "[PERSON_NAME]"
click at [190, 60] on input "search" at bounding box center [320, 60] width 363 height 18
type input "[PERSON_NAME]"
click at [211, 65] on input "search" at bounding box center [320, 60] width 363 height 18
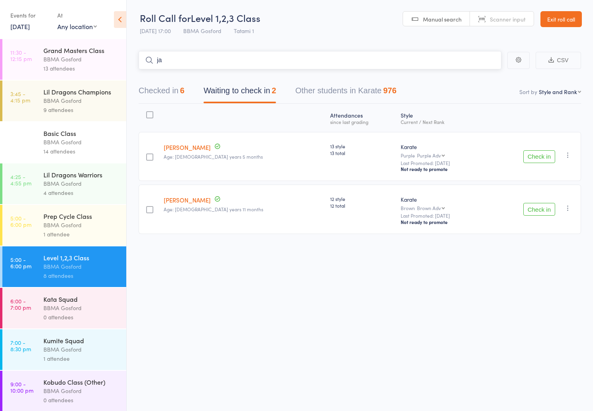
type input "j"
type input "[PERSON_NAME]"
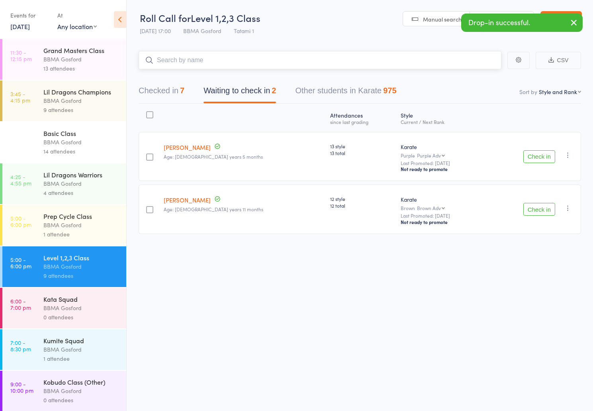
click at [160, 91] on button "Checked in 7" at bounding box center [162, 92] width 46 height 21
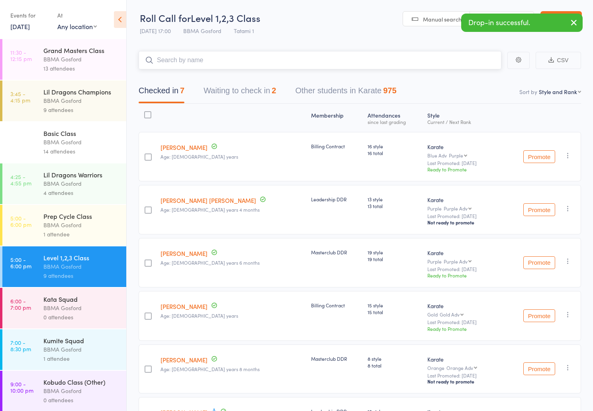
scroll to position [127, 0]
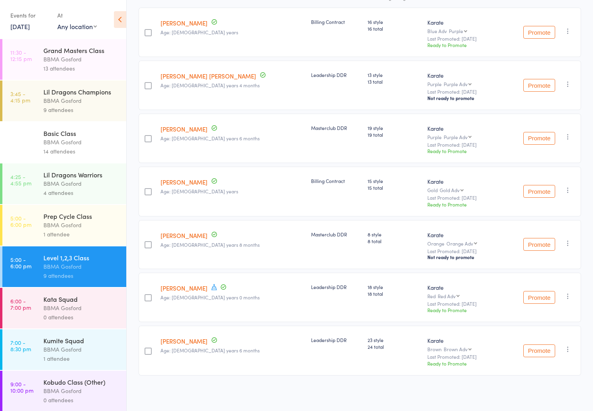
click at [569, 348] on icon "button" at bounding box center [568, 349] width 8 height 8
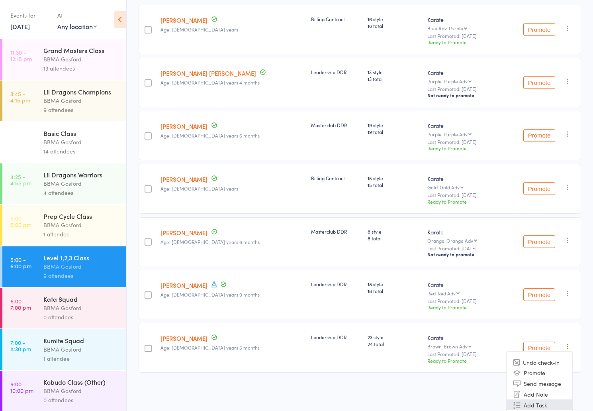
scroll to position [167, 0]
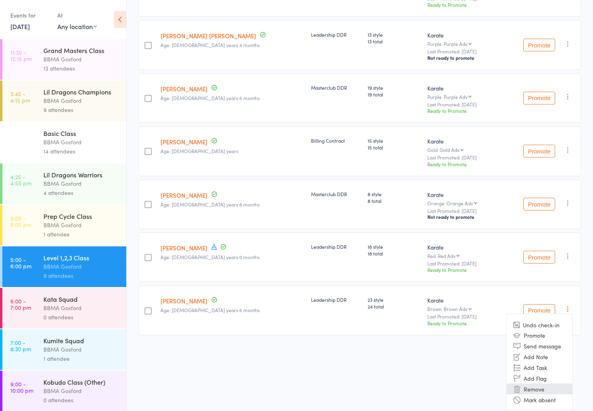
click at [541, 389] on li "Remove" at bounding box center [539, 388] width 66 height 11
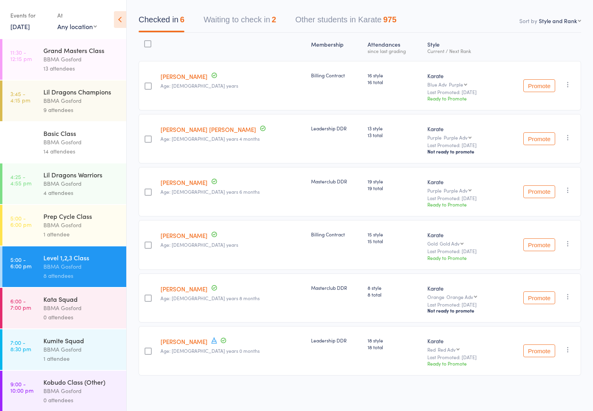
scroll to position [0, 0]
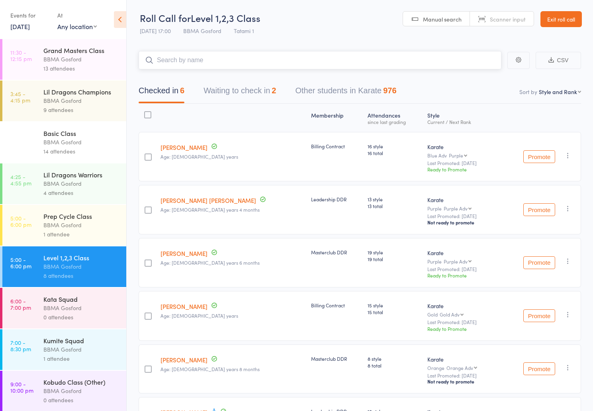
click at [213, 59] on input "search" at bounding box center [320, 60] width 363 height 18
type input "tj caj"
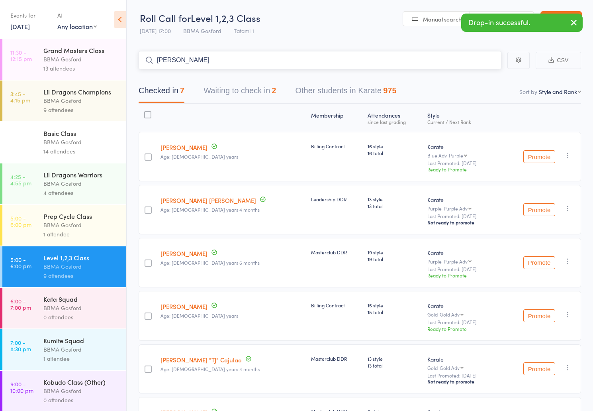
type input "[PERSON_NAME]"
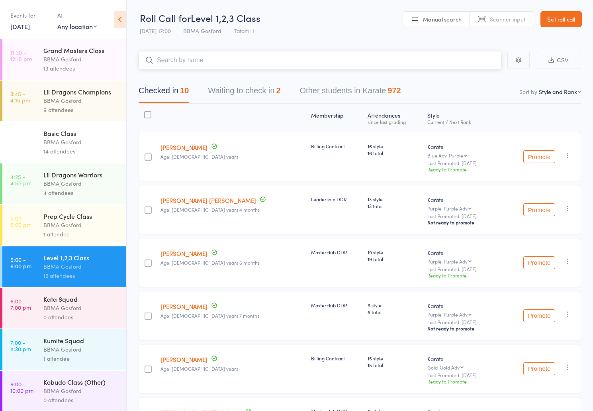
click at [178, 61] on input "search" at bounding box center [320, 60] width 363 height 18
type input "[PERSON_NAME]"
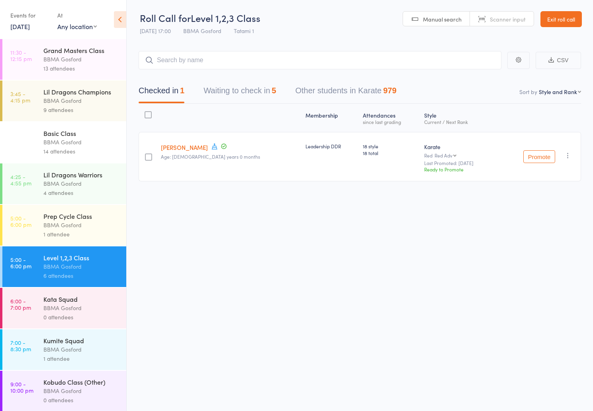
click at [65, 229] on div "BBMA Gosford" at bounding box center [81, 224] width 76 height 9
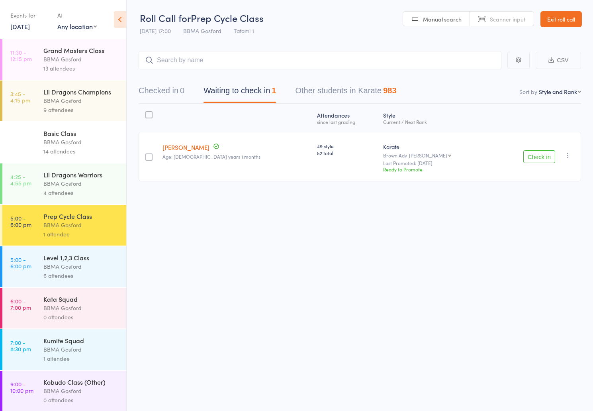
click at [92, 182] on div "BBMA Gosford" at bounding box center [81, 183] width 76 height 9
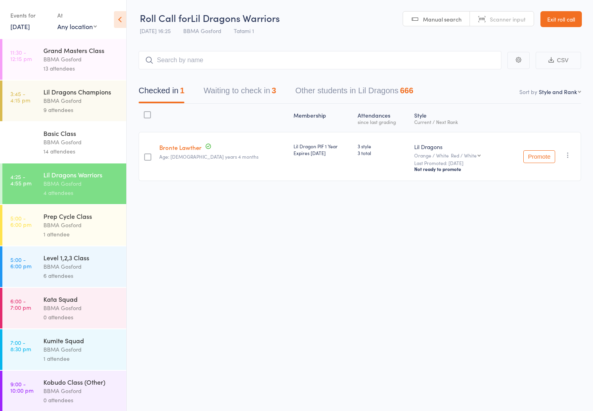
click at [261, 92] on button "Waiting to check in 3" at bounding box center [239, 92] width 72 height 21
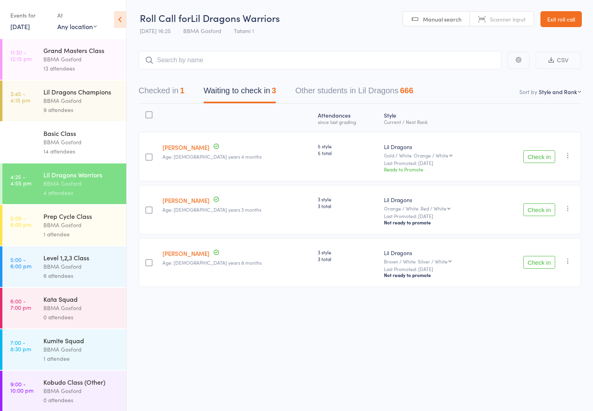
click at [535, 212] on button "Check in" at bounding box center [539, 209] width 32 height 13
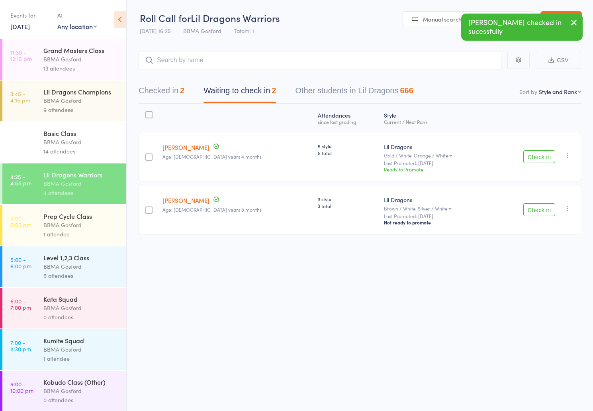
click at [194, 203] on link "[PERSON_NAME]" at bounding box center [185, 200] width 47 height 8
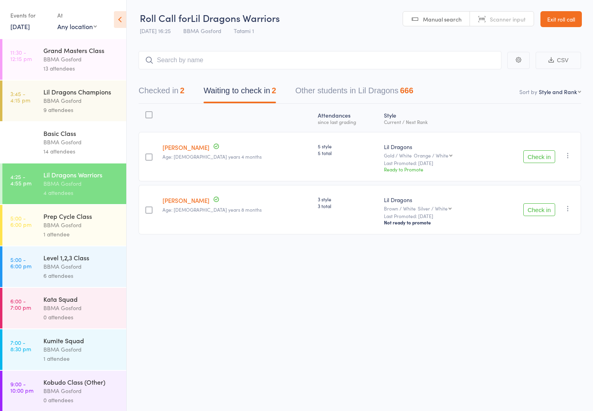
click at [547, 158] on button "Check in" at bounding box center [539, 156] width 32 height 13
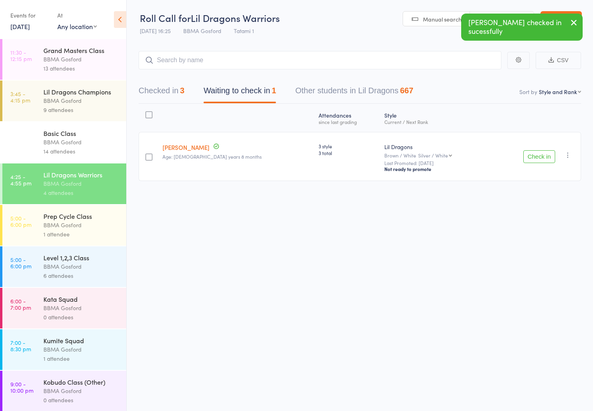
click at [165, 92] on button "Checked in 3" at bounding box center [162, 92] width 46 height 21
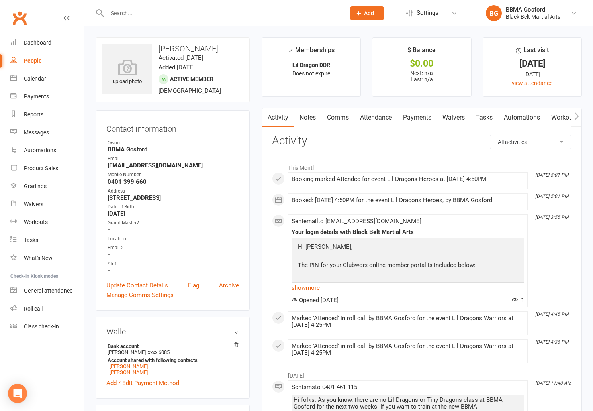
click at [373, 117] on link "Attendance" at bounding box center [375, 117] width 43 height 18
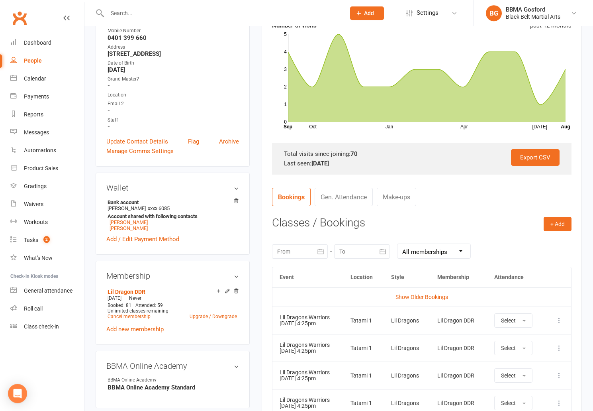
scroll to position [148, 0]
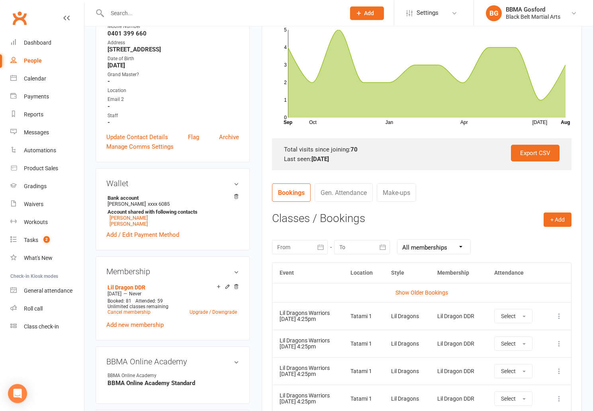
click at [561, 314] on icon at bounding box center [559, 316] width 8 height 8
click at [510, 360] on link "Remove booking" at bounding box center [524, 363] width 79 height 16
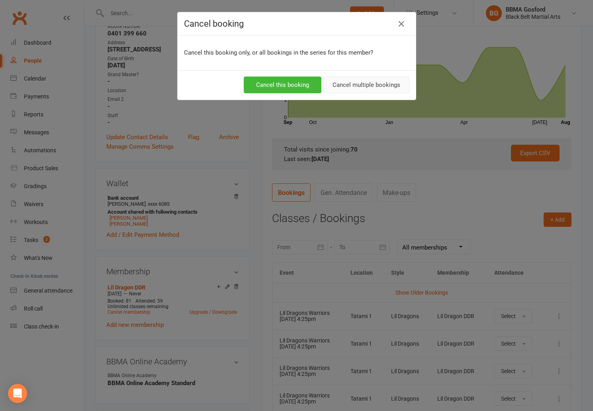
click at [382, 87] on button "Cancel multiple bookings" at bounding box center [366, 84] width 86 height 17
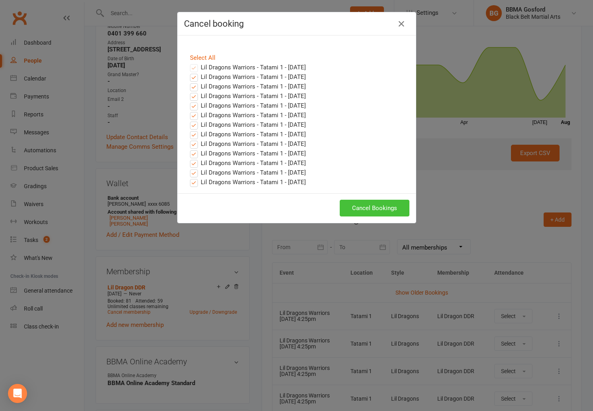
click at [370, 206] on button "Cancel Bookings" at bounding box center [375, 207] width 70 height 17
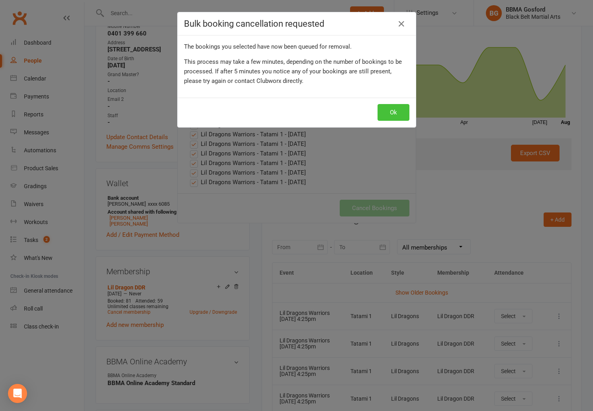
click at [393, 115] on button "Ok" at bounding box center [393, 112] width 32 height 17
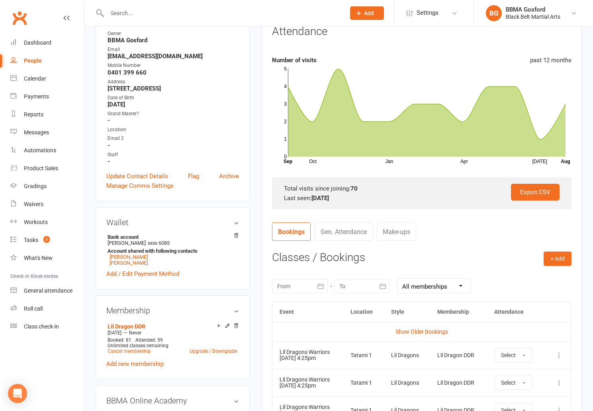
scroll to position [110, 0]
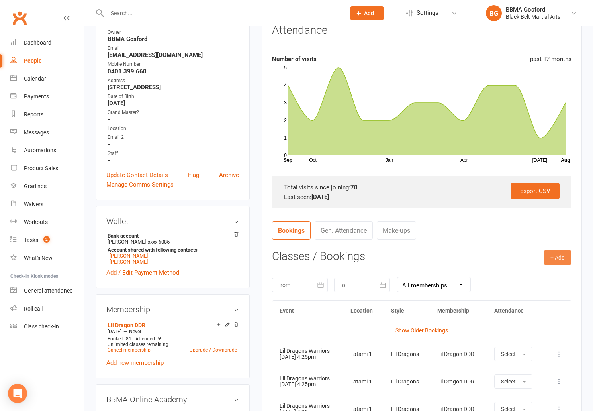
click at [553, 255] on button "+ Add" at bounding box center [558, 257] width 28 height 14
click at [535, 272] on link "Book Event" at bounding box center [531, 275] width 79 height 16
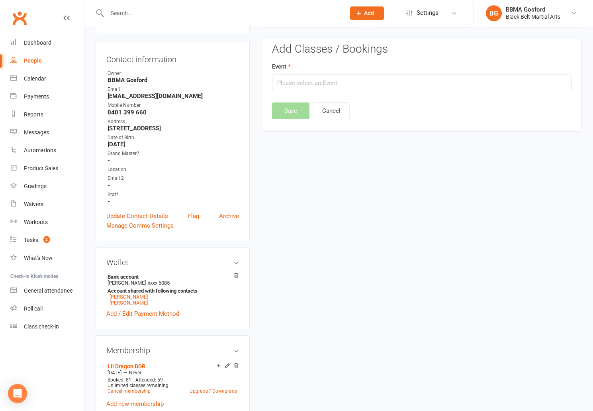
scroll to position [68, 0]
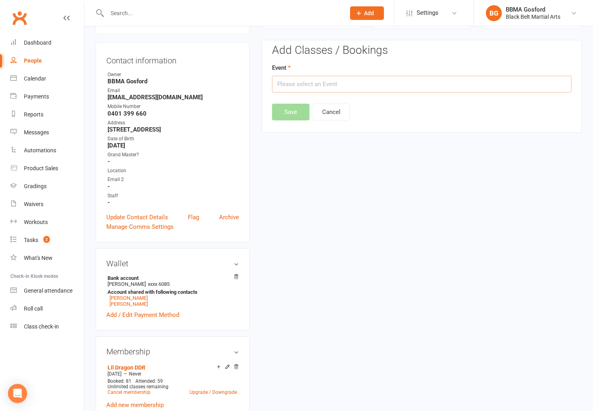
click at [335, 86] on input "text" at bounding box center [421, 84] width 299 height 17
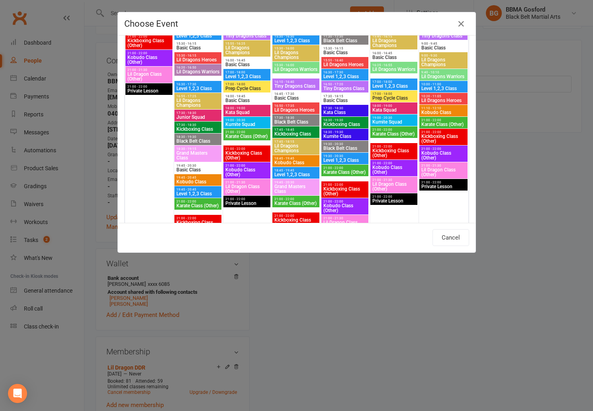
scroll to position [963, 0]
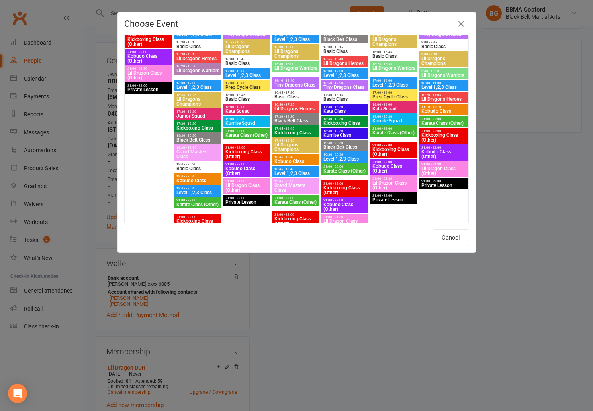
click at [299, 106] on div "16:50 - 17:35 Lil Dragons Heroes" at bounding box center [295, 107] width 47 height 12
type input "Lil Dragons Heroes - Aug 20, 2025 4:50:00 PM"
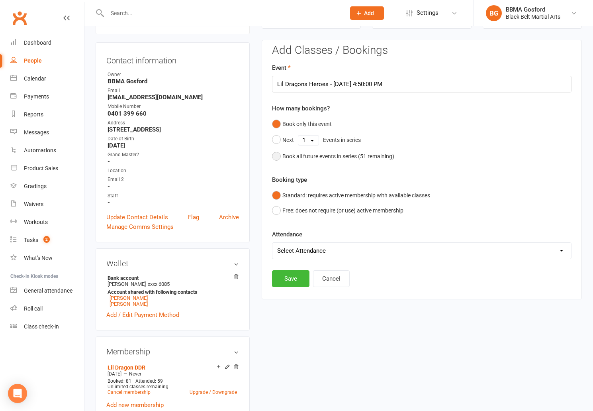
click at [276, 155] on button "Book all future events in series ( 51 remaining)" at bounding box center [333, 156] width 122 height 15
click at [289, 242] on button "Save" at bounding box center [290, 237] width 37 height 17
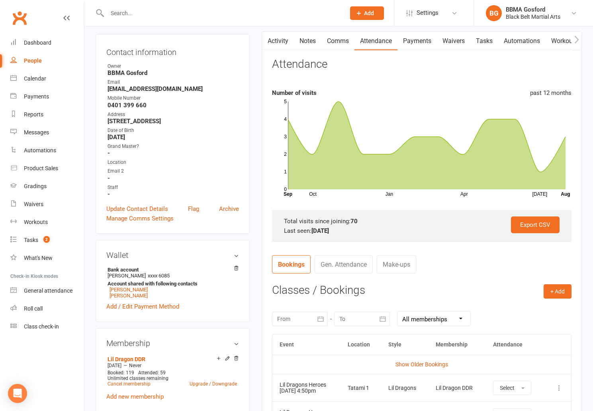
scroll to position [0, 0]
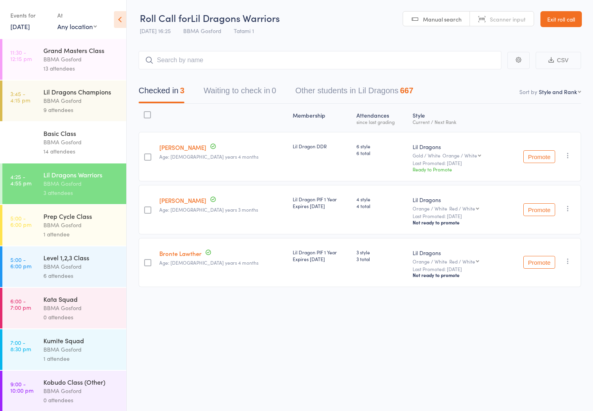
click at [68, 226] on div "BBMA Gosford" at bounding box center [81, 224] width 76 height 9
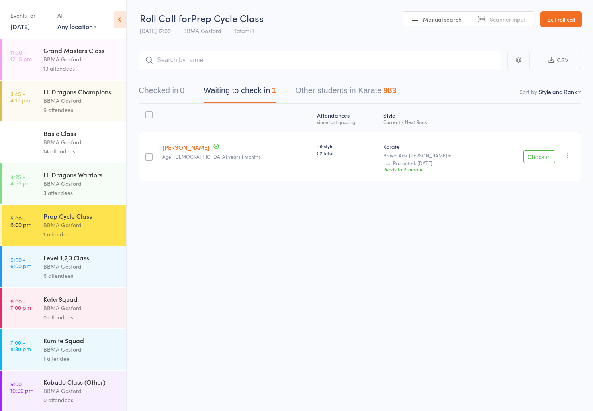
click at [73, 185] on div "BBMA Gosford" at bounding box center [81, 183] width 76 height 9
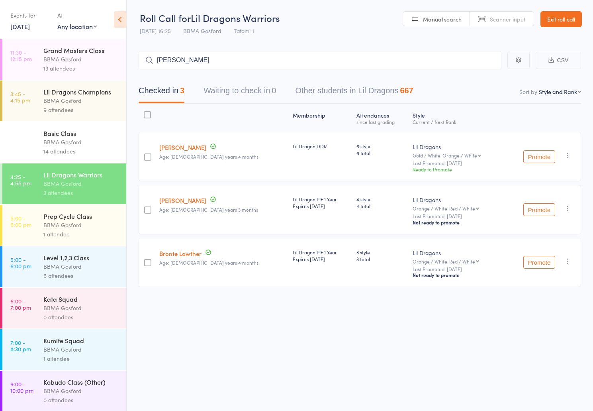
type input "[PERSON_NAME]"
click at [85, 223] on div "BBMA Gosford" at bounding box center [81, 224] width 76 height 9
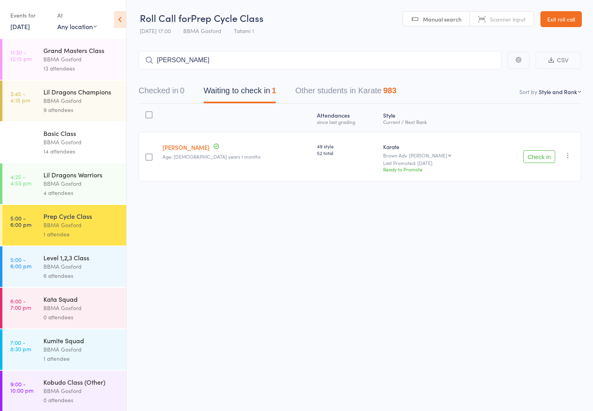
type input "jeremy longe"
click at [96, 188] on div "BBMA Gosford" at bounding box center [81, 183] width 76 height 9
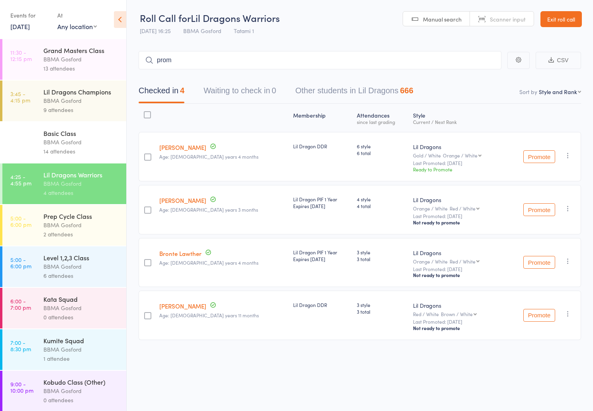
type input "prom"
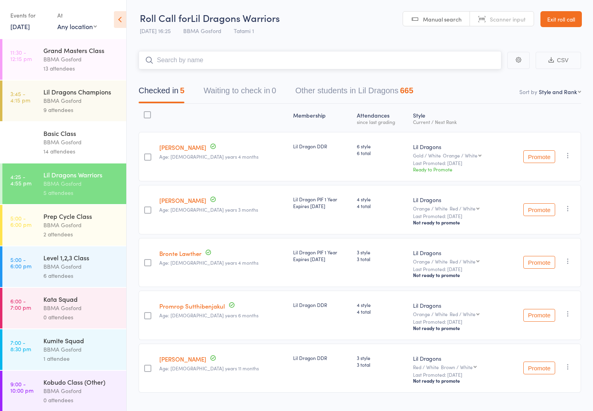
click at [187, 64] on input "search" at bounding box center [320, 60] width 363 height 18
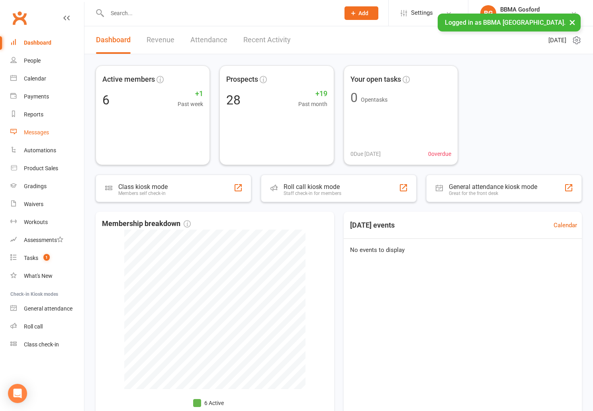
click at [29, 137] on link "Messages" at bounding box center [47, 132] width 74 height 18
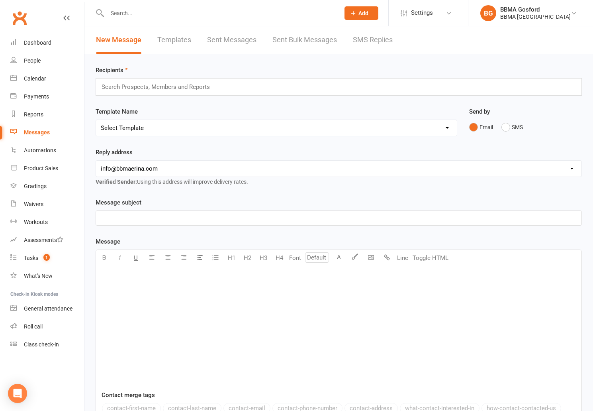
click at [156, 87] on input "text" at bounding box center [159, 87] width 117 height 10
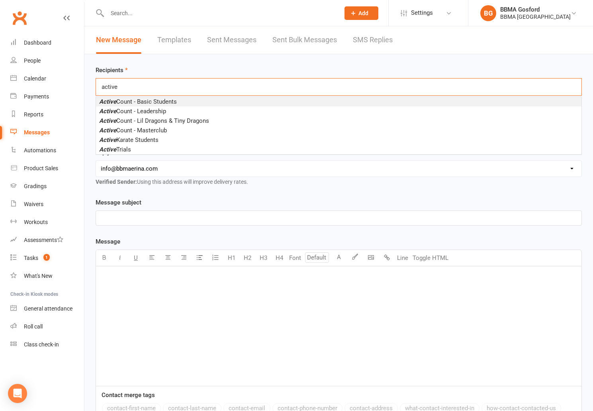
type input "active"
click at [159, 104] on span "Active Count - Basic Students" at bounding box center [138, 101] width 78 height 7
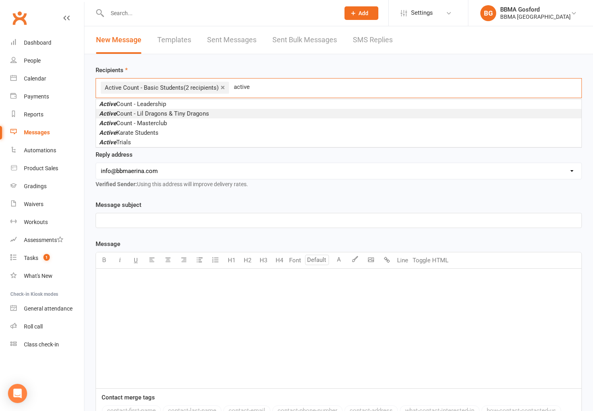
type input "active"
click at [198, 112] on span "Active Count - Lil Dragons & Tiny Dragons" at bounding box center [154, 113] width 110 height 7
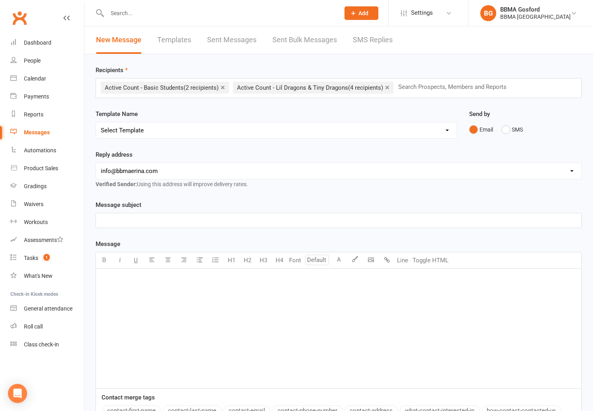
click at [131, 225] on p "﻿" at bounding box center [339, 220] width 476 height 10
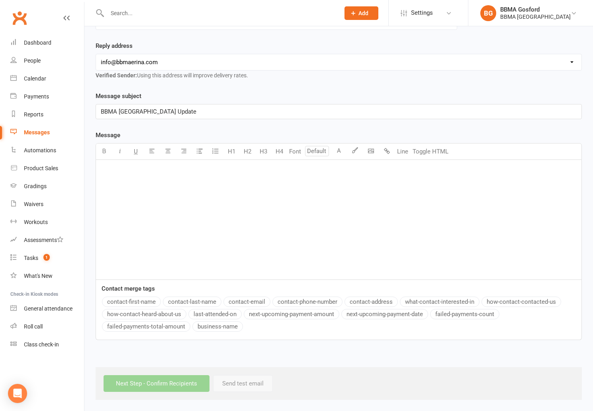
click at [125, 168] on p "﻿" at bounding box center [339, 170] width 476 height 10
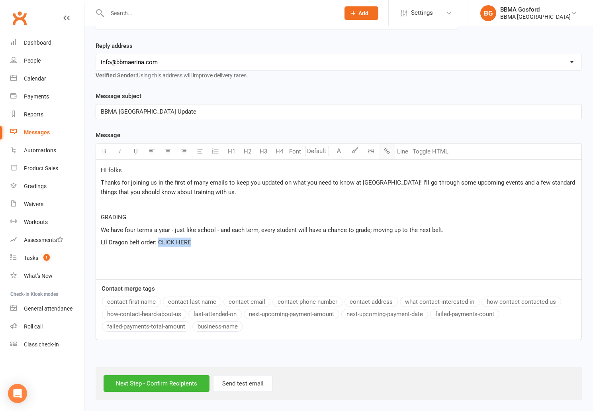
click at [389, 152] on icon "button" at bounding box center [387, 151] width 6 height 6
click at [190, 255] on div "Hi folks Thanks for joining us in the first of many emails to keep you updated …" at bounding box center [338, 219] width 485 height 119
click at [387, 153] on icon "button" at bounding box center [387, 151] width 6 height 6
drag, startPoint x: 127, startPoint y: 217, endPoint x: 96, endPoint y: 214, distance: 31.6
click at [96, 214] on div "Hi folks Thanks for joining us in the first of many emails to keep you updated …" at bounding box center [339, 220] width 486 height 120
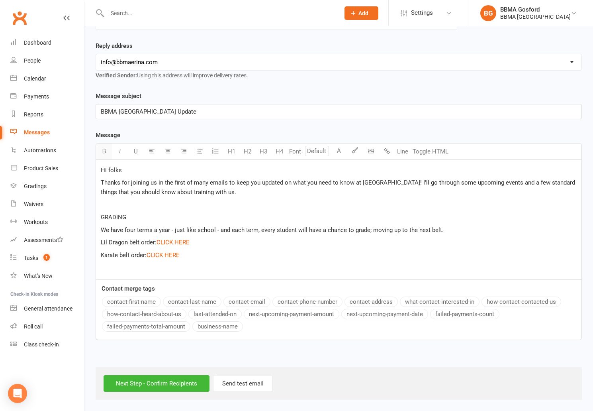
click at [105, 151] on icon "button" at bounding box center [104, 151] width 6 height 6
click at [318, 152] on input "number" at bounding box center [317, 151] width 24 height 10
click at [316, 233] on link "12" at bounding box center [314, 236] width 19 height 16
click at [315, 149] on input "12" at bounding box center [317, 151] width 24 height 10
click at [318, 285] on link "24" at bounding box center [314, 284] width 19 height 16
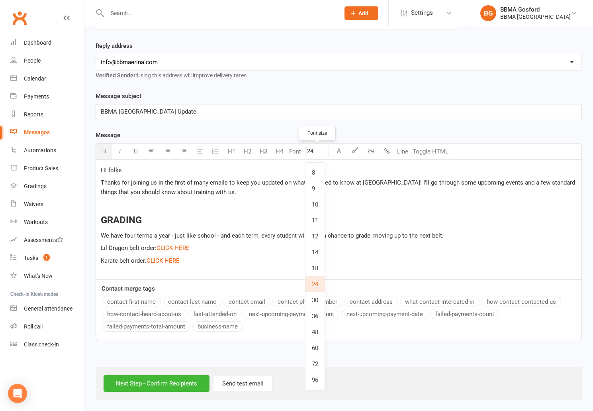
click at [313, 151] on input "24" at bounding box center [317, 151] width 24 height 10
click at [320, 269] on link "18" at bounding box center [314, 268] width 19 height 16
type input "18"
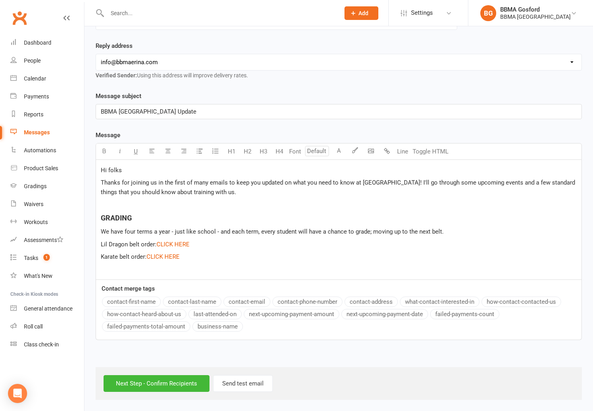
click at [208, 256] on p "Karate belt order: $ CLICK HERE $ ﻿" at bounding box center [339, 257] width 476 height 10
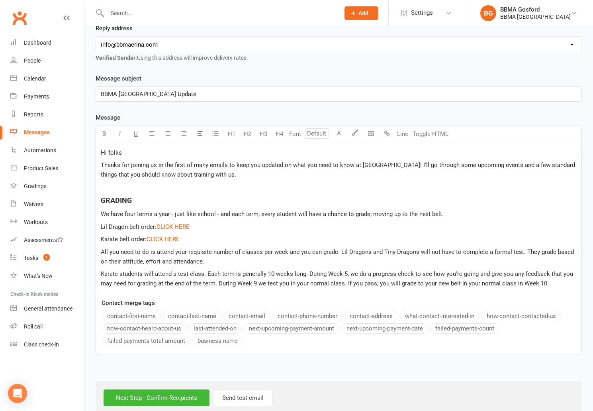
scroll to position [141, 0]
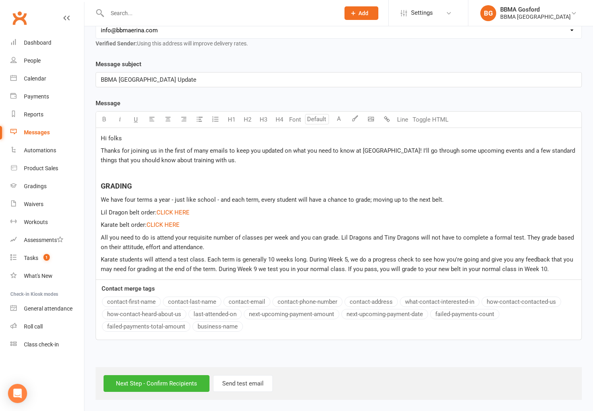
click at [407, 270] on span "Karate students will attend a test class. Each term is generally 10 weeks long.…" at bounding box center [338, 264] width 474 height 17
click at [577, 268] on div "Hi folks Thanks for joining us in the first of many emails to keep you updated …" at bounding box center [338, 203] width 485 height 151
click at [420, 237] on span "All you need to do is attend your requisite number of classes per week and you …" at bounding box center [338, 242] width 475 height 17
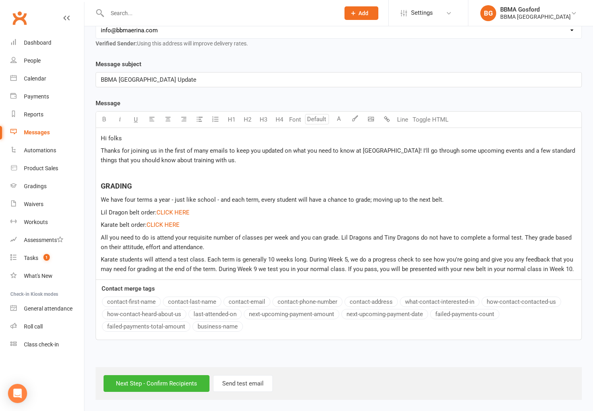
click at [573, 268] on p "Karate students will attend a test class. Each term is generally 10 weeks long.…" at bounding box center [339, 263] width 476 height 19
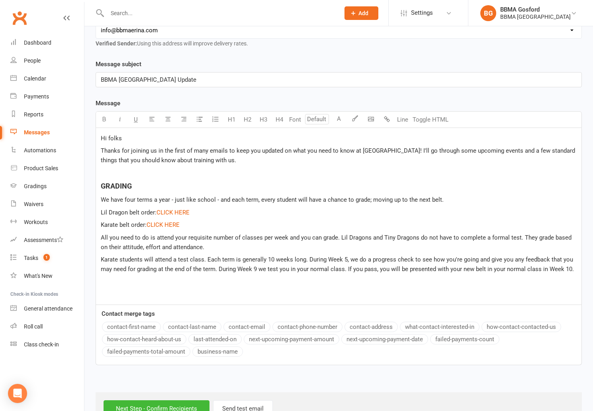
scroll to position [141, 0]
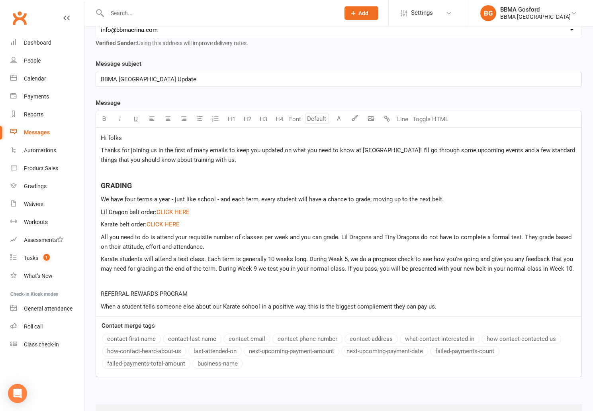
click at [376, 303] on span "When a student tells someone else about our Karate school in a positive way, th…" at bounding box center [269, 306] width 336 height 7
click at [451, 306] on p "When a student tells someone else about our Karate school in a positive way, th…" at bounding box center [339, 306] width 476 height 10
click at [156, 293] on span "REFERRAL REWARDS PROGRAM" at bounding box center [144, 293] width 87 height 7
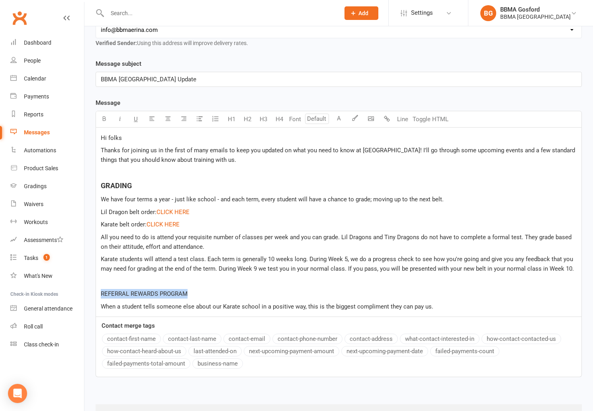
click at [156, 293] on span "REFERRAL REWARDS PROGRAM" at bounding box center [144, 293] width 87 height 7
click at [106, 116] on icon "button" at bounding box center [104, 118] width 6 height 6
click at [313, 121] on input "number" at bounding box center [317, 118] width 24 height 10
click at [315, 237] on link "18" at bounding box center [314, 236] width 19 height 16
type input "18"
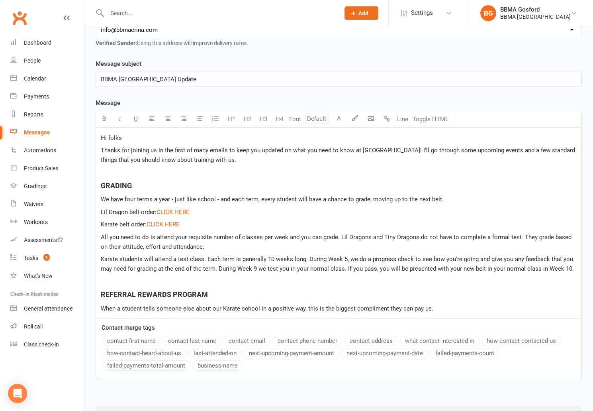
click at [449, 311] on p "When a student tells someone else about our Karate school in a positive way, th…" at bounding box center [339, 308] width 476 height 10
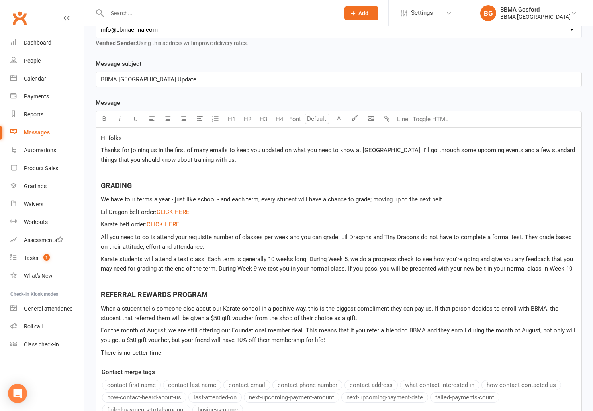
click at [120, 310] on span "When a student tells someone else about our Karate school in a positive way, th…" at bounding box center [330, 313] width 459 height 17
drag, startPoint x: 303, startPoint y: 309, endPoint x: 269, endPoint y: 309, distance: 34.2
click at [268, 308] on span "When one of our karate students tells someone else about our Karate school in a…" at bounding box center [339, 313] width 476 height 17
click at [366, 319] on span "When one of our karate students tells someone else about our BBMA in a positive…" at bounding box center [338, 313] width 474 height 17
click at [177, 353] on p "There is no better time!" at bounding box center [339, 353] width 476 height 10
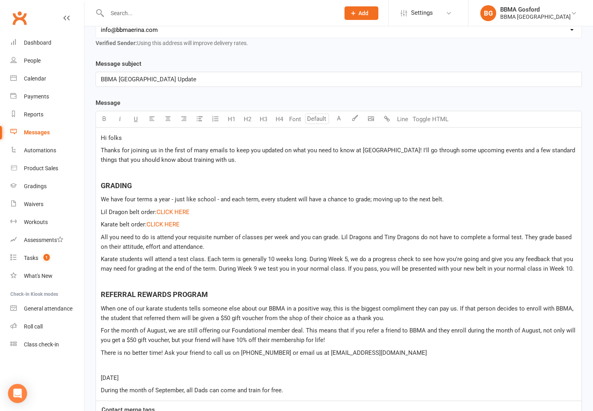
click at [186, 389] on span "During the month of September, all Dads can come and train for free." at bounding box center [192, 389] width 182 height 7
click at [354, 389] on p "During the month of September, in honour of [DATE], all Dads can come and train…" at bounding box center [339, 390] width 476 height 10
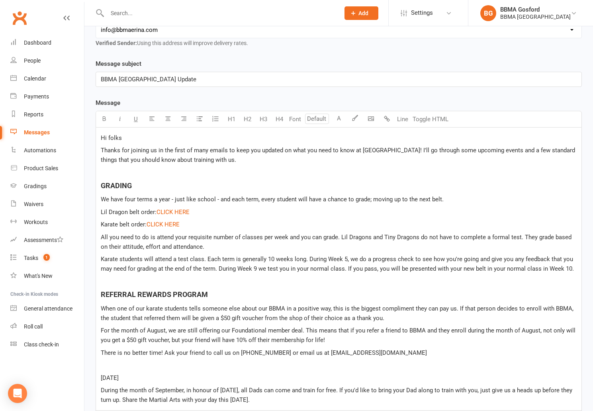
click at [119, 375] on span "[DATE]" at bounding box center [110, 377] width 18 height 7
click at [105, 120] on icon "button" at bounding box center [104, 118] width 6 height 6
click at [294, 118] on button "Font" at bounding box center [295, 119] width 16 height 16
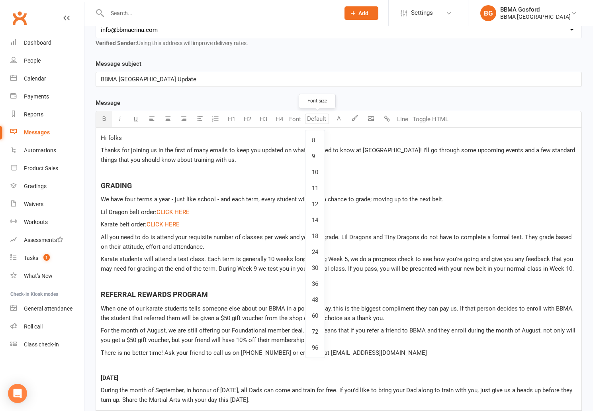
click at [315, 117] on input "number" at bounding box center [317, 118] width 24 height 10
click at [316, 239] on link "18" at bounding box center [314, 236] width 19 height 16
type input "18"
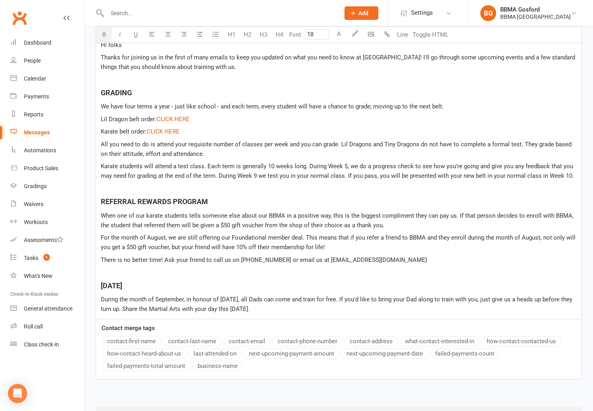
scroll to position [236, 0]
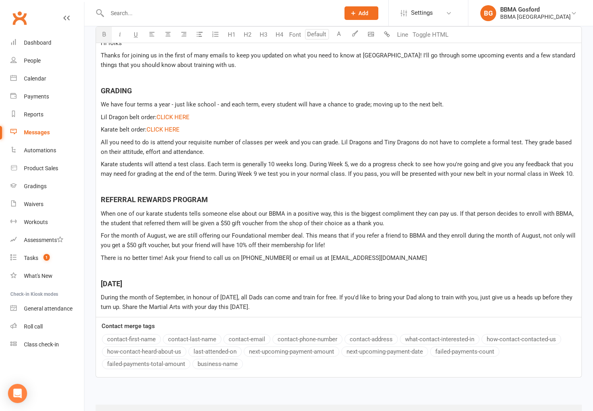
click at [295, 309] on p "During the month of September, in honour of [DATE], all Dads can come and train…" at bounding box center [339, 301] width 476 height 19
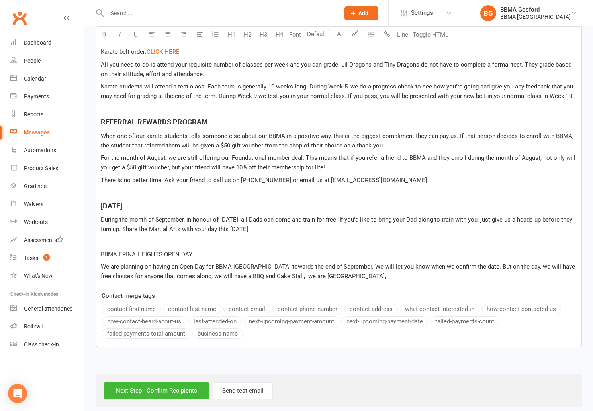
scroll to position [313, 0]
click at [143, 254] on span "BBMA ERINA HEIGHTS OPEN DAY" at bounding box center [147, 254] width 92 height 7
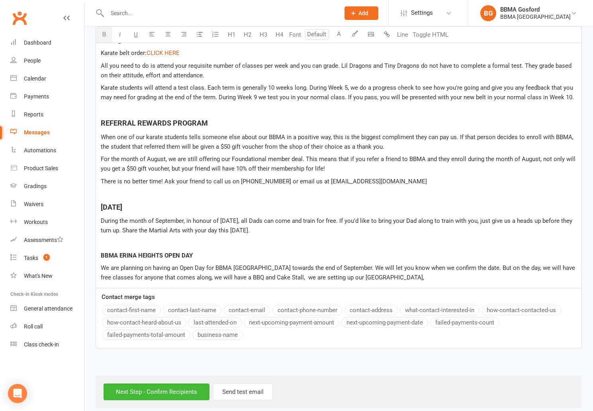
click at [324, 36] on input "number" at bounding box center [317, 34] width 24 height 10
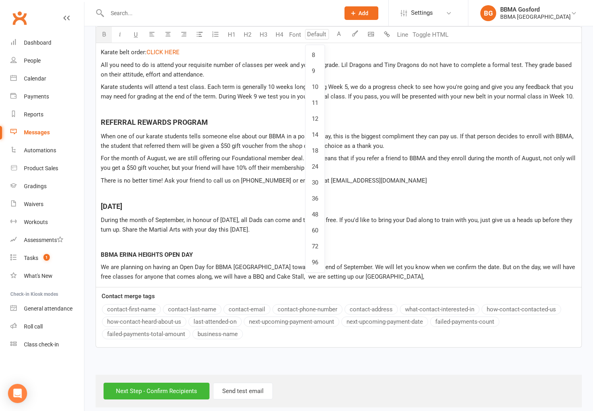
scroll to position [310, 0]
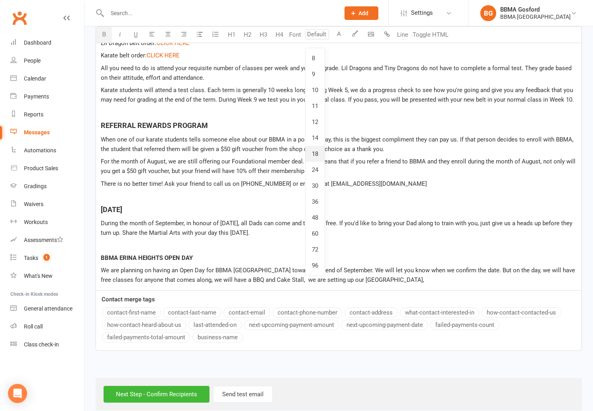
click at [319, 156] on link "18" at bounding box center [314, 154] width 19 height 16
type input "18"
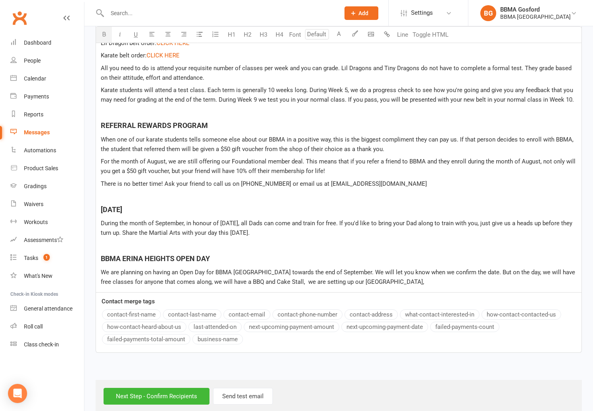
click at [411, 280] on p "We are planning on having an Open Day for BBMA [GEOGRAPHIC_DATA] towards the en…" at bounding box center [339, 276] width 476 height 19
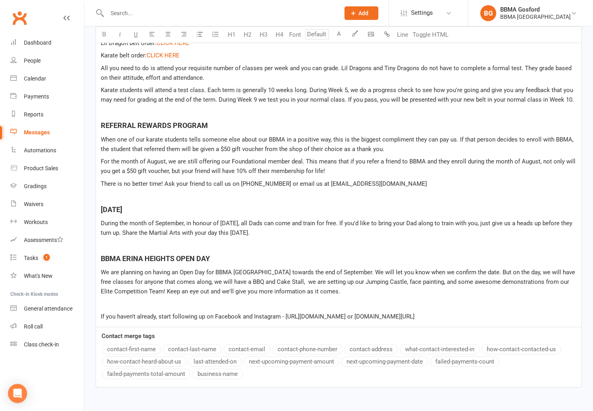
click at [412, 317] on span "If you haven't already, start following up on Facebook and Instagram - [URL][DO…" at bounding box center [258, 316] width 314 height 7
click at [306, 317] on span "If you haven't already, start following up on Facebook and Instagram - [URL][DO…" at bounding box center [258, 316] width 314 height 7
click at [517, 314] on p "If you haven't already, start following up on Facebook and Instagram - [DOMAIN_…" at bounding box center [339, 316] width 476 height 10
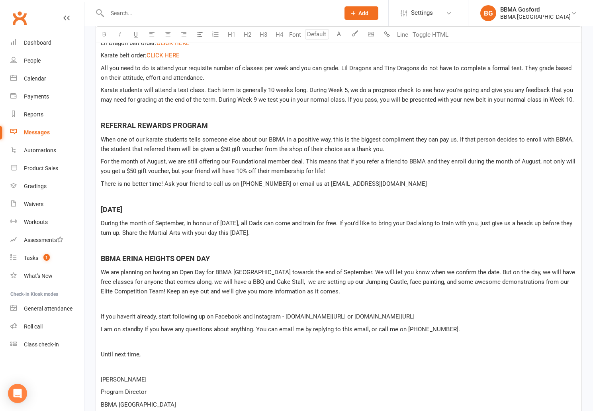
scroll to position [457, 0]
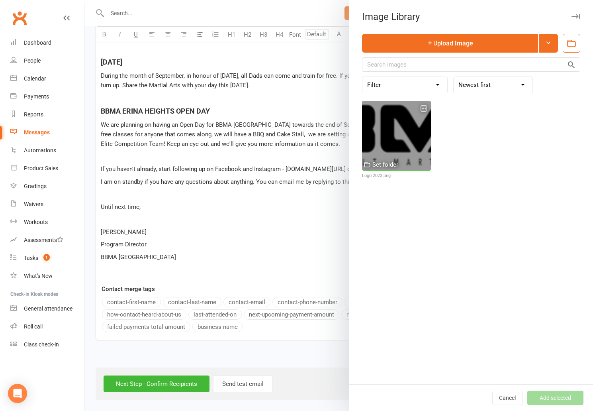
click at [379, 151] on div at bounding box center [396, 135] width 69 height 69
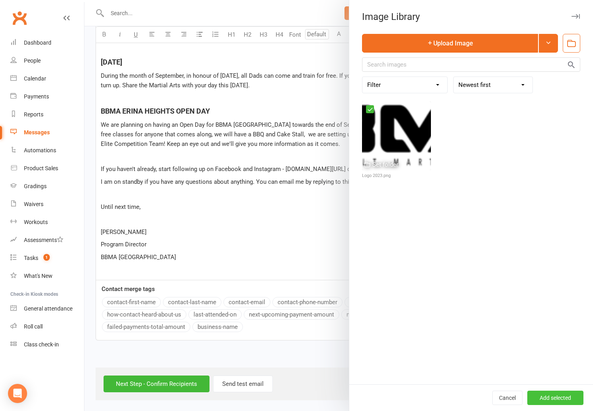
click at [563, 403] on button "Add selected" at bounding box center [555, 397] width 56 height 14
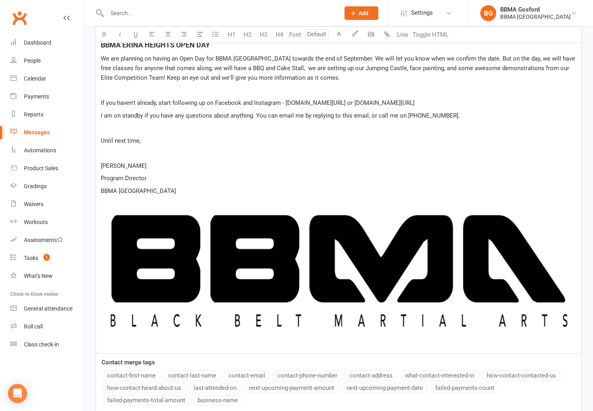
scroll to position [524, 0]
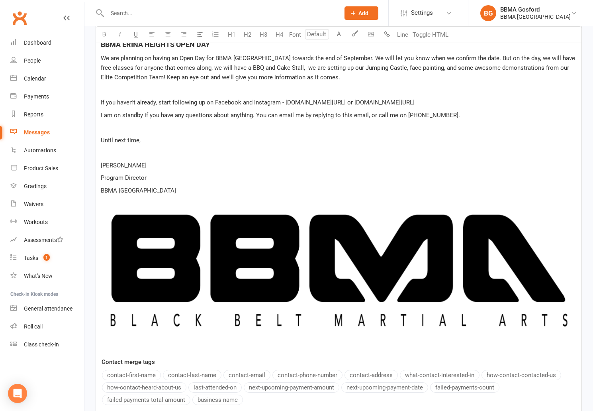
click at [290, 284] on img at bounding box center [339, 270] width 476 height 127
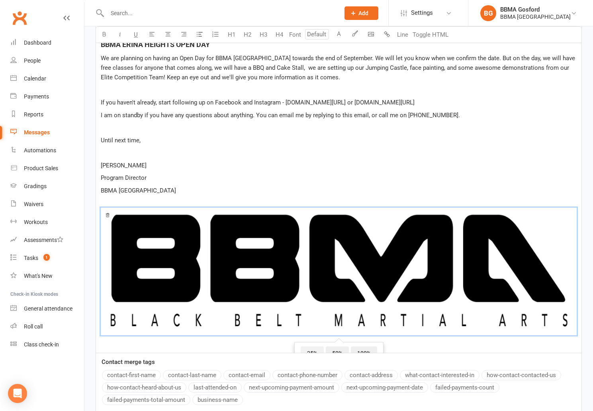
click at [307, 348] on span "25%" at bounding box center [312, 353] width 23 height 14
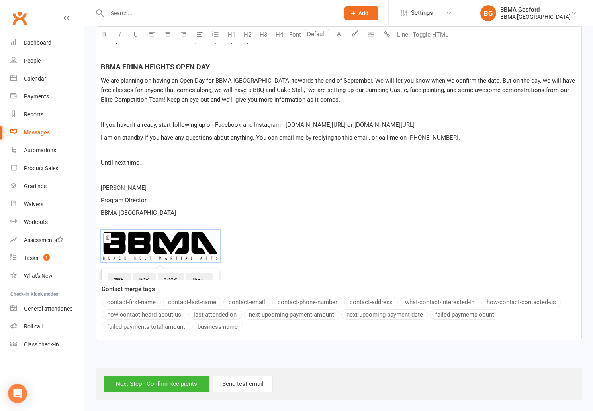
click at [243, 219] on div "Hi folks Thanks for joining us in the first of many emails to keep you updated …" at bounding box center [338, 23] width 485 height 512
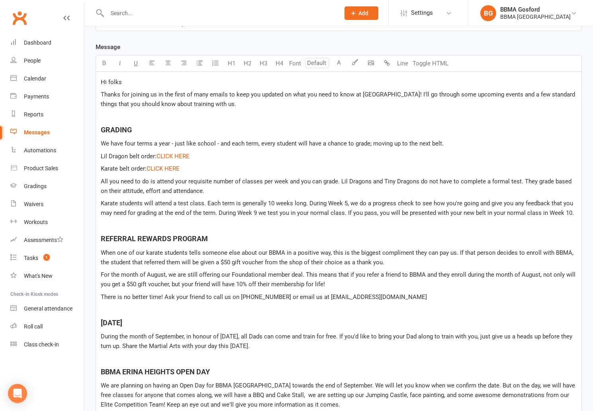
scroll to position [199, 0]
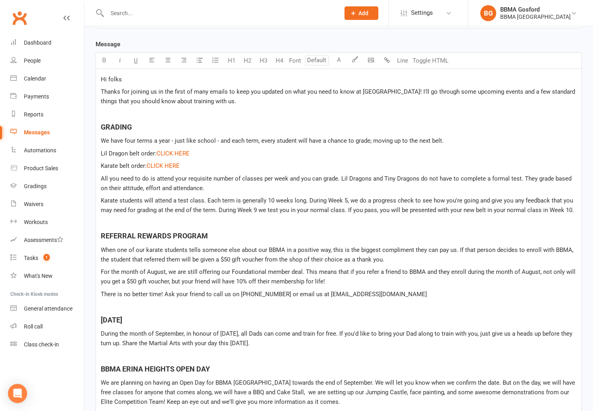
type input "18"
click at [107, 125] on span "GRADING" at bounding box center [116, 127] width 31 height 8
drag, startPoint x: 107, startPoint y: 125, endPoint x: 111, endPoint y: 124, distance: 4.8
click at [107, 125] on span "GRADING" at bounding box center [116, 127] width 31 height 8
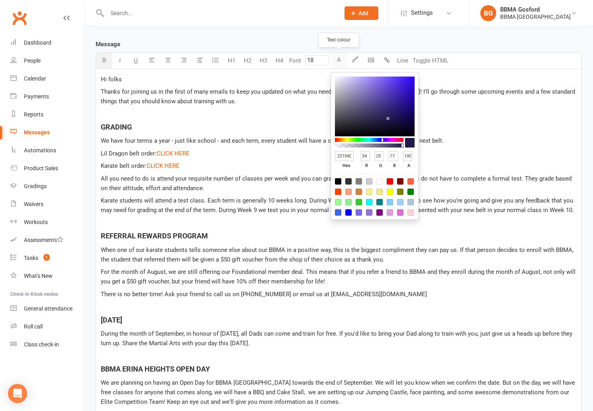
click at [335, 62] on button "A" at bounding box center [339, 61] width 16 height 16
click at [359, 201] on div at bounding box center [359, 202] width 6 height 6
type input "32CD32"
type input "50"
type input "205"
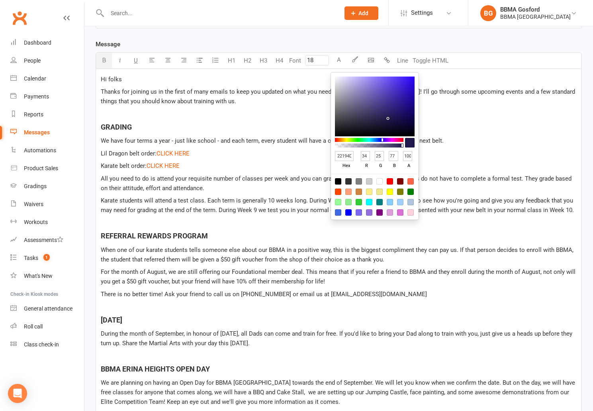
type input "50"
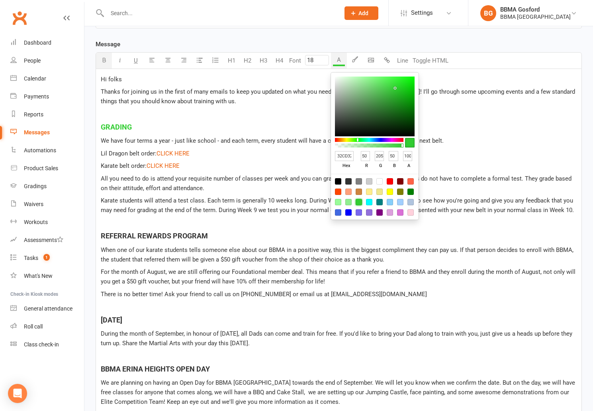
click at [256, 235] on p "REFERRAL REWARDS PROGRAM" at bounding box center [339, 236] width 476 height 12
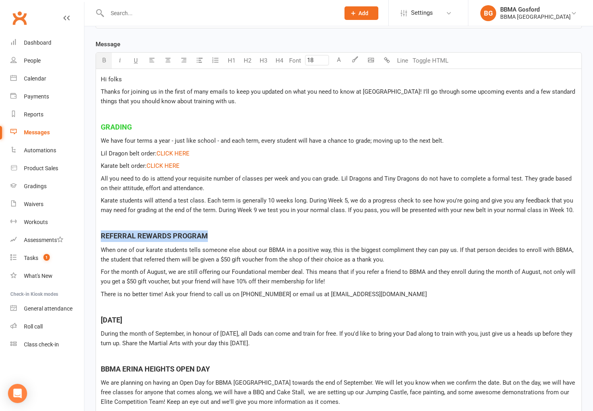
drag, startPoint x: 102, startPoint y: 236, endPoint x: 232, endPoint y: 232, distance: 129.5
click at [222, 238] on p "REFERRAL REWARDS PROGRAM" at bounding box center [339, 236] width 476 height 12
click at [340, 62] on button "A" at bounding box center [339, 61] width 16 height 16
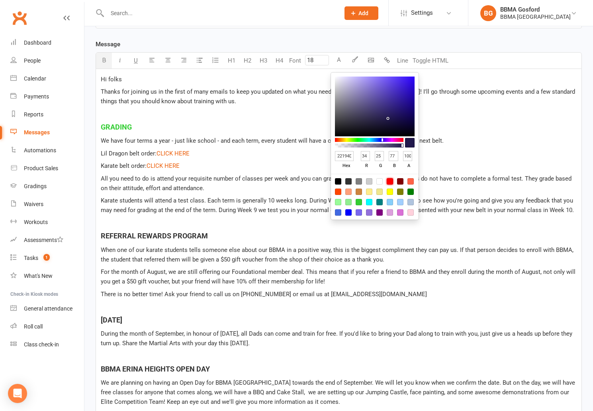
click at [390, 181] on div at bounding box center [390, 181] width 6 height 6
type input "FF0000"
type input "255"
type input "0"
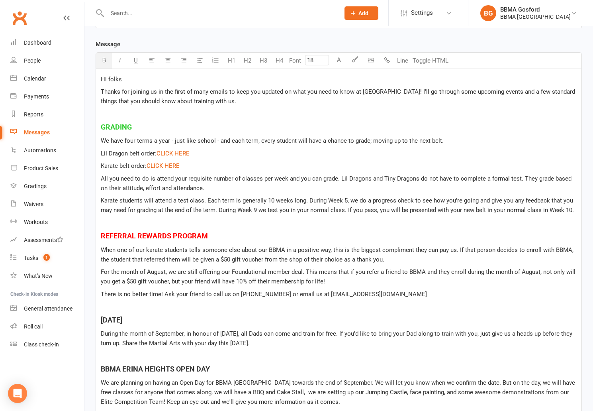
drag, startPoint x: 102, startPoint y: 319, endPoint x: 174, endPoint y: 303, distance: 74.4
click at [163, 319] on p "[DATE]" at bounding box center [339, 320] width 476 height 12
click at [341, 60] on button "A" at bounding box center [339, 61] width 16 height 16
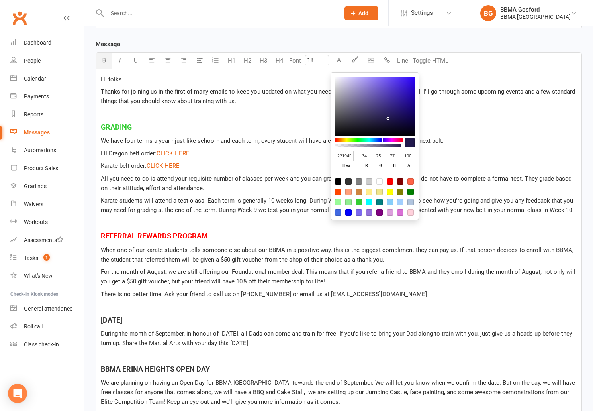
click at [381, 203] on div at bounding box center [379, 202] width 6 height 6
type input "008080"
type input "0"
type input "128"
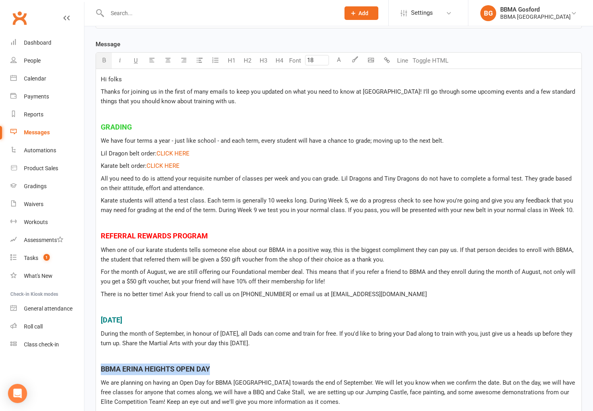
drag, startPoint x: 102, startPoint y: 370, endPoint x: 235, endPoint y: 338, distance: 136.6
click at [227, 367] on p "BBMA ERINA HEIGHTS OPEN DAY" at bounding box center [339, 369] width 476 height 12
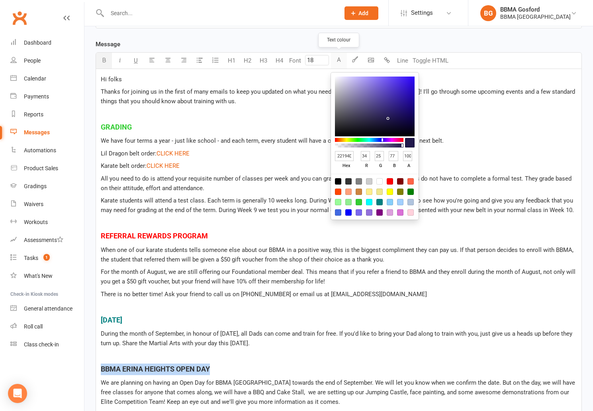
click at [340, 63] on button "A" at bounding box center [339, 61] width 16 height 16
click at [401, 212] on div at bounding box center [400, 212] width 6 height 6
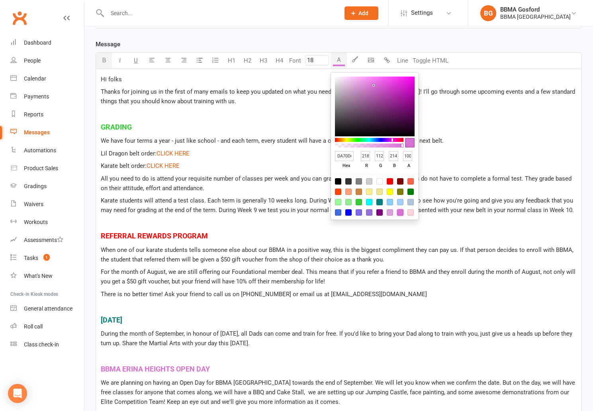
type input "DA70D6"
type input "218"
type input "112"
type input "214"
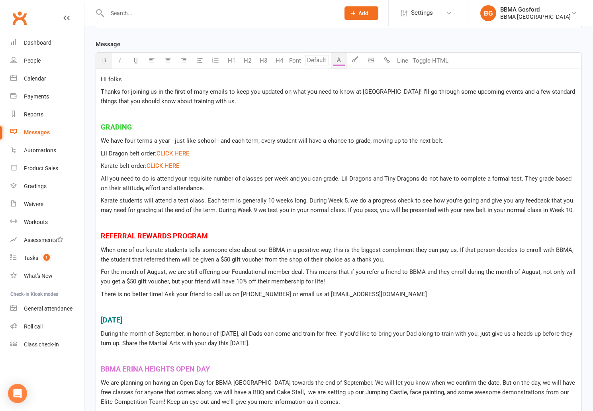
click at [248, 342] on span "During the month of September, in honour of [DATE], all Dads can come and train…" at bounding box center [337, 338] width 473 height 17
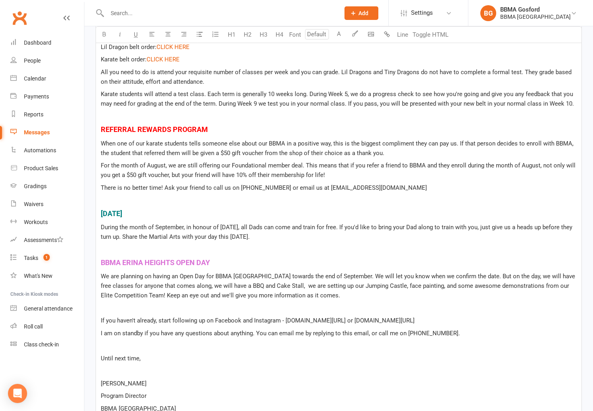
scroll to position [501, 0]
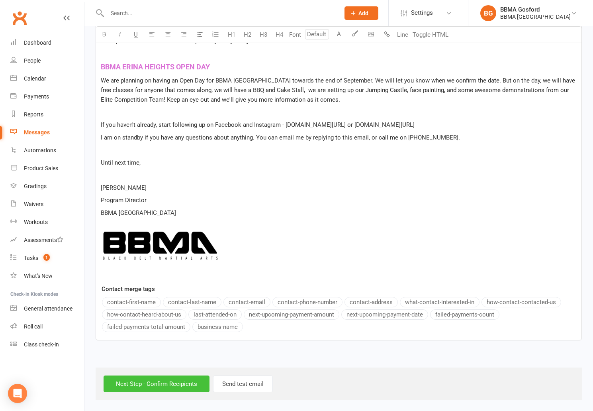
click at [157, 383] on input "Next Step - Confirm Recipients" at bounding box center [157, 383] width 106 height 17
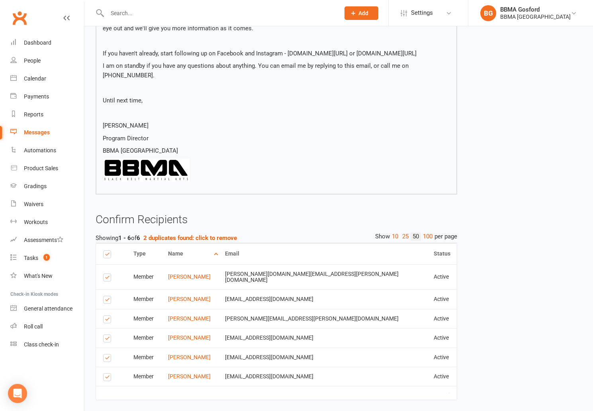
scroll to position [520, 0]
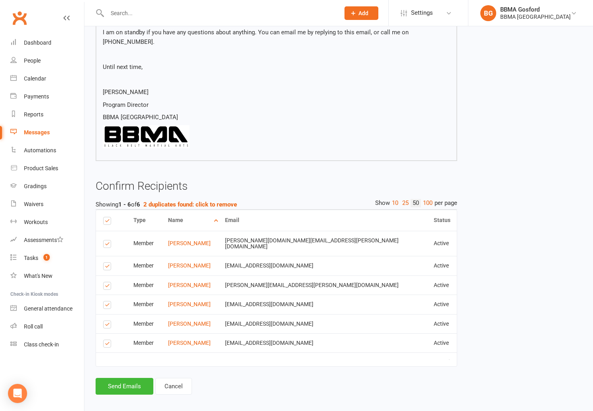
click at [108, 325] on label at bounding box center [108, 325] width 11 height 0
click at [108, 321] on input "checkbox" at bounding box center [105, 321] width 5 height 0
checkbox input "false"
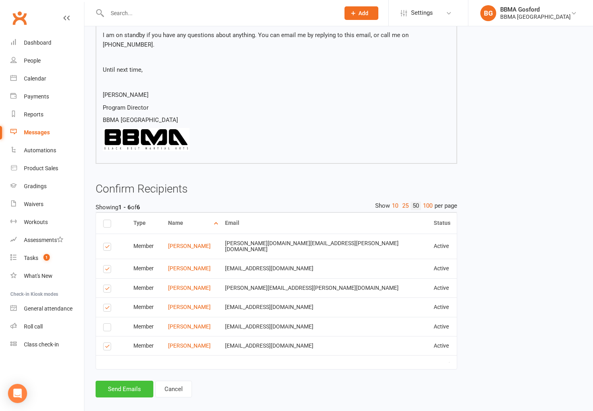
click at [121, 382] on button "Send Emails" at bounding box center [125, 388] width 58 height 17
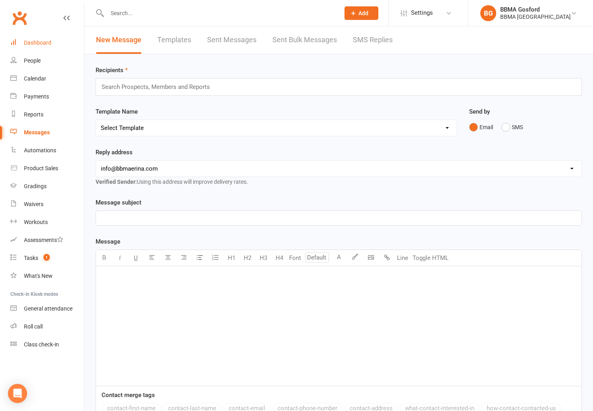
click at [44, 41] on div "Dashboard" at bounding box center [37, 42] width 27 height 6
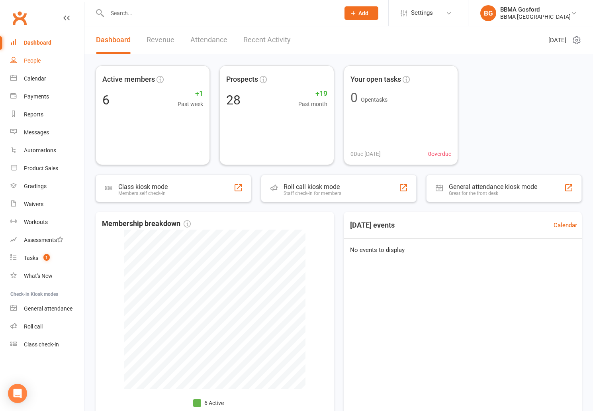
click at [36, 63] on div "People" at bounding box center [32, 60] width 17 height 6
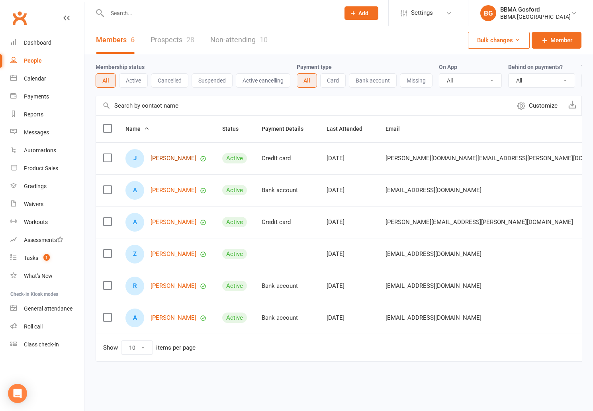
click at [167, 161] on link "[PERSON_NAME]" at bounding box center [174, 158] width 46 height 7
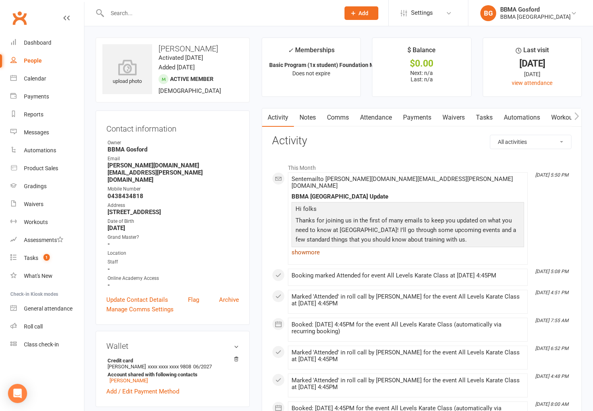
click at [307, 246] on link "show more" at bounding box center [407, 251] width 233 height 11
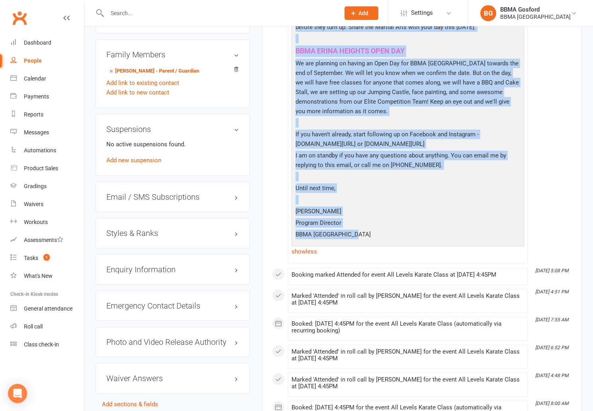
drag, startPoint x: 295, startPoint y: 200, endPoint x: 444, endPoint y: 229, distance: 152.0
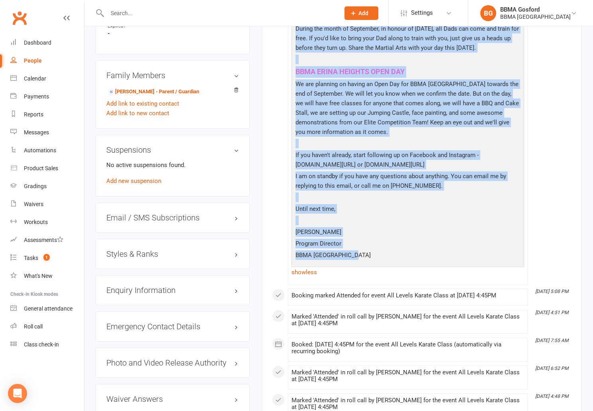
scroll to position [520, 0]
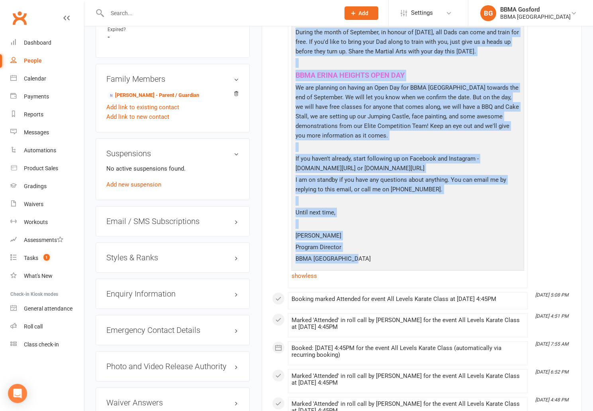
copy div "Lo ipsum Dolors ame consect ad el sed doeiu te inci utlabo et dolo mag aliquae …"
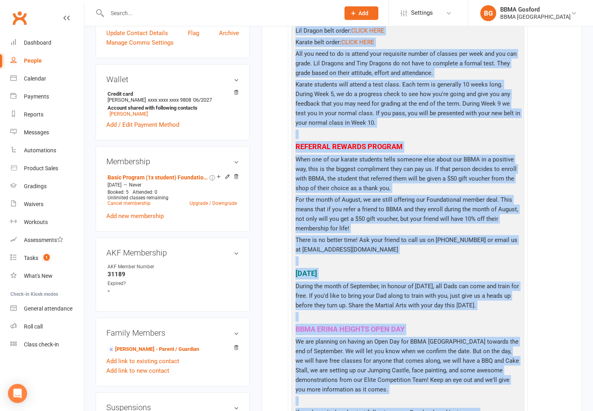
scroll to position [0, 0]
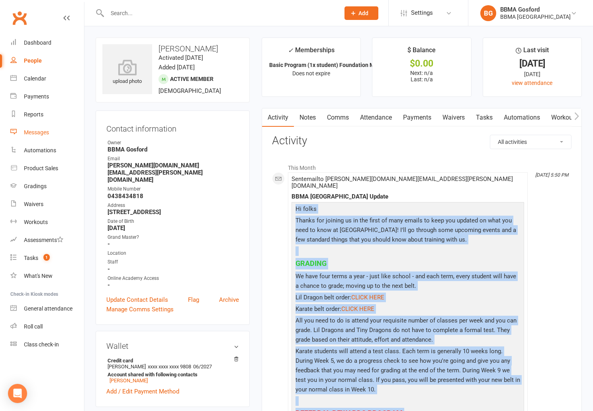
click at [37, 138] on link "Messages" at bounding box center [47, 132] width 74 height 18
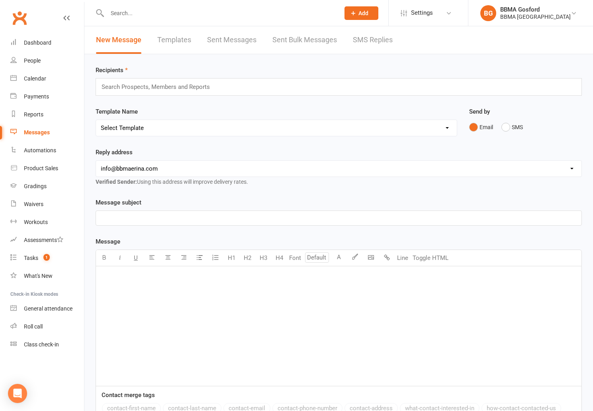
click at [179, 42] on link "Templates" at bounding box center [174, 39] width 34 height 27
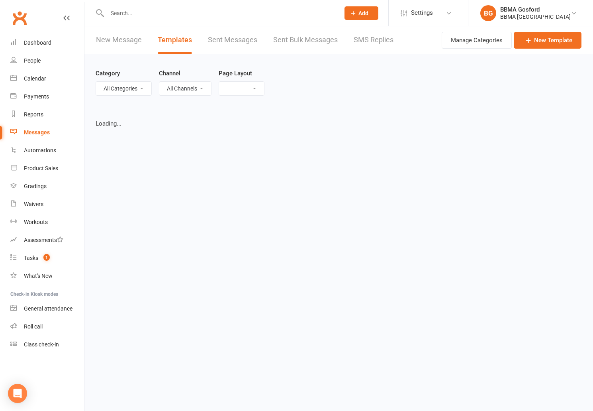
select select "list"
select select "100"
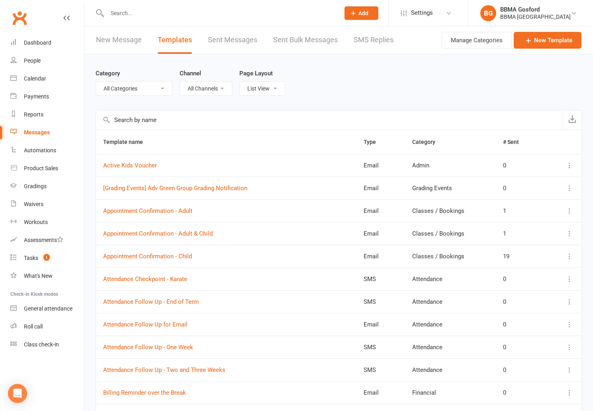
click at [117, 38] on link "New Message" at bounding box center [119, 39] width 46 height 27
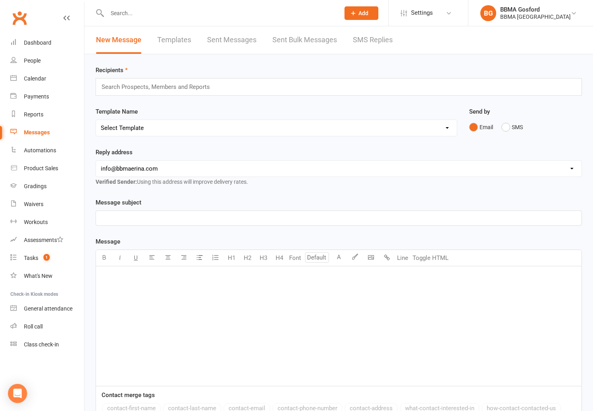
click at [113, 274] on p "﻿" at bounding box center [339, 277] width 476 height 10
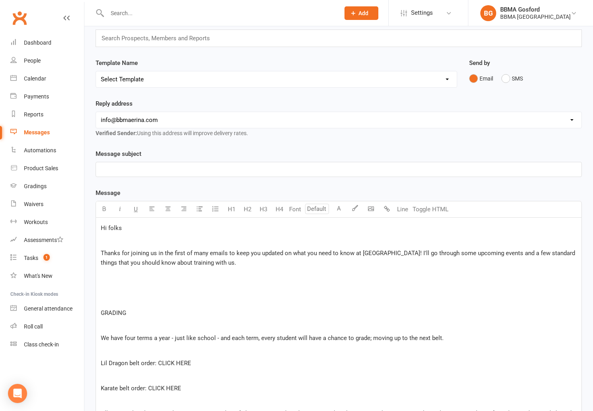
scroll to position [42, 0]
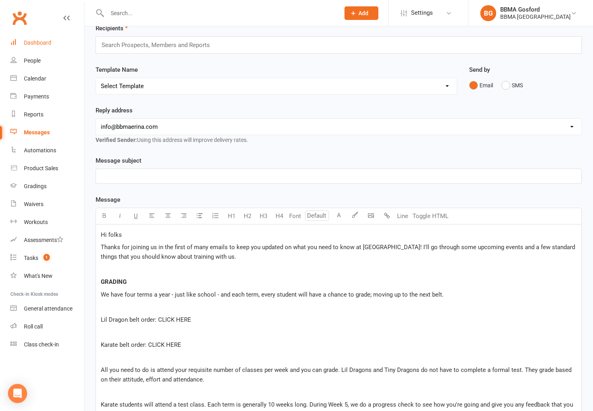
click at [35, 41] on div "Dashboard" at bounding box center [37, 42] width 27 height 6
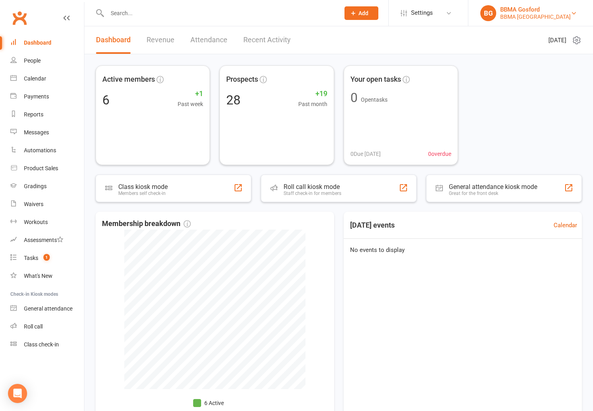
click at [527, 12] on div "BBMA Gosford" at bounding box center [535, 9] width 70 height 7
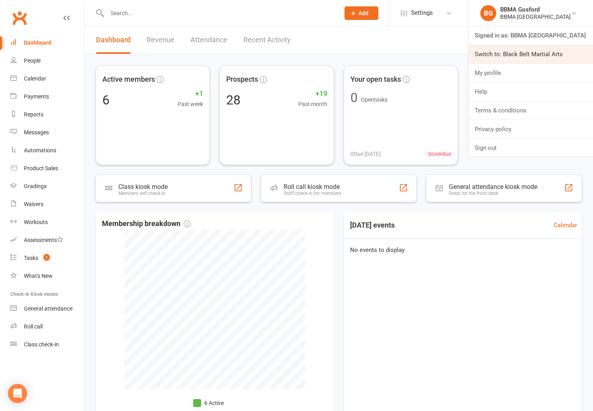
click at [518, 50] on link "Switch to: Black Belt Martial Arts" at bounding box center [530, 54] width 125 height 18
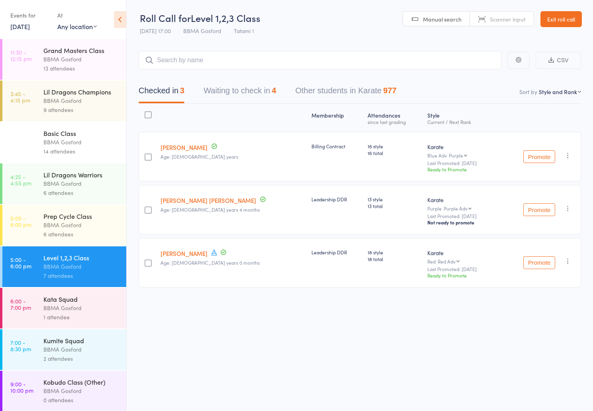
click at [559, 23] on link "Exit roll call" at bounding box center [560, 19] width 41 height 16
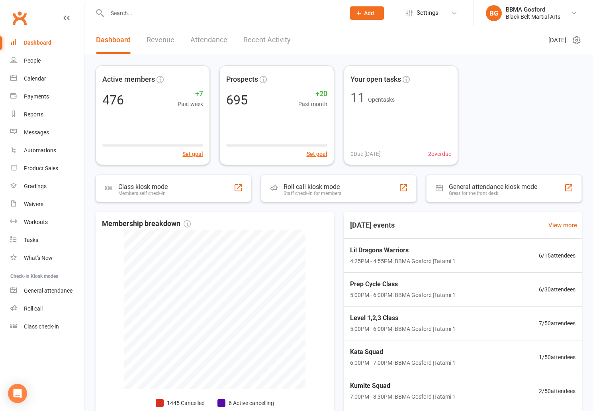
click at [156, 18] on input "text" at bounding box center [222, 13] width 235 height 11
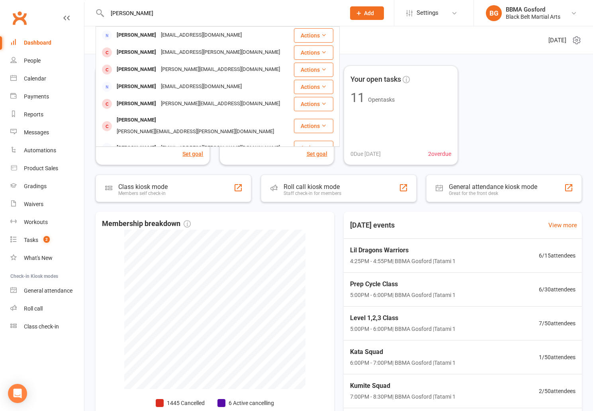
click at [158, 17] on input "[PERSON_NAME]" at bounding box center [222, 13] width 235 height 11
type input "[PERSON_NAME]"
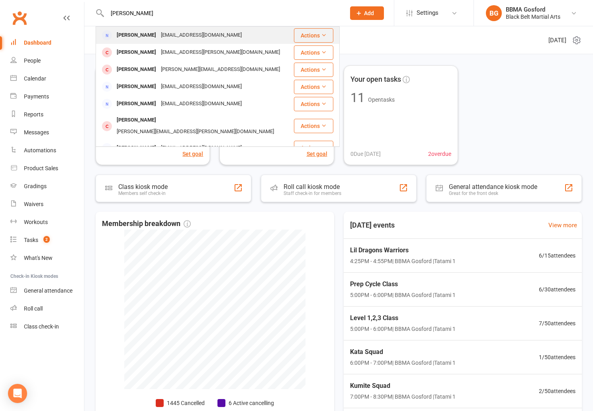
click at [158, 34] on div "[EMAIL_ADDRESS][DOMAIN_NAME]" at bounding box center [201, 35] width 86 height 12
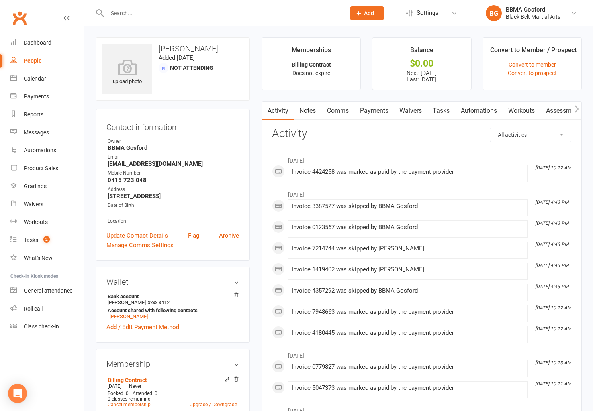
click at [380, 110] on link "Payments" at bounding box center [373, 111] width 39 height 18
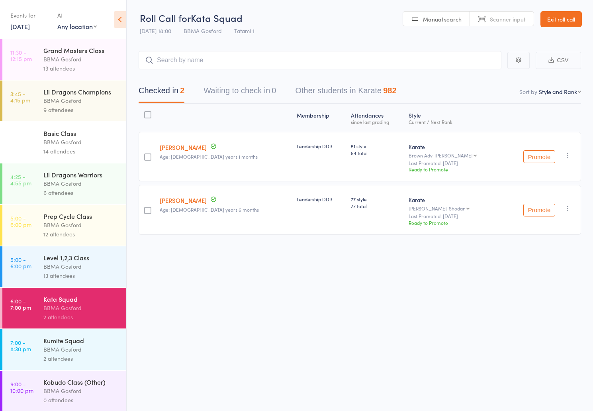
click at [190, 60] on input "search" at bounding box center [320, 60] width 363 height 18
type input "kane norm"
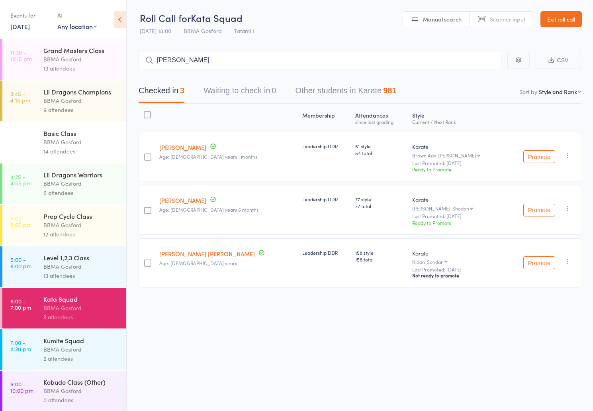
type input "sean go"
click at [173, 58] on input "search" at bounding box center [320, 60] width 363 height 18
type input "josh ayres"
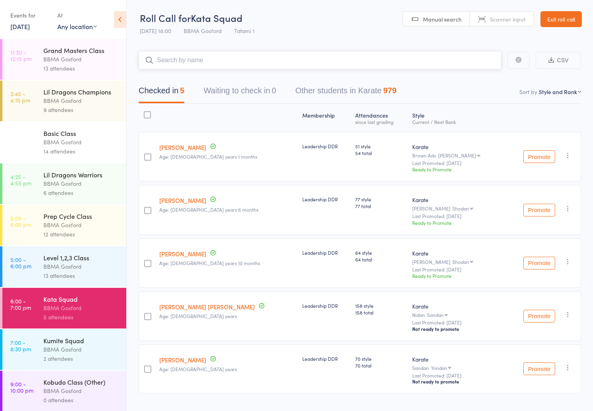
click at [184, 65] on input "search" at bounding box center [320, 60] width 363 height 18
type input "malcolm van drempt"
click at [198, 60] on input "search" at bounding box center [320, 60] width 363 height 18
type input "jen knev"
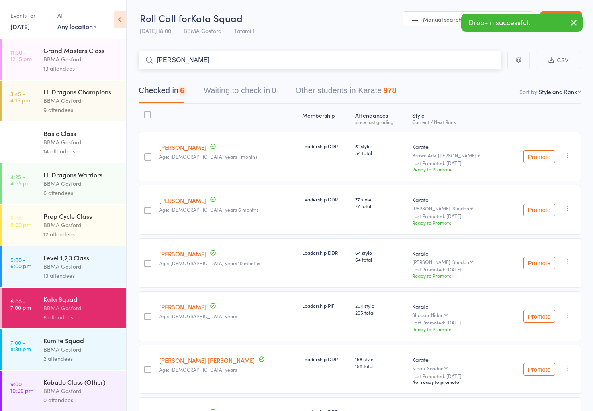
type input "aiden knev"
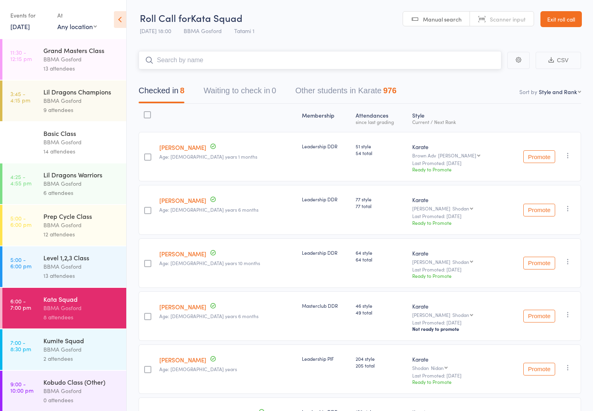
click at [177, 61] on input "search" at bounding box center [320, 60] width 363 height 18
type input "benji angst"
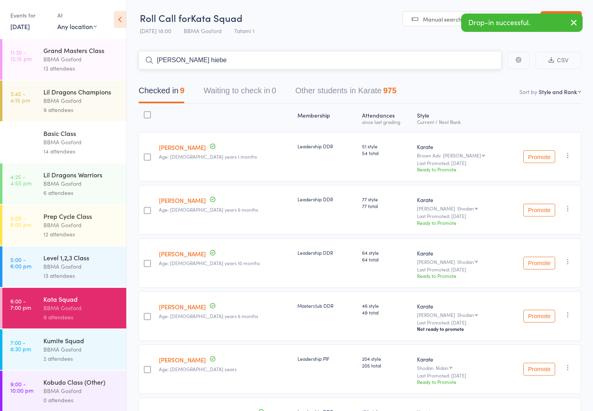
type input "tatem hieber"
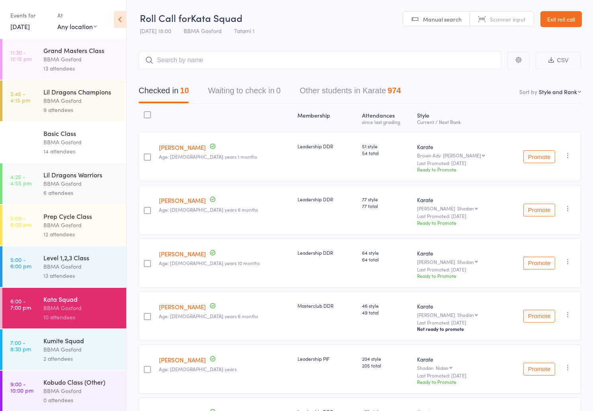
click at [67, 353] on div "BBMA Gosford" at bounding box center [81, 348] width 76 height 9
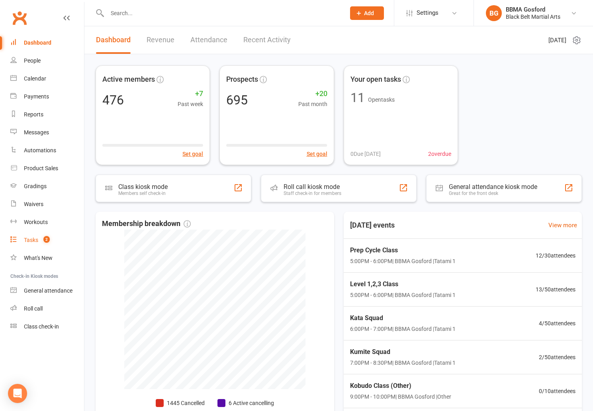
click at [36, 243] on div "Tasks" at bounding box center [31, 240] width 14 height 6
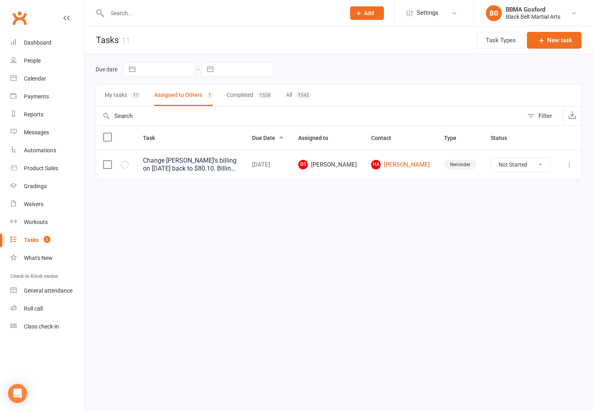
click at [121, 95] on button "My tasks 11" at bounding box center [123, 95] width 36 height 21
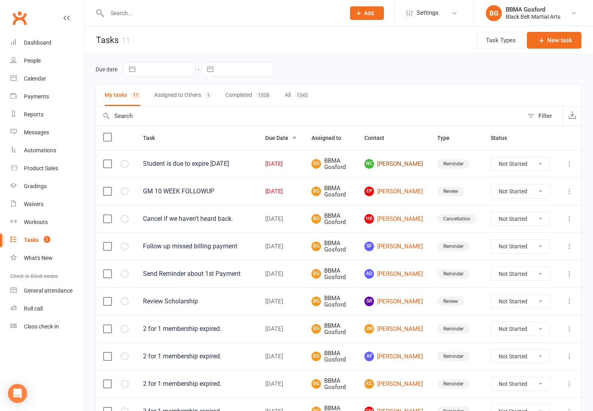
click at [407, 168] on link "NC [PERSON_NAME]" at bounding box center [393, 164] width 59 height 10
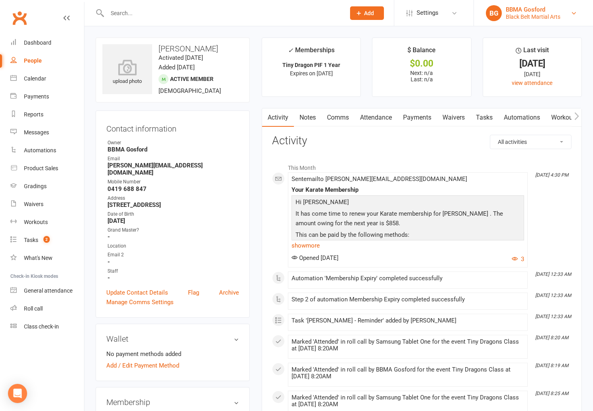
click at [537, 14] on div "Black Belt Martial Arts" at bounding box center [533, 16] width 55 height 7
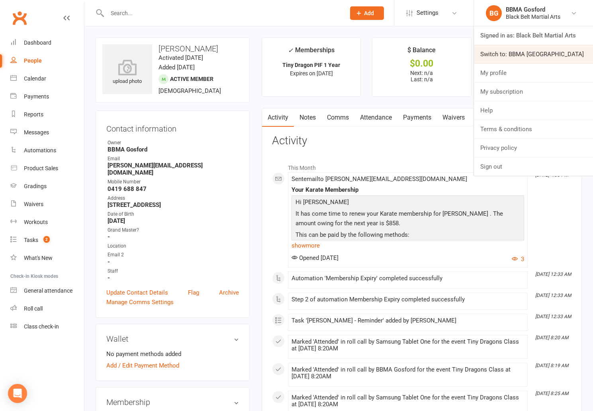
click at [528, 55] on link "Switch to: BBMA [GEOGRAPHIC_DATA]" at bounding box center [533, 54] width 119 height 18
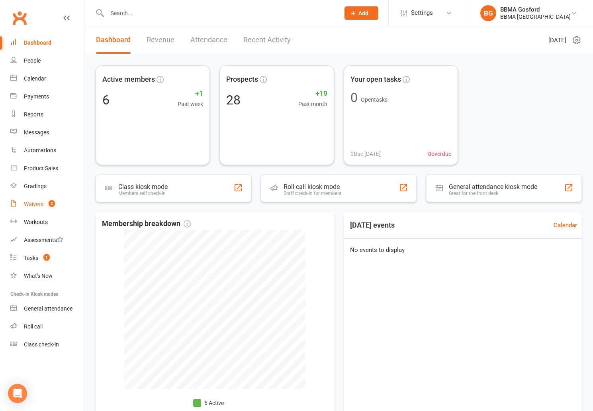
click at [32, 205] on div "Waivers" at bounding box center [34, 204] width 20 height 6
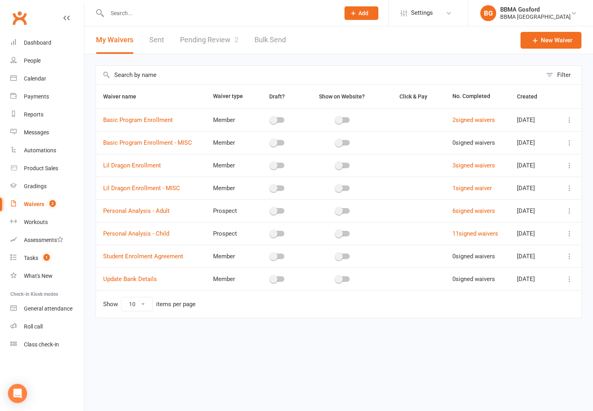
click at [215, 41] on link "Pending Review 2" at bounding box center [209, 39] width 59 height 27
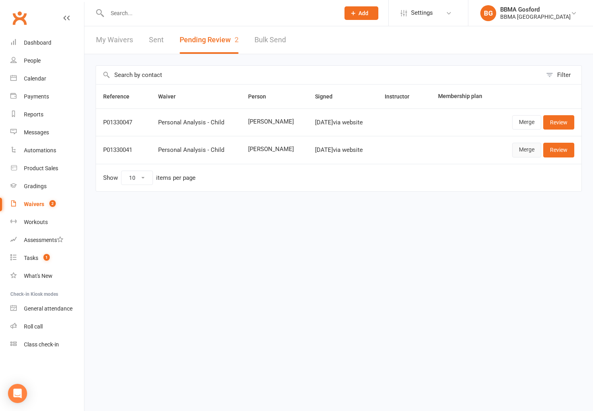
click at [522, 151] on link "Merge" at bounding box center [526, 150] width 29 height 14
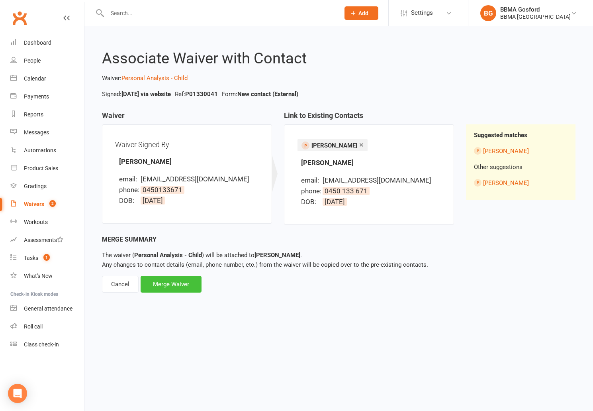
click at [172, 287] on div "Merge Waiver" at bounding box center [171, 284] width 61 height 17
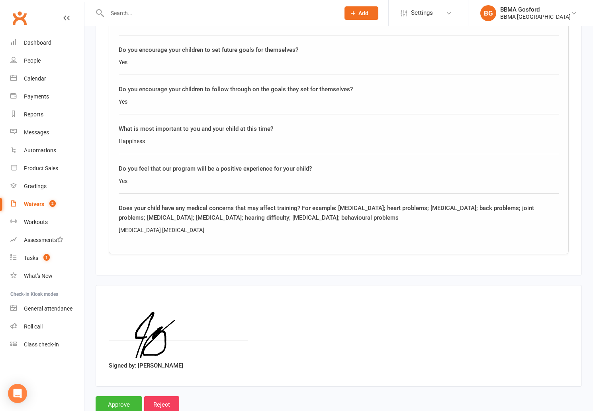
scroll to position [1106, 0]
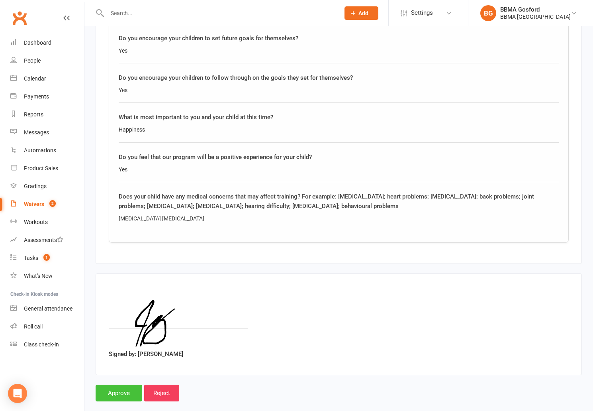
click at [121, 384] on input "Approve" at bounding box center [119, 392] width 47 height 17
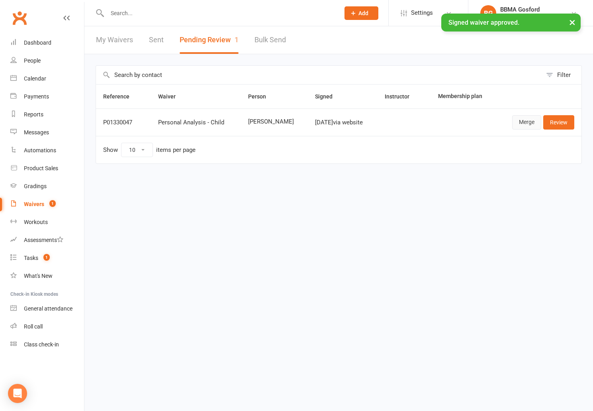
click at [526, 124] on link "Merge" at bounding box center [526, 122] width 29 height 14
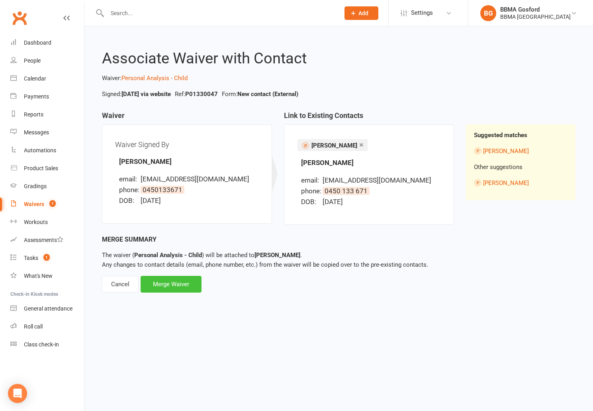
click at [161, 284] on div "Merge Waiver" at bounding box center [171, 284] width 61 height 17
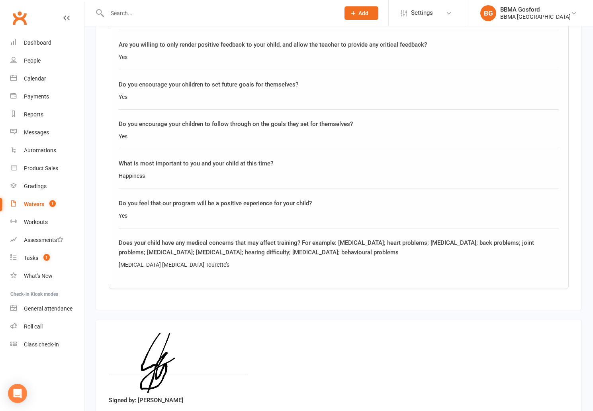
scroll to position [1106, 0]
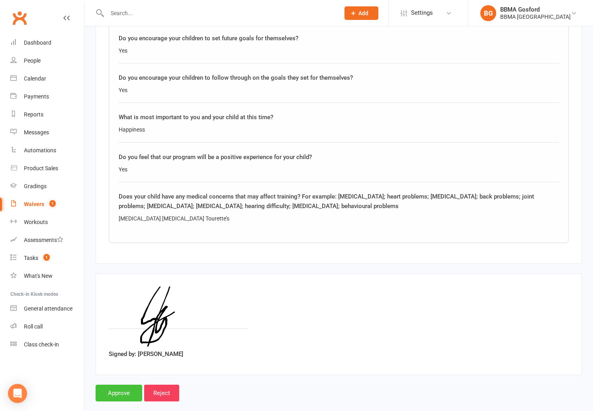
click at [115, 384] on input "Approve" at bounding box center [119, 392] width 47 height 17
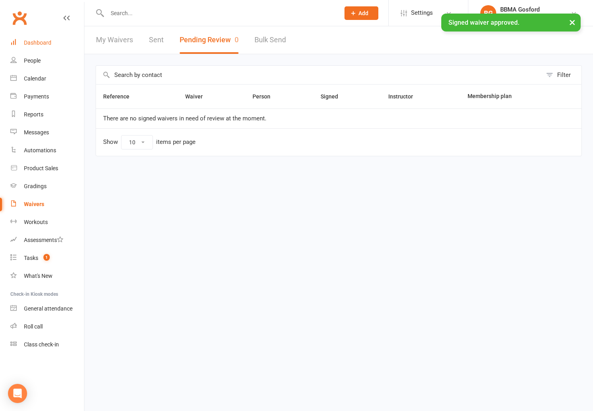
click at [45, 43] on div "Dashboard" at bounding box center [37, 42] width 27 height 6
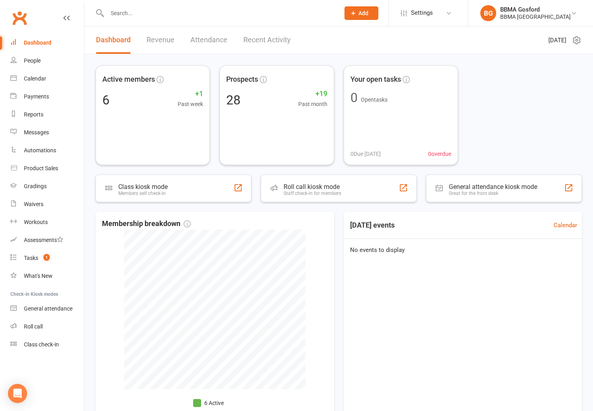
click at [130, 12] on input "text" at bounding box center [219, 13] width 229 height 11
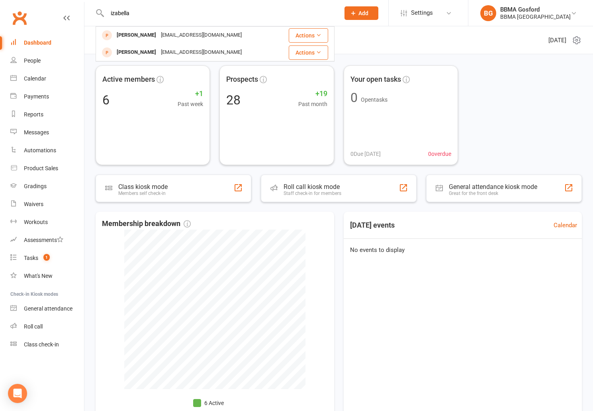
type input "izabella"
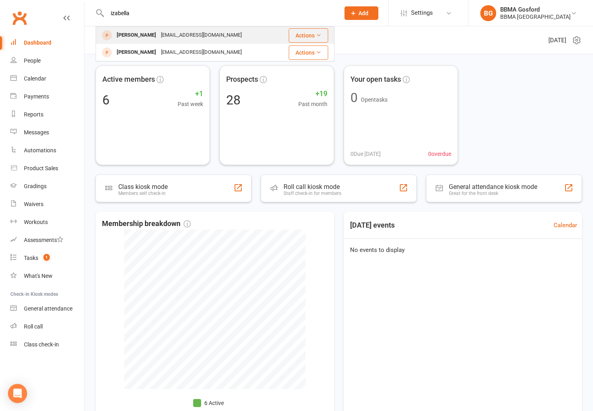
scroll to position [3, 0]
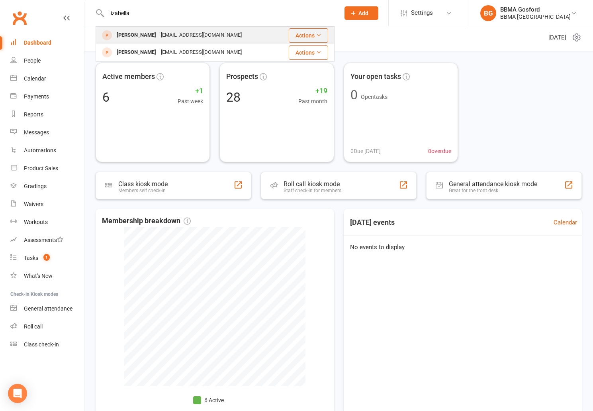
click at [150, 38] on div "Izabella Gosper" at bounding box center [136, 35] width 44 height 12
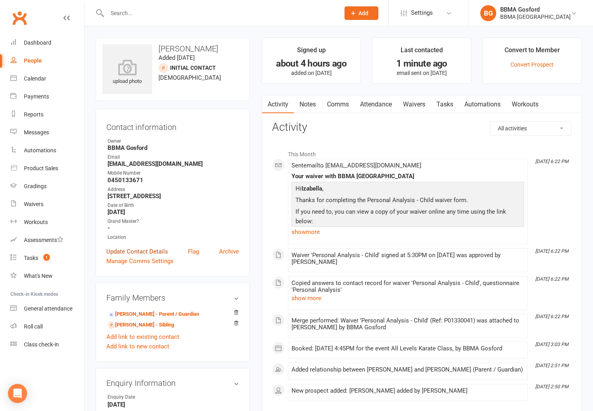
click at [141, 252] on link "Update Contact Details" at bounding box center [137, 251] width 62 height 10
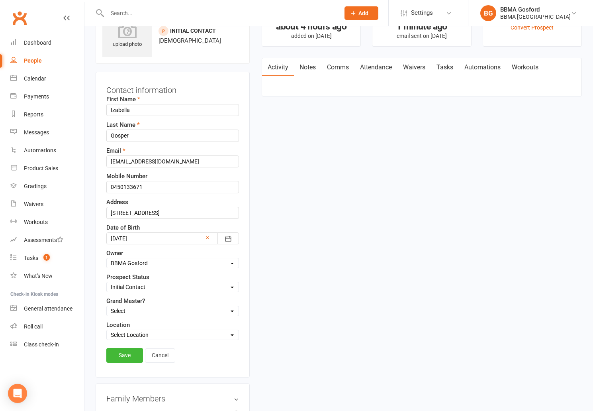
scroll to position [37, 0]
click at [194, 239] on div at bounding box center [172, 238] width 133 height 12
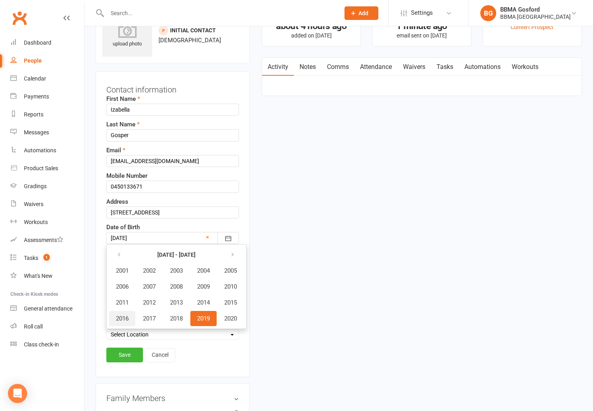
click at [120, 319] on span "2016" at bounding box center [122, 318] width 13 height 7
click at [125, 321] on span "October" at bounding box center [126, 318] width 21 height 7
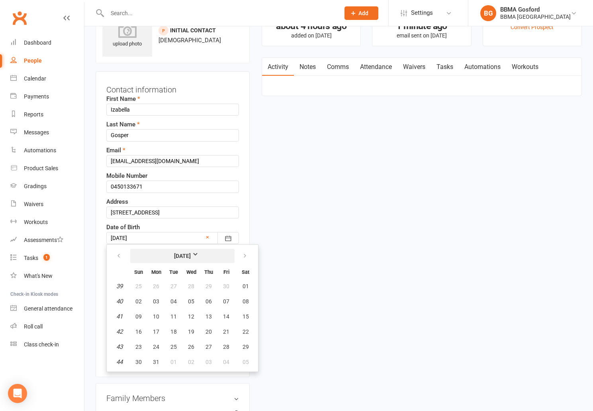
click at [178, 254] on strong "October 2016" at bounding box center [183, 255] width 46 height 9
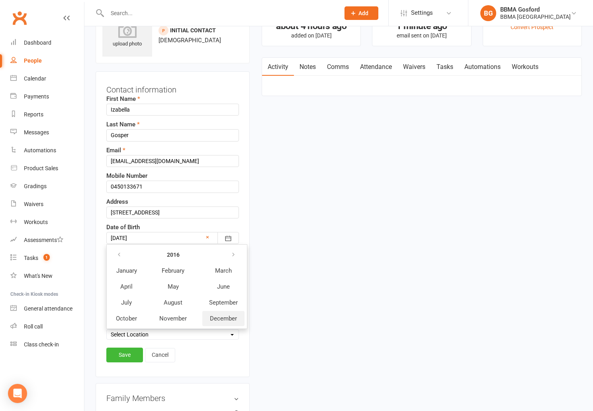
click at [226, 319] on span "December" at bounding box center [223, 318] width 27 height 7
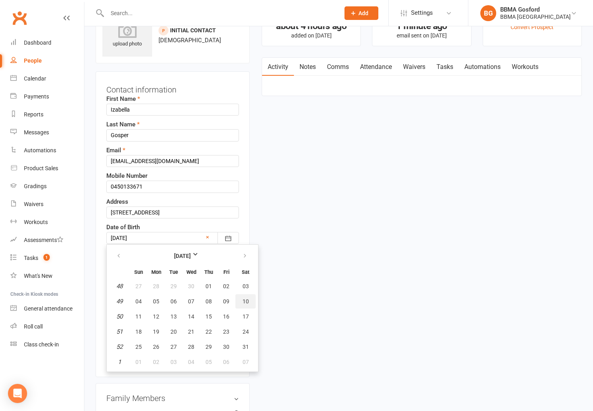
click at [245, 299] on span "10" at bounding box center [245, 301] width 6 height 6
type input "10 Dec 2016"
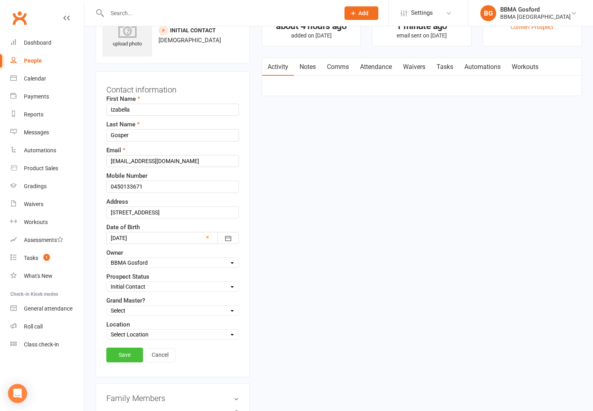
click at [128, 356] on link "Save" at bounding box center [124, 354] width 37 height 14
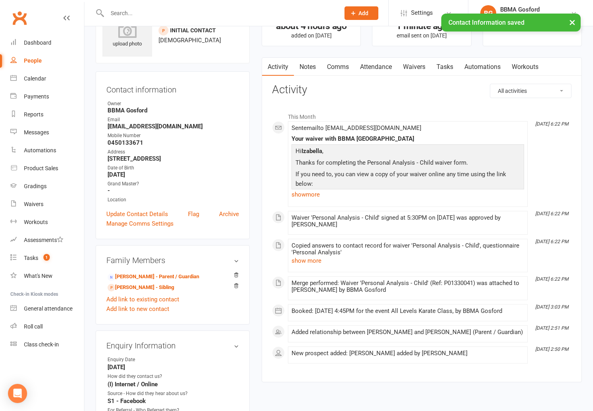
scroll to position [0, 0]
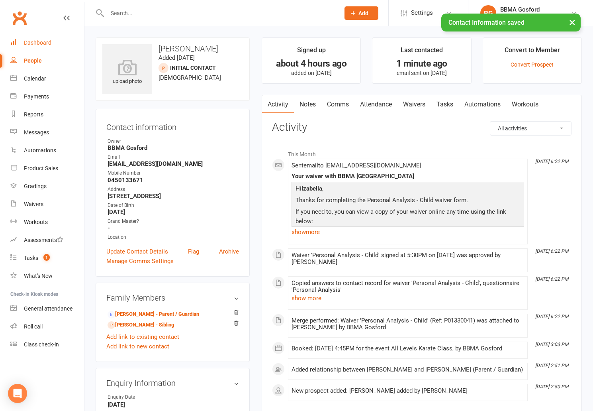
click at [40, 42] on div "Dashboard" at bounding box center [37, 42] width 27 height 6
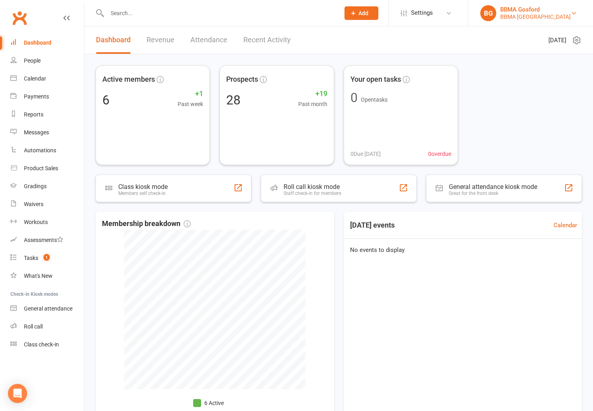
click at [534, 11] on div "BBMA Gosford" at bounding box center [535, 9] width 70 height 7
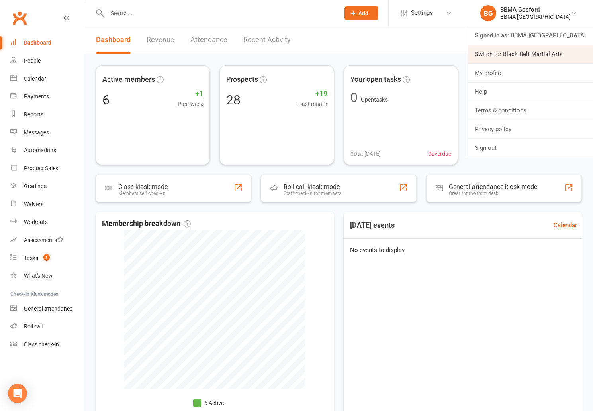
click at [532, 56] on link "Switch to: Black Belt Martial Arts" at bounding box center [530, 54] width 125 height 18
